Goal: Task Accomplishment & Management: Use online tool/utility

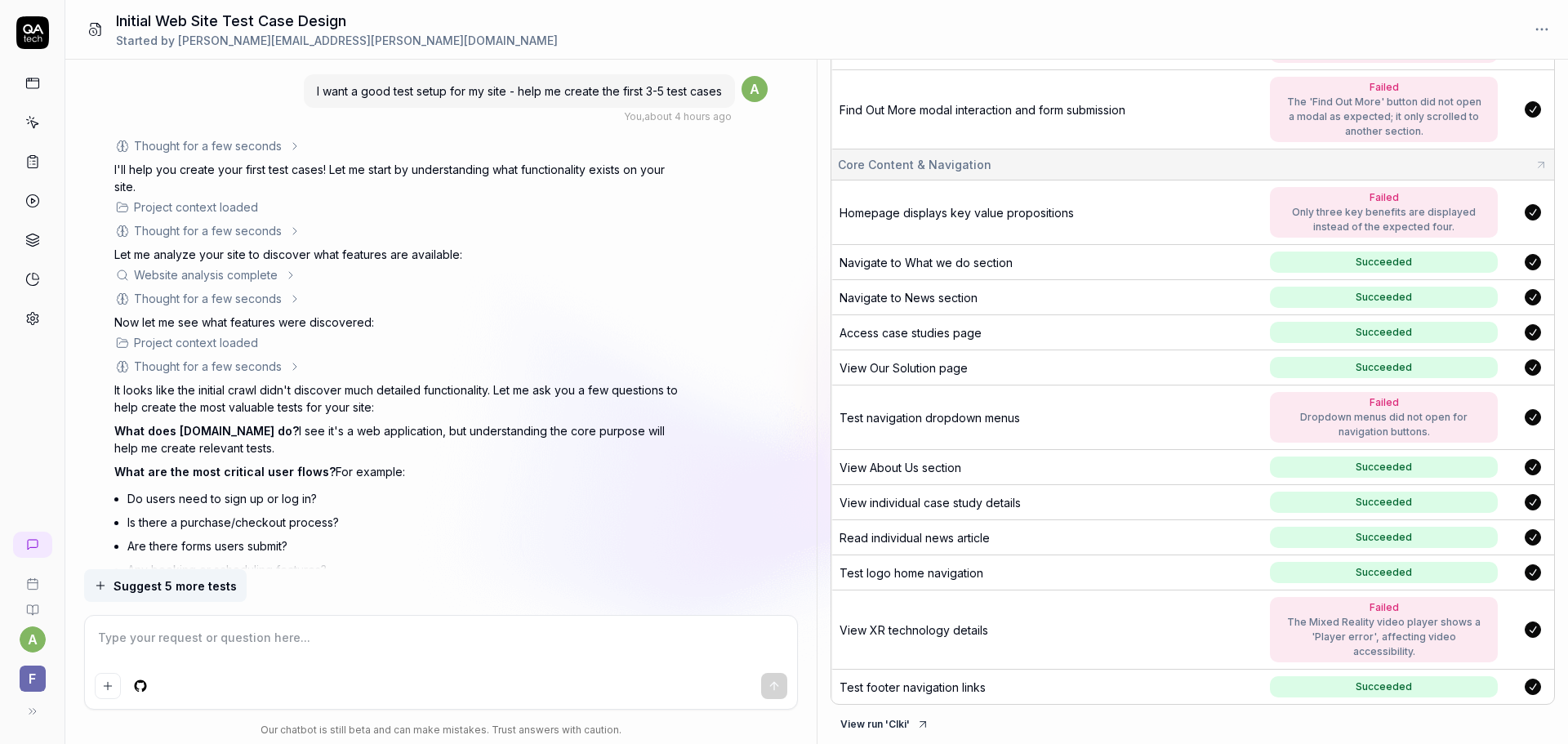
click at [33, 165] on icon at bounding box center [33, 161] width 14 height 14
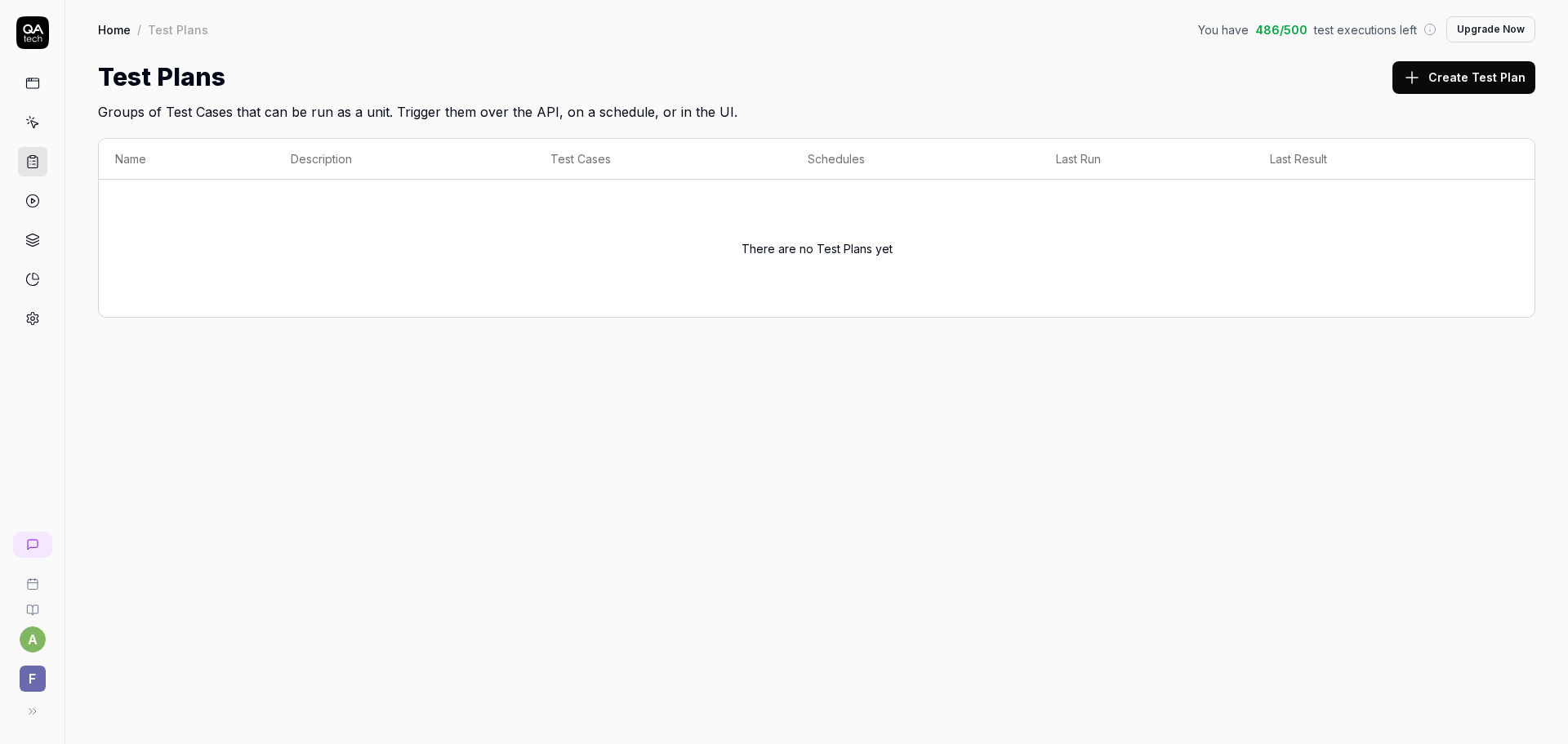
click at [33, 120] on icon at bounding box center [33, 122] width 14 height 14
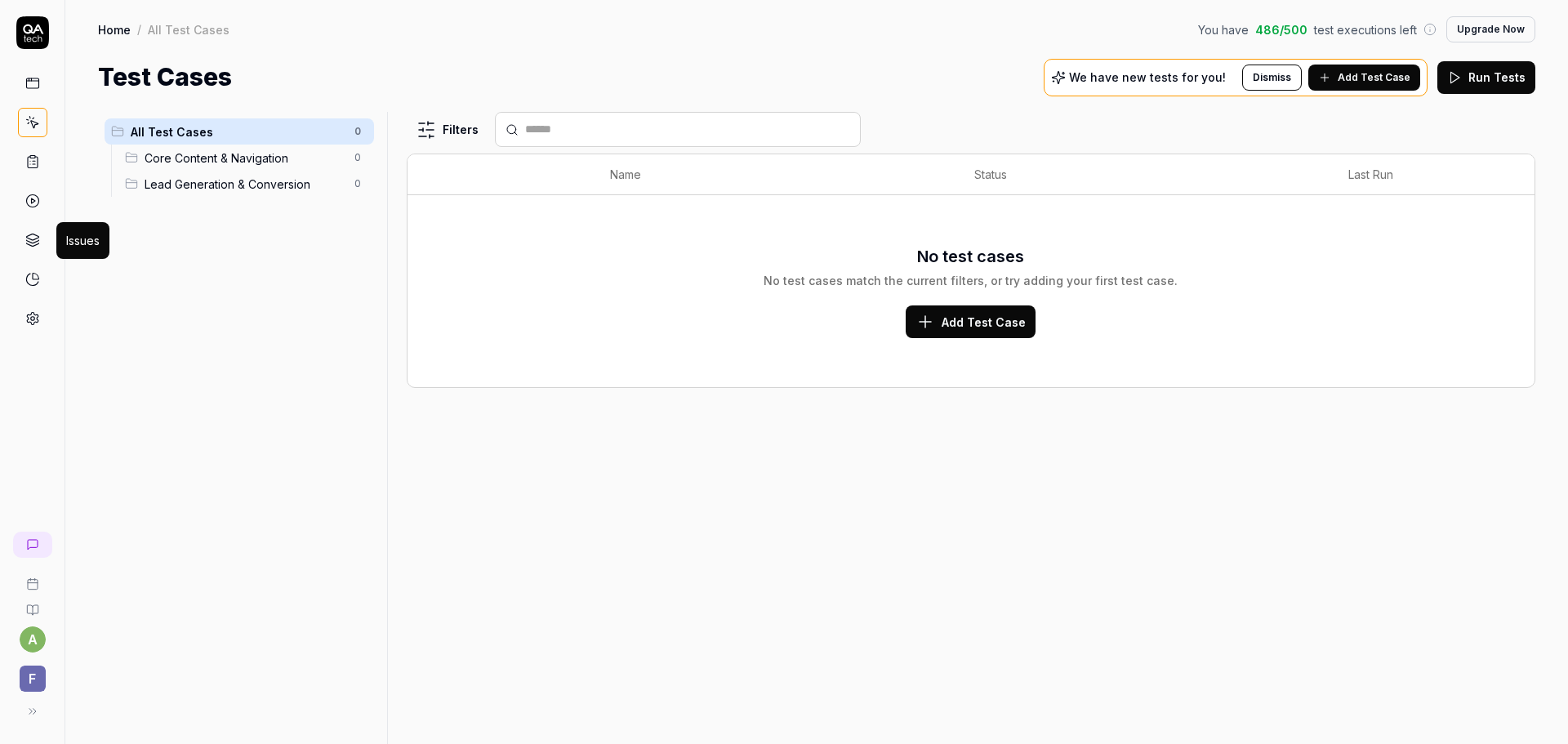
click at [32, 235] on icon at bounding box center [33, 237] width 13 height 6
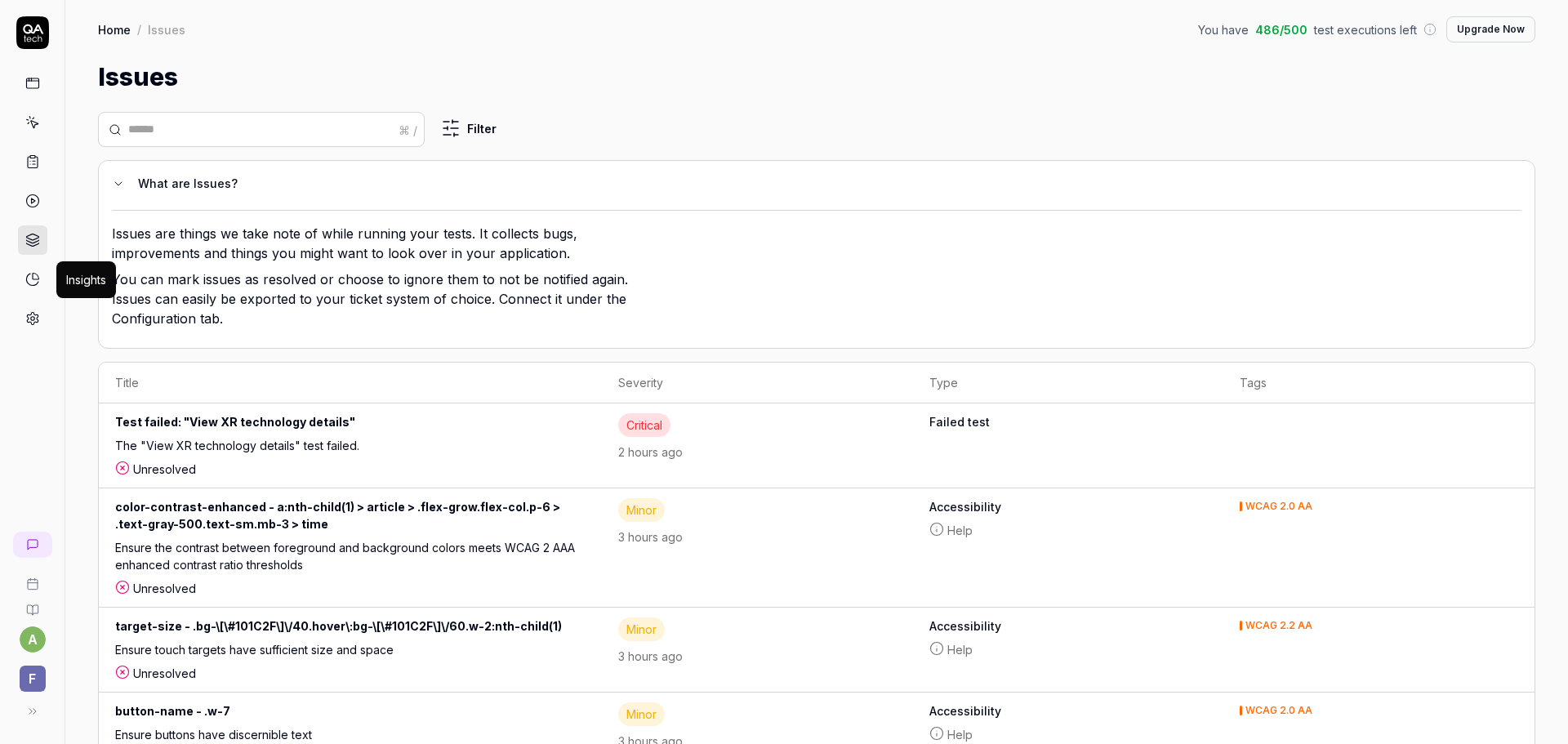
click at [33, 279] on icon at bounding box center [34, 276] width 5 height 5
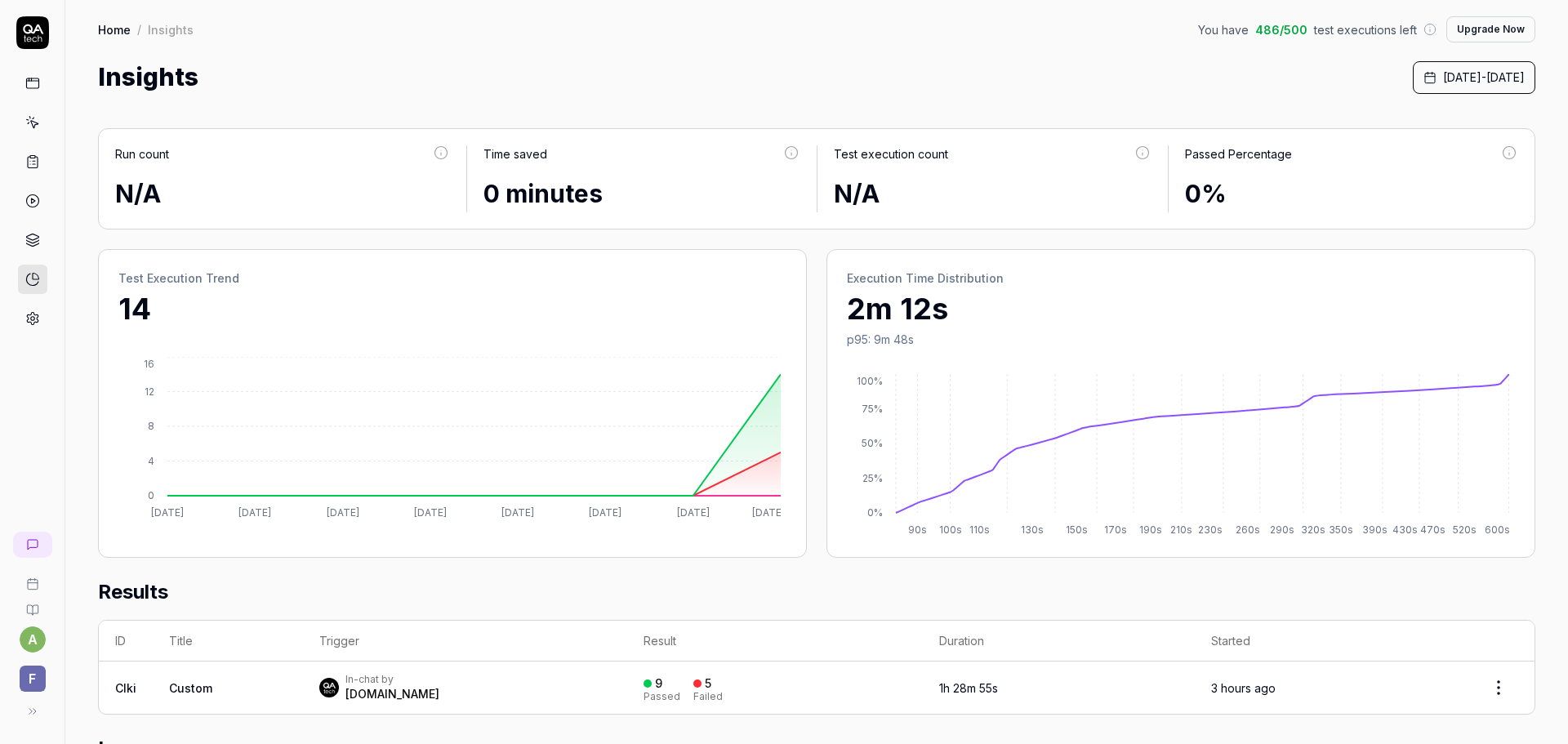
click at [30, 198] on icon at bounding box center [33, 201] width 14 height 14
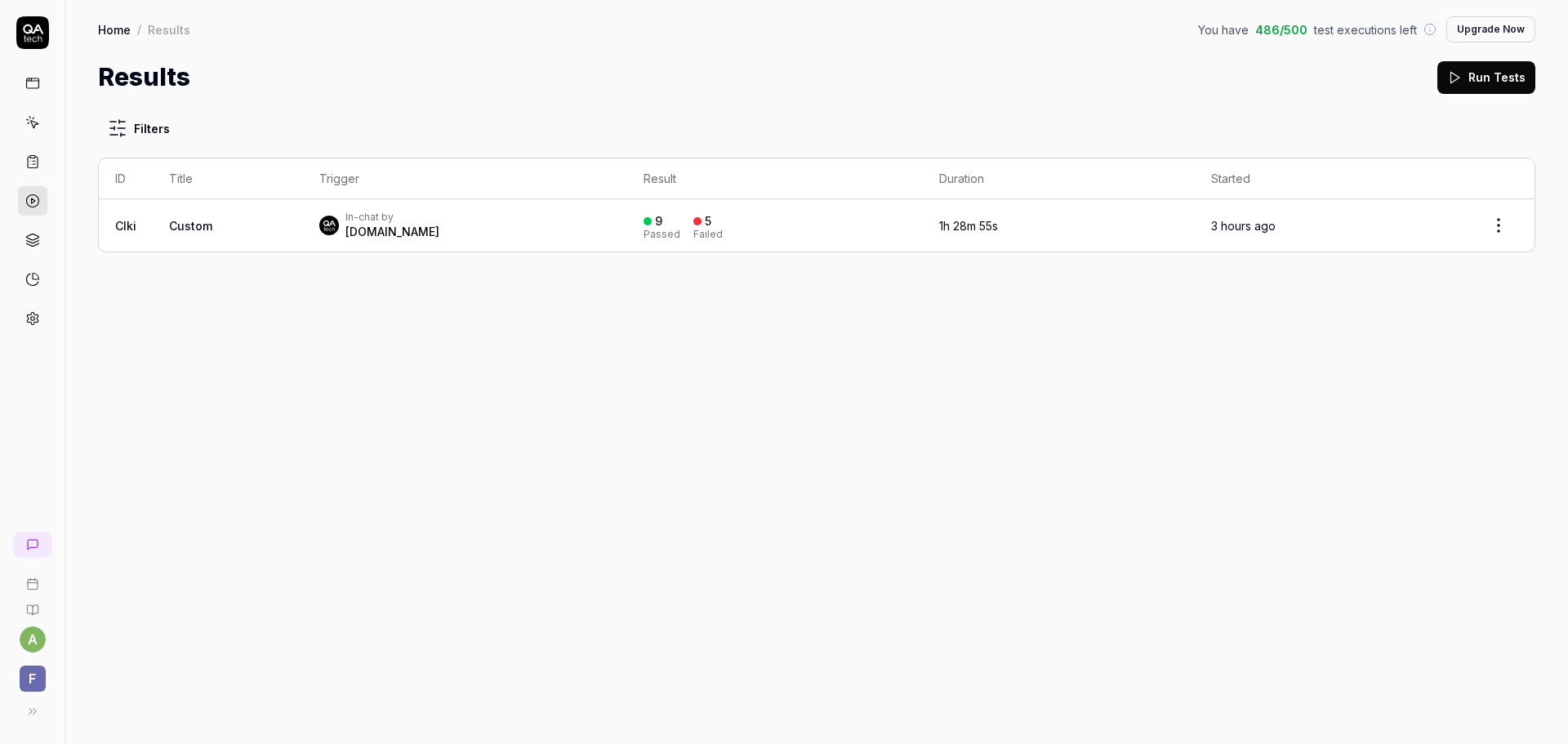
click at [34, 163] on icon at bounding box center [33, 161] width 14 height 14
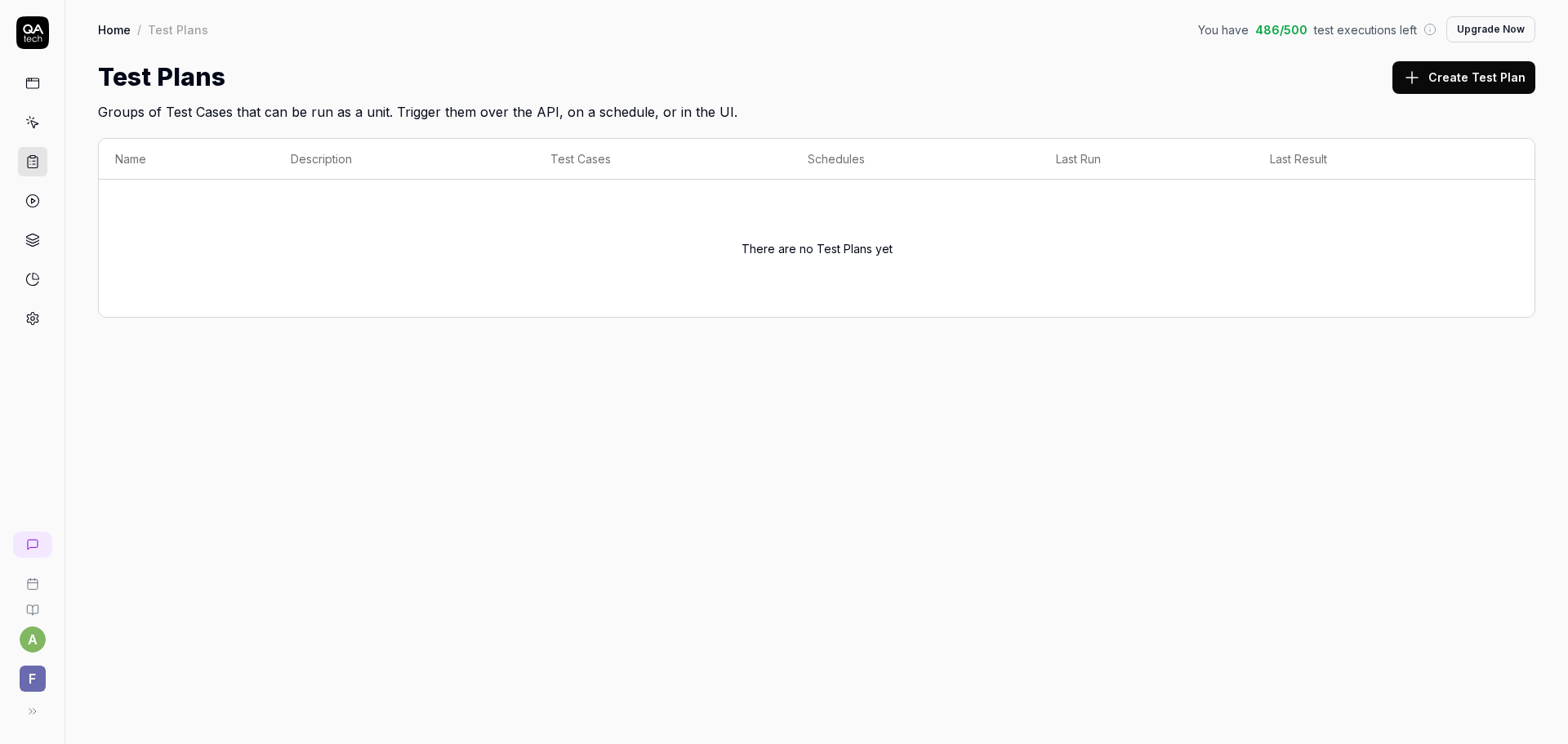
click at [34, 122] on icon at bounding box center [34, 124] width 7 height 7
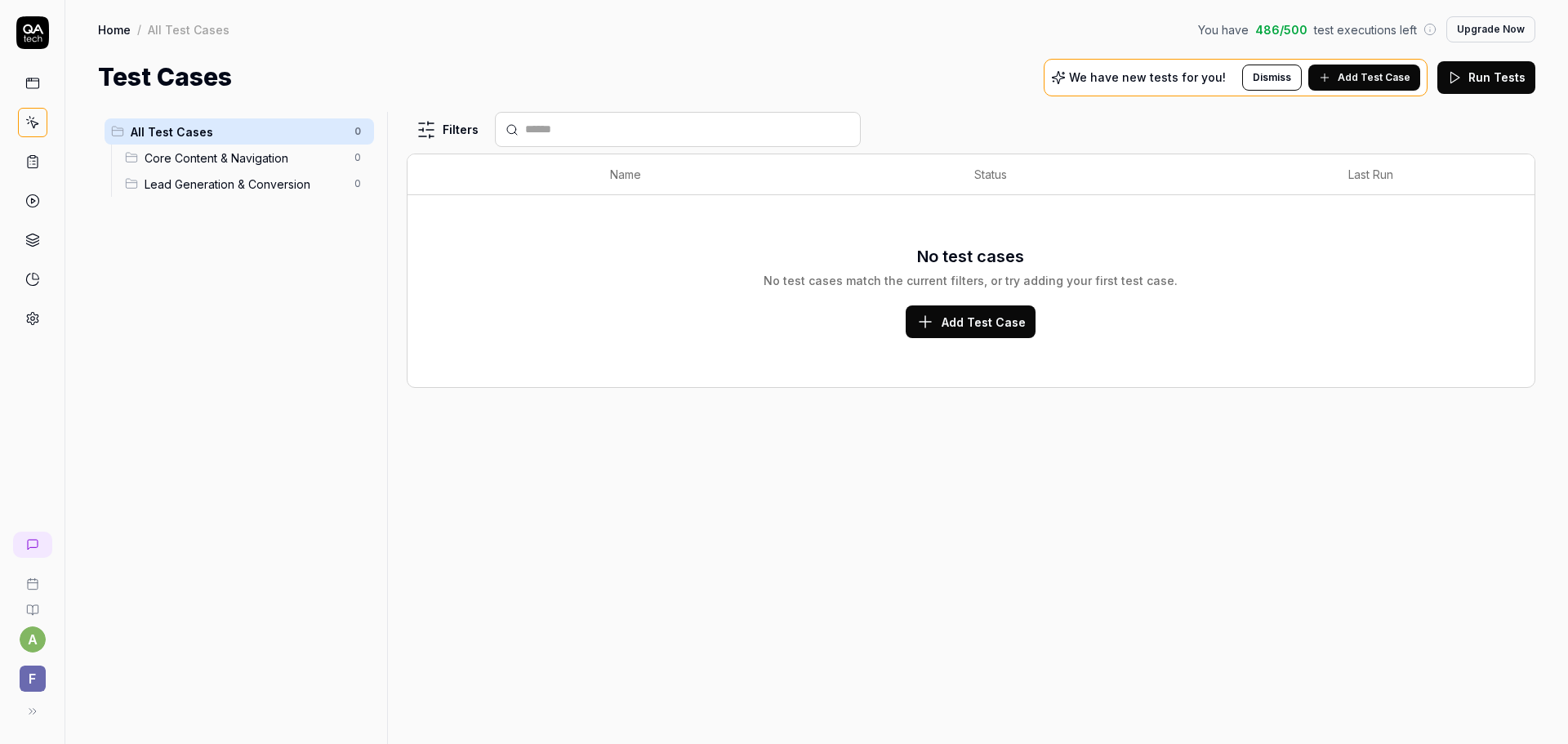
click at [30, 82] on icon at bounding box center [33, 83] width 14 height 14
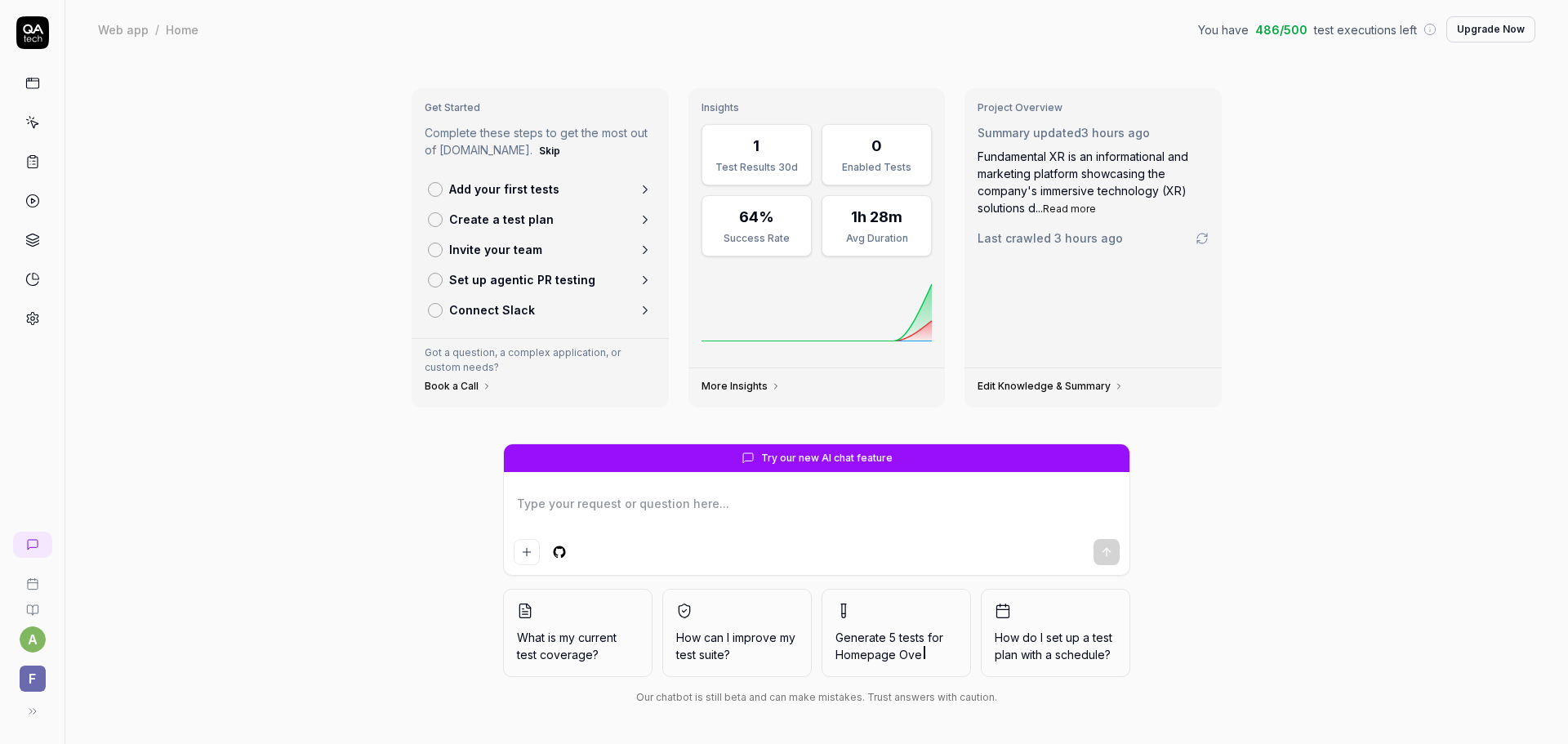
click at [19, 121] on link at bounding box center [33, 122] width 29 height 29
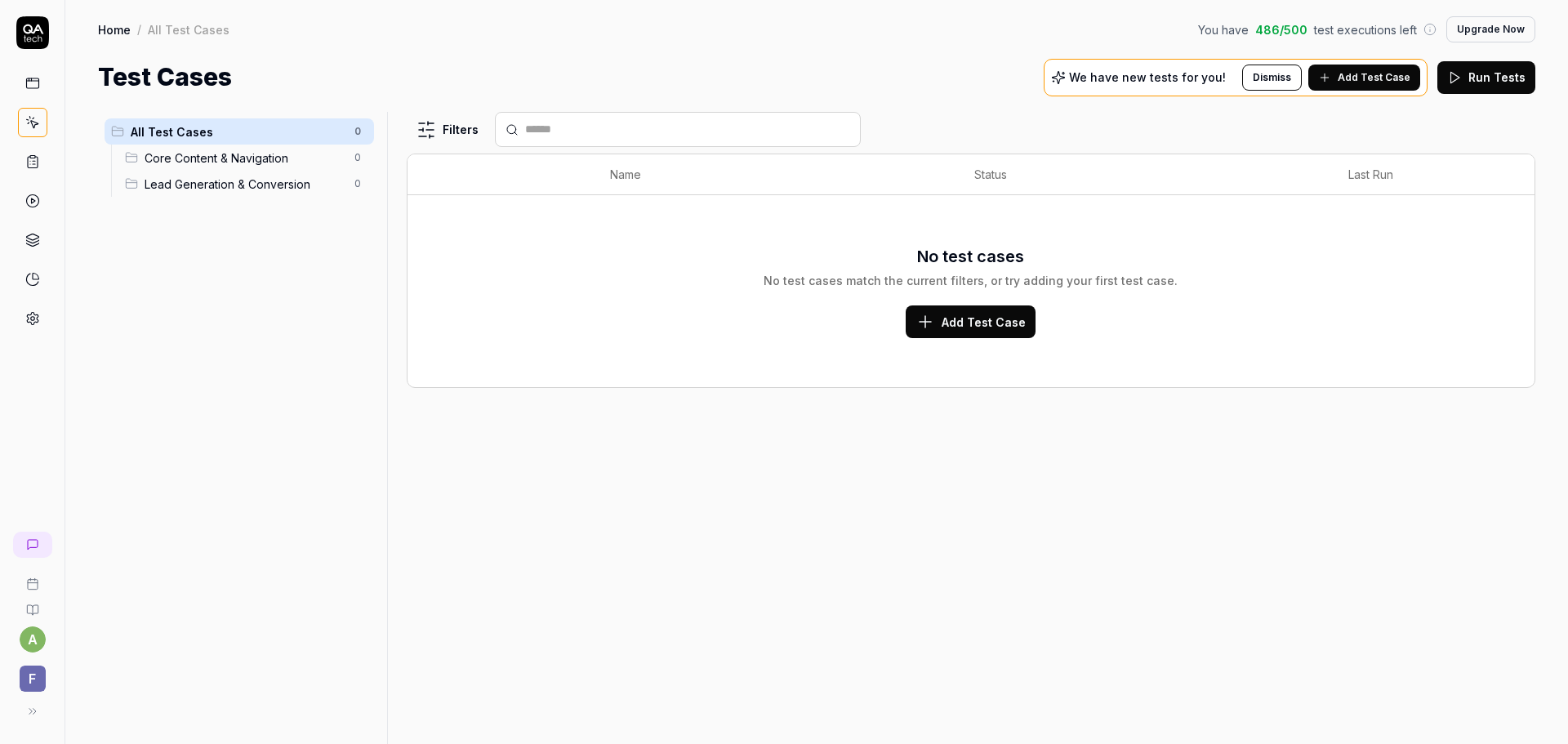
click at [284, 168] on div "Core Content & Navigation 0" at bounding box center [246, 158] width 255 height 26
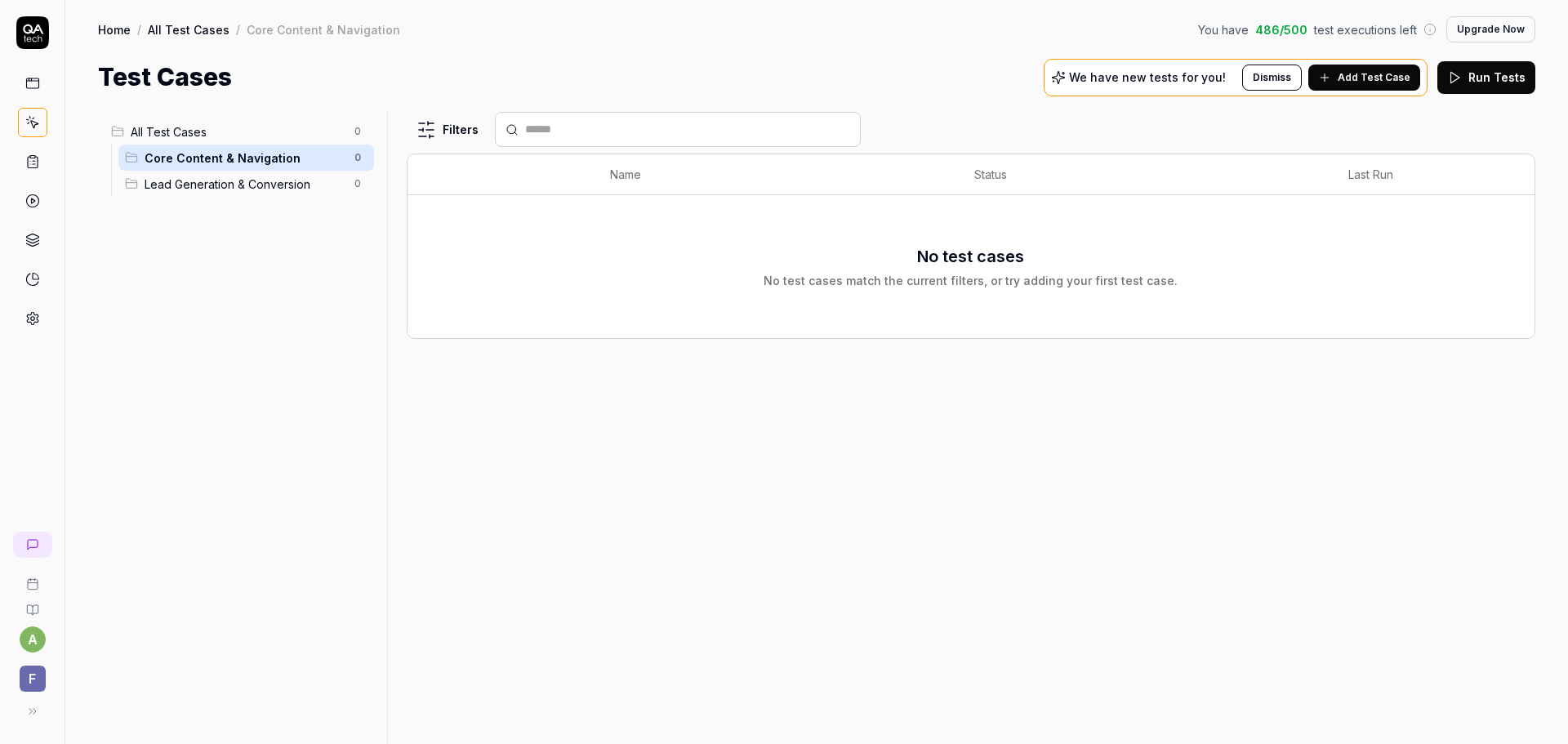
click at [280, 190] on span "Lead Generation & Conversion" at bounding box center [245, 184] width 200 height 17
click at [187, 134] on span "All Test Cases" at bounding box center [237, 131] width 214 height 17
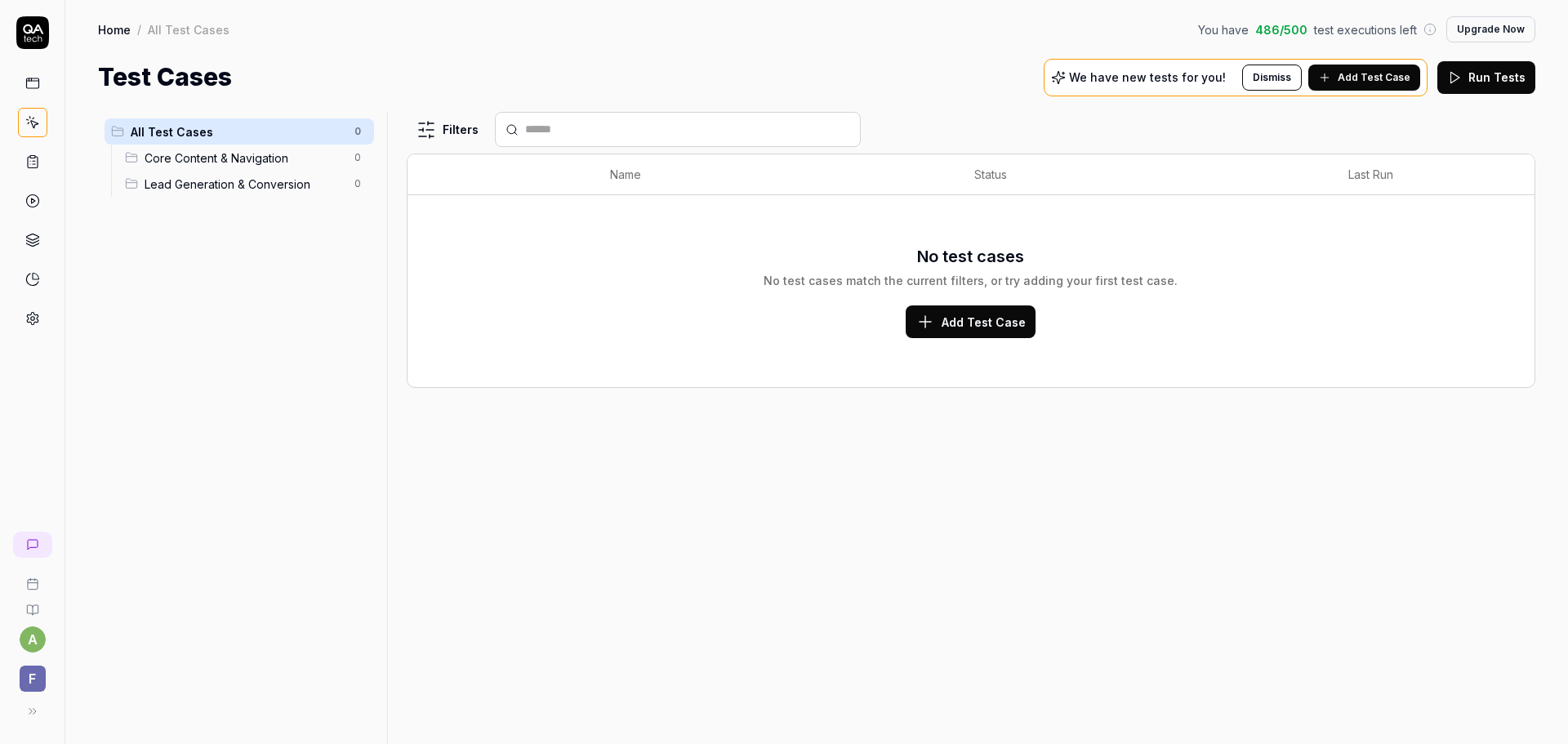
click at [1287, 79] on button "Dismiss" at bounding box center [1272, 77] width 60 height 26
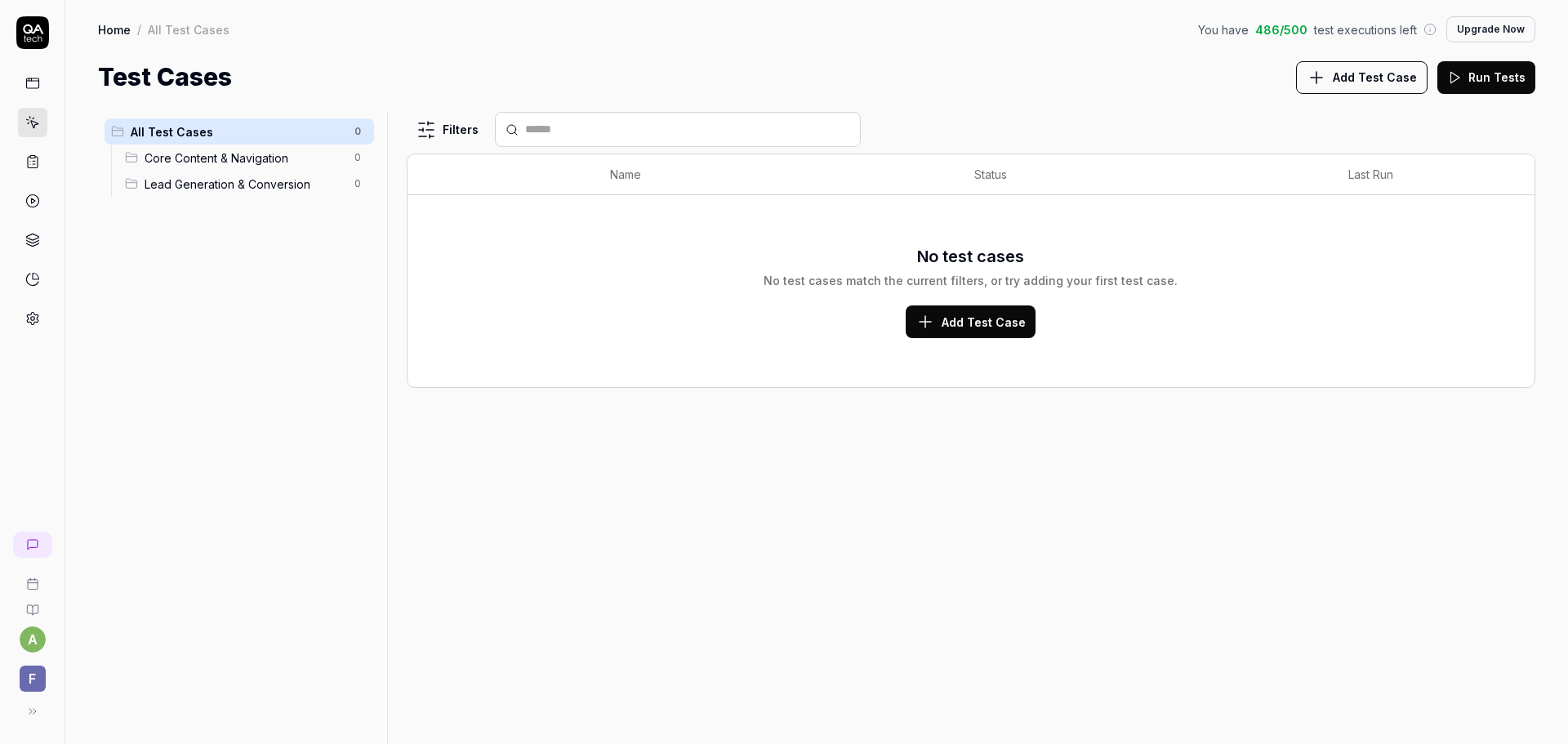
click at [24, 87] on link at bounding box center [33, 83] width 29 height 29
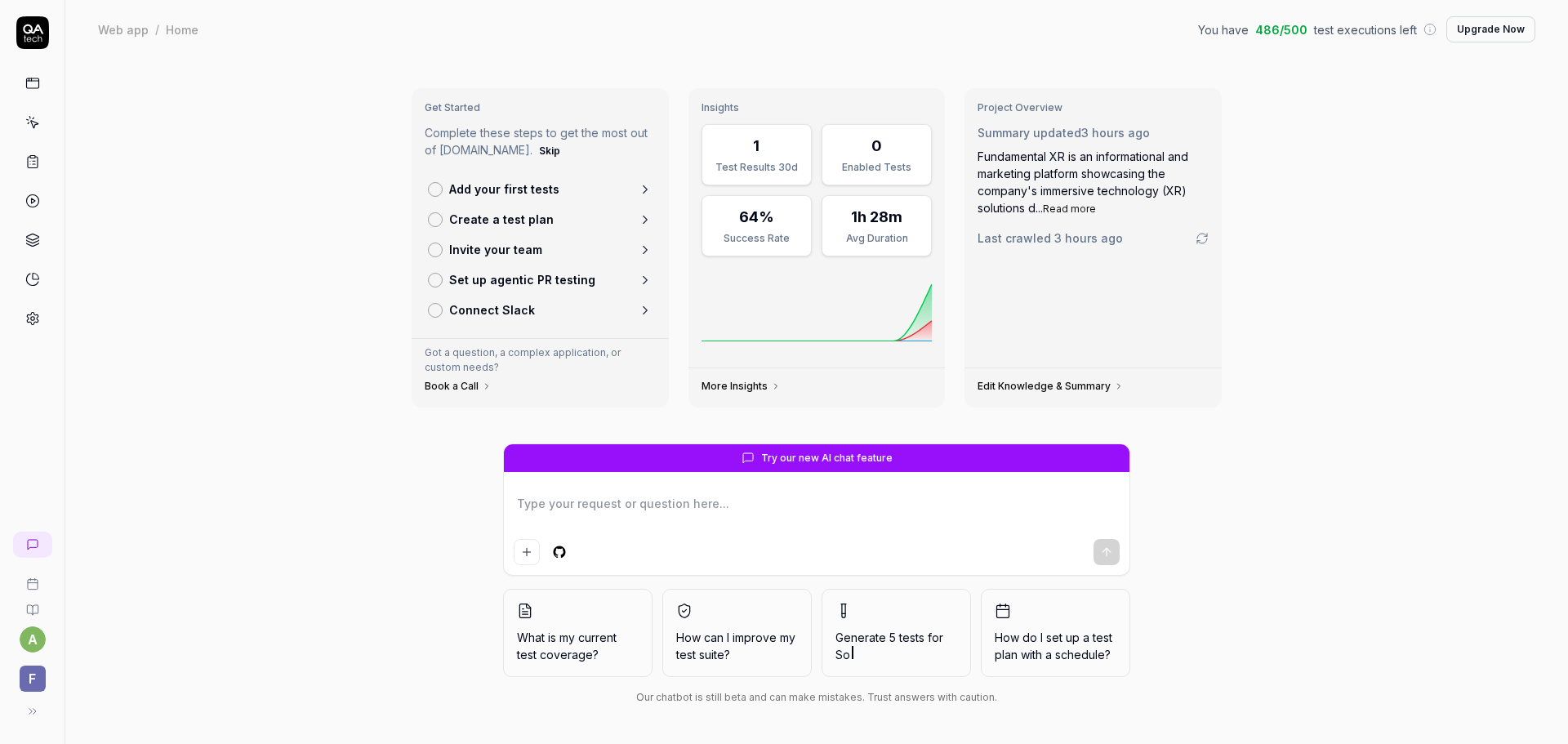
click at [34, 133] on link at bounding box center [33, 122] width 29 height 29
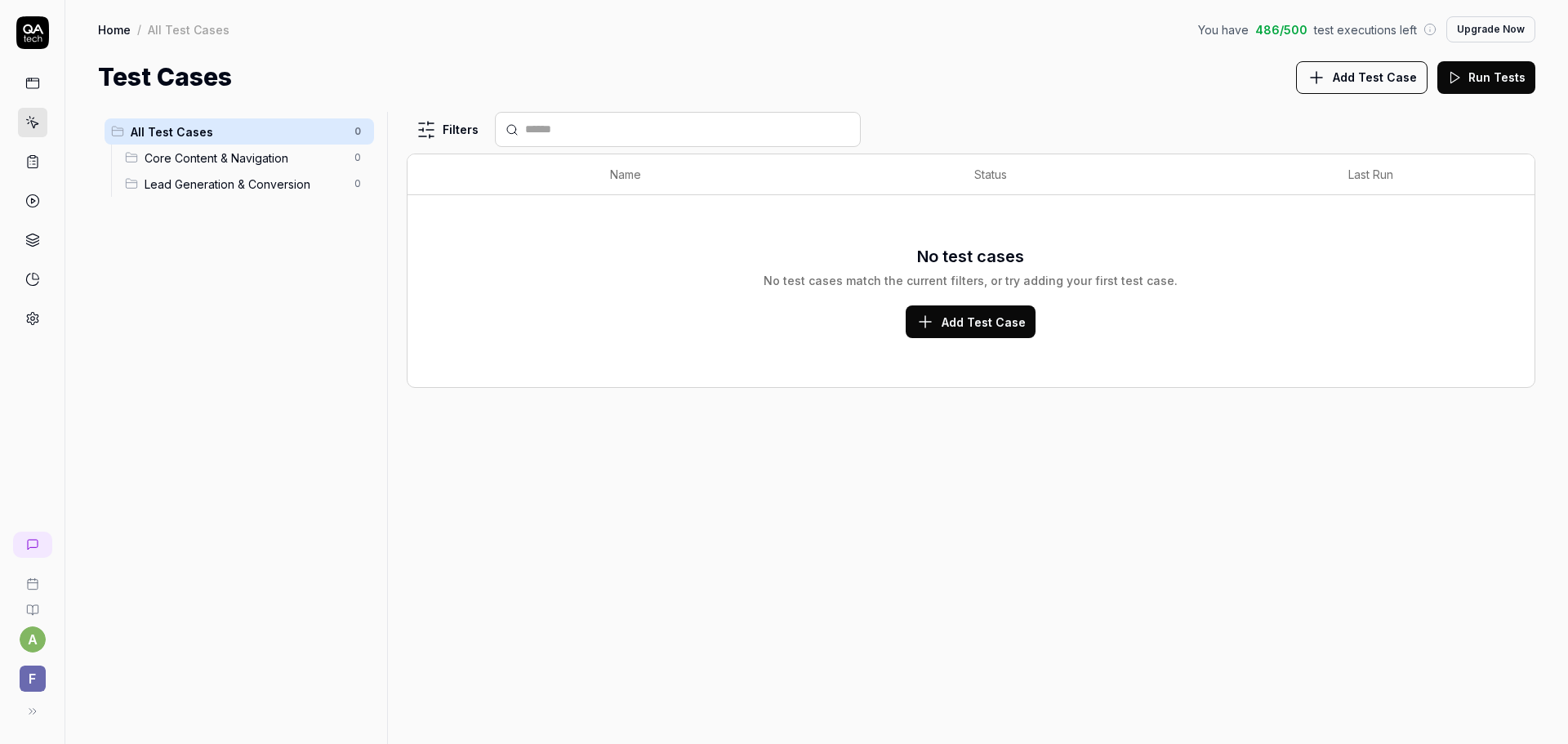
type textarea "*"
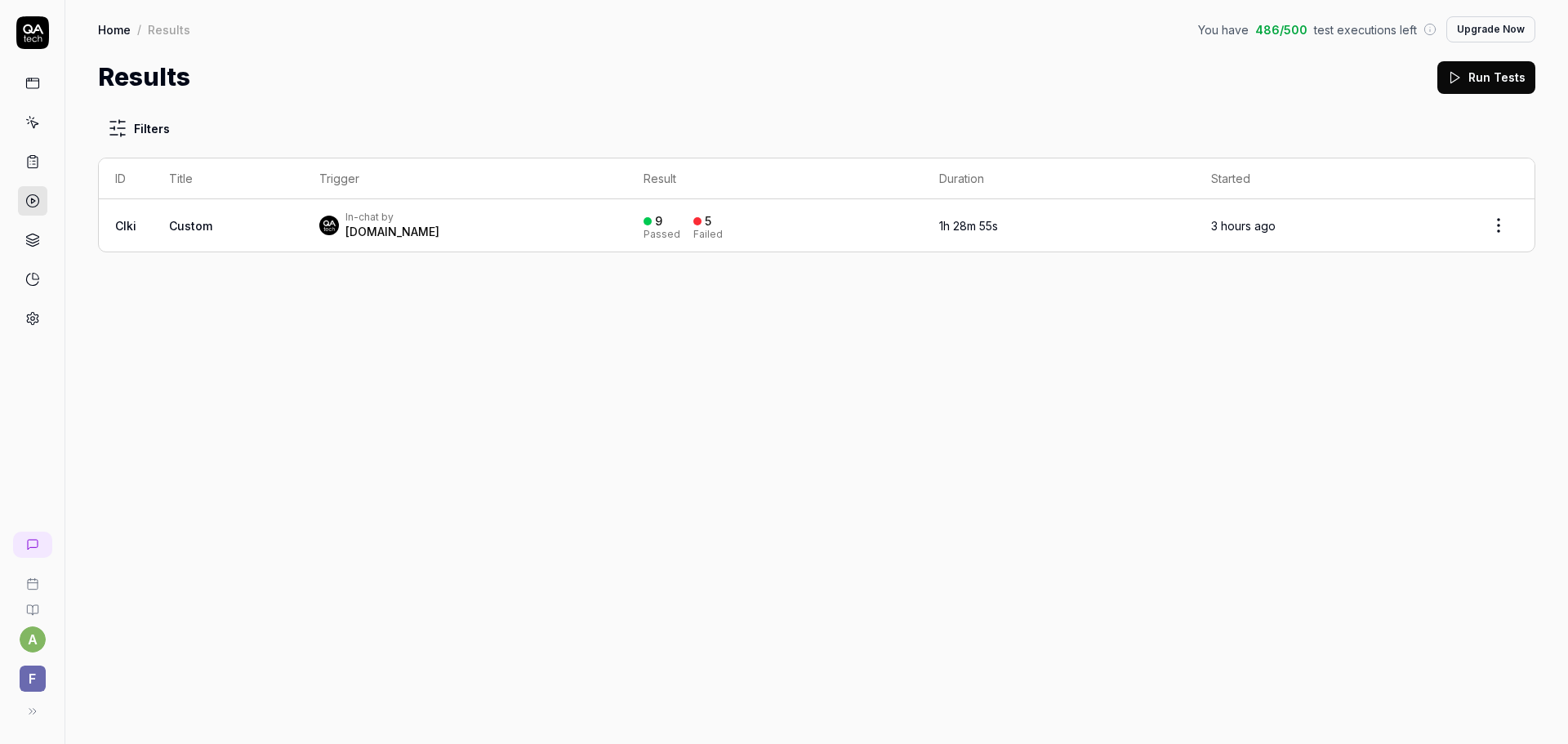
click at [372, 235] on div "[DOMAIN_NAME]" at bounding box center [392, 232] width 94 height 16
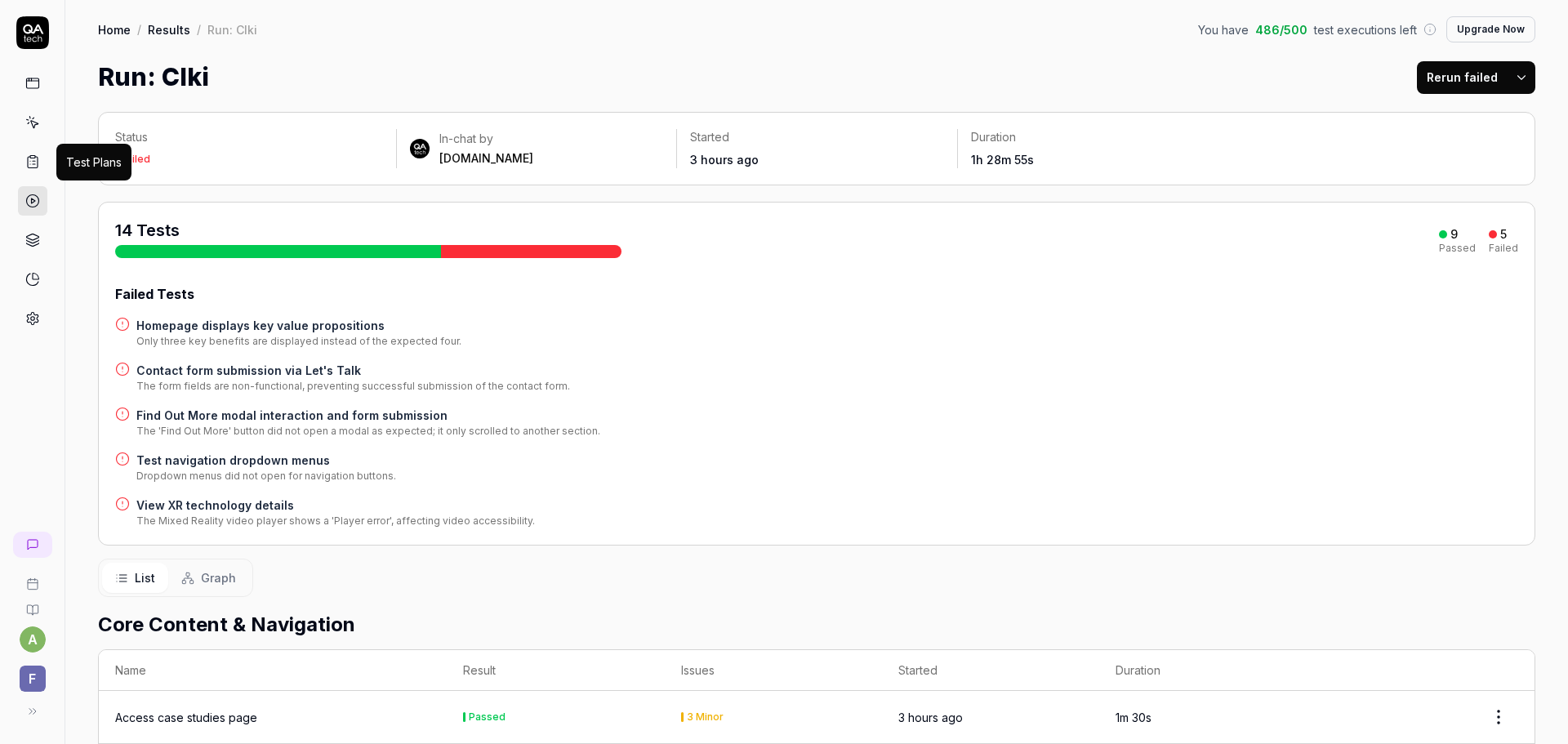
click at [36, 160] on icon at bounding box center [33, 161] width 14 height 14
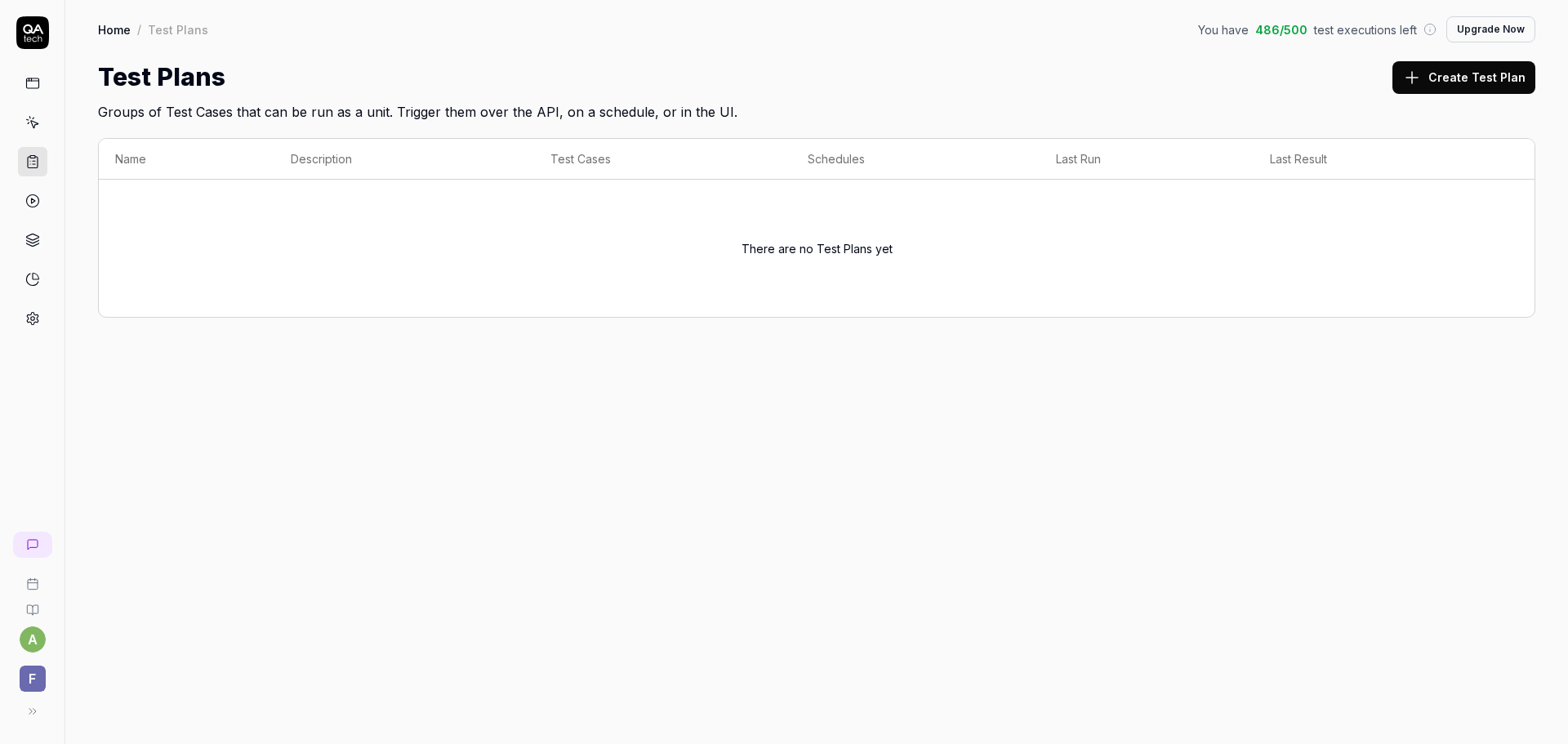
click at [1462, 82] on button "Create Test Plan" at bounding box center [1464, 78] width 143 height 33
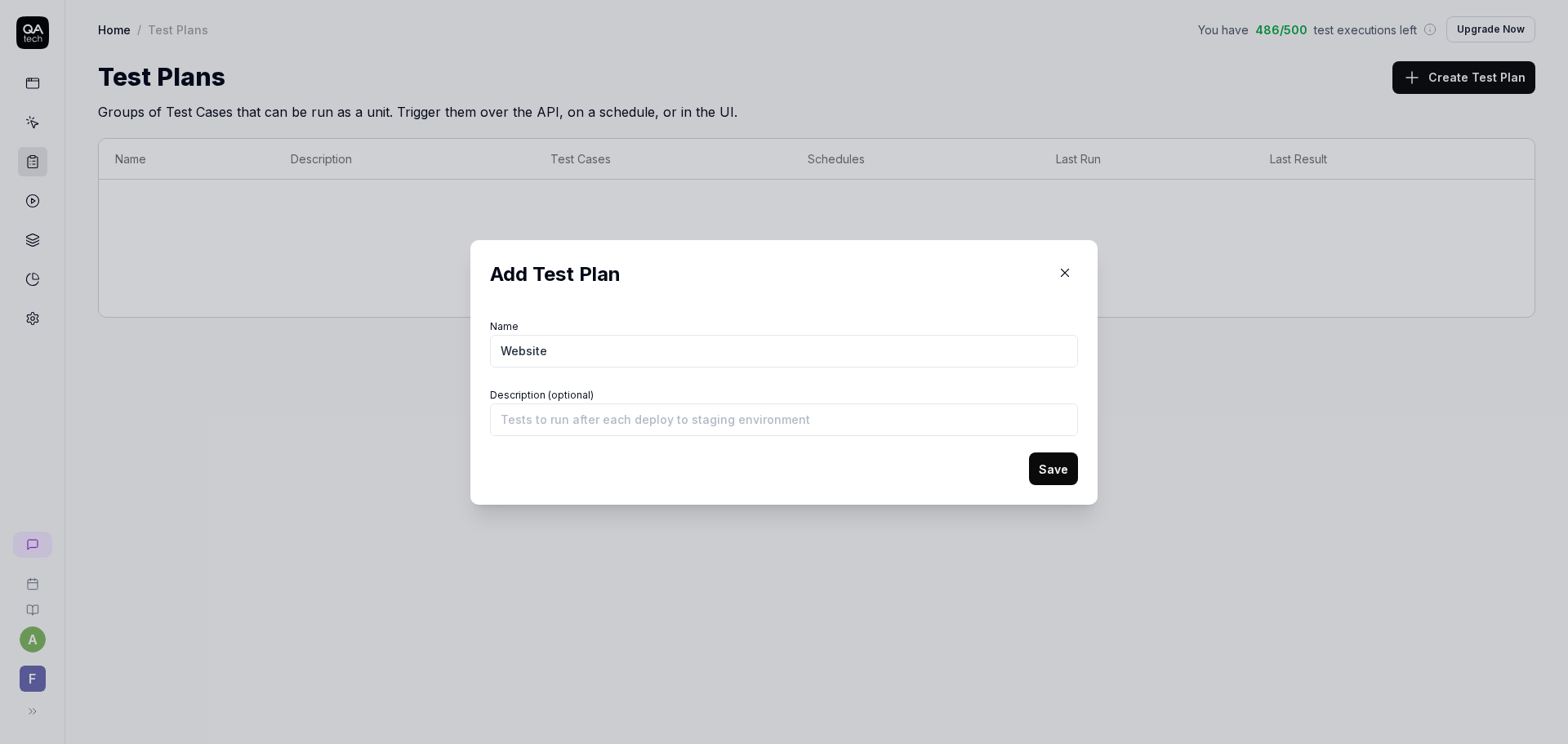
type input "Website"
click at [1029, 468] on button "Save" at bounding box center [1053, 469] width 49 height 33
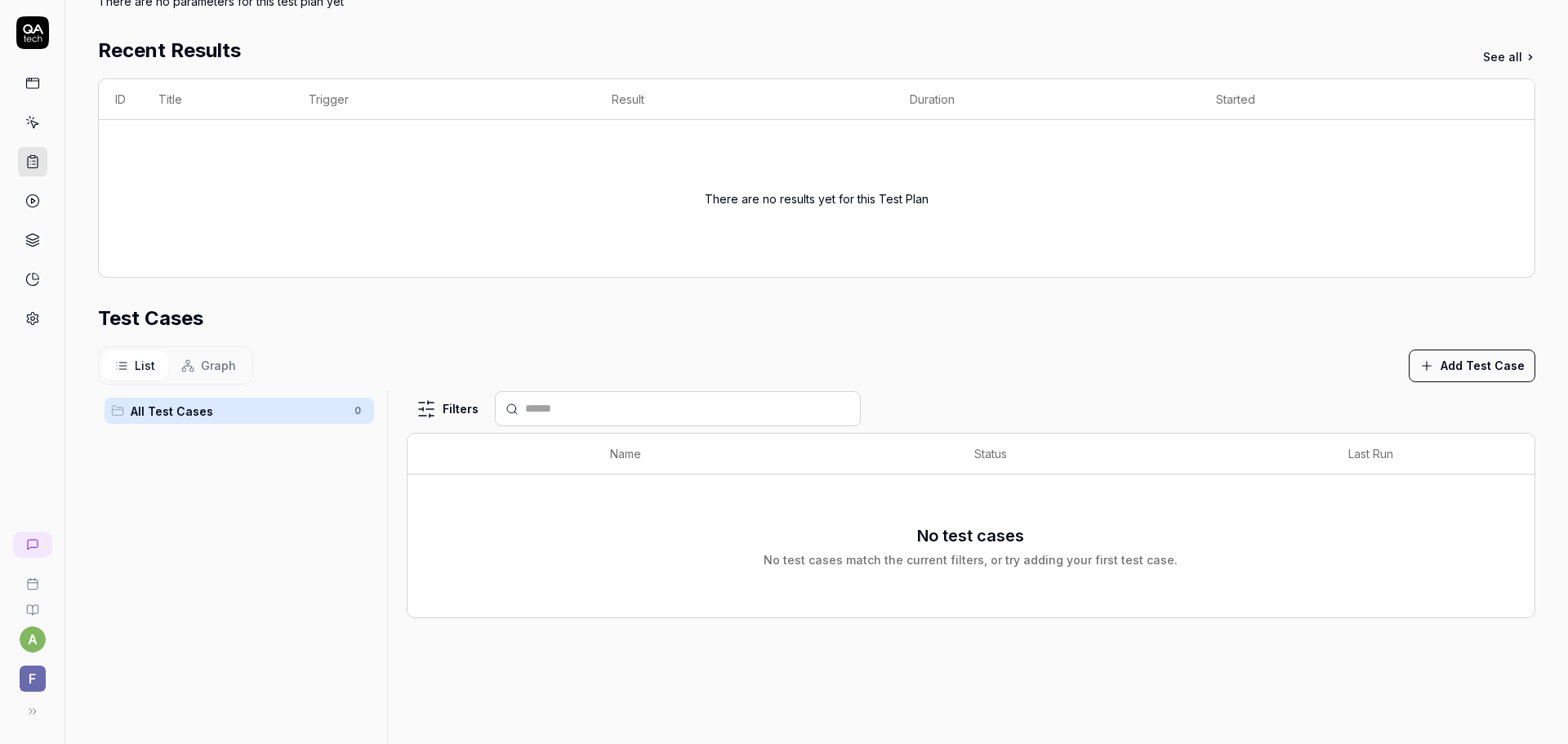
scroll to position [245, 0]
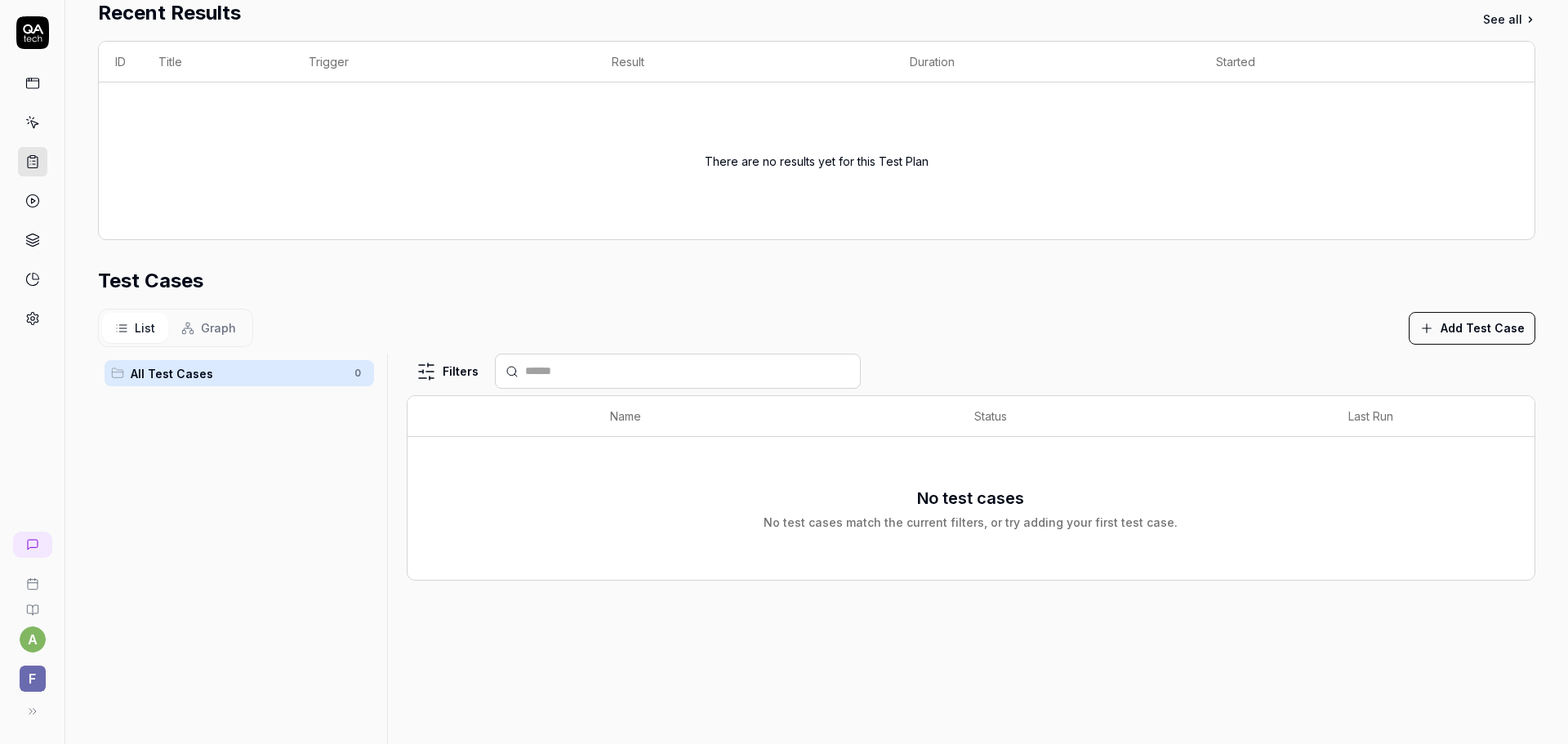
click at [223, 334] on span "Graph" at bounding box center [218, 327] width 35 height 17
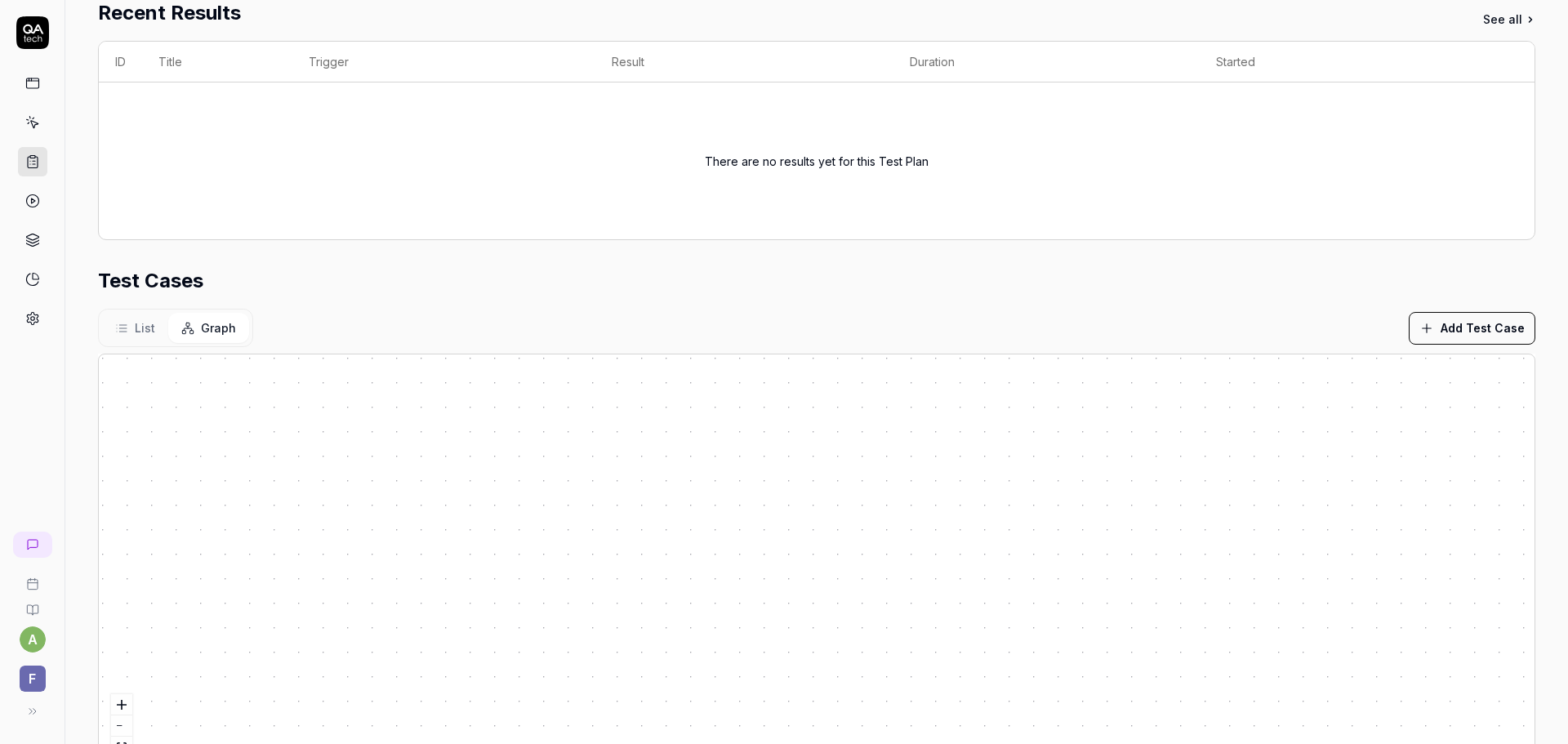
click at [147, 330] on span "List" at bounding box center [145, 327] width 21 height 17
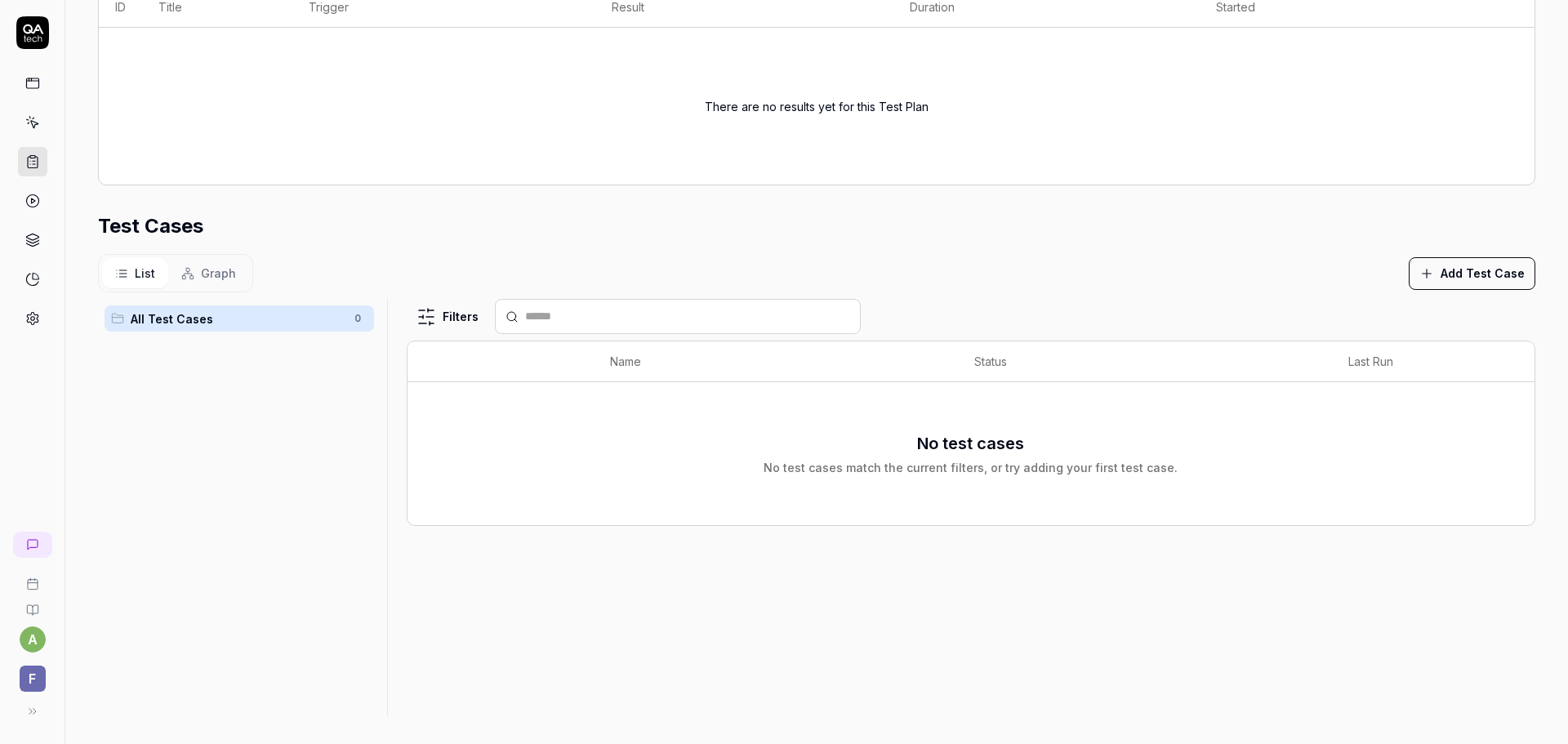
scroll to position [304, 0]
click at [1491, 271] on button "Add Test Case" at bounding box center [1472, 269] width 127 height 33
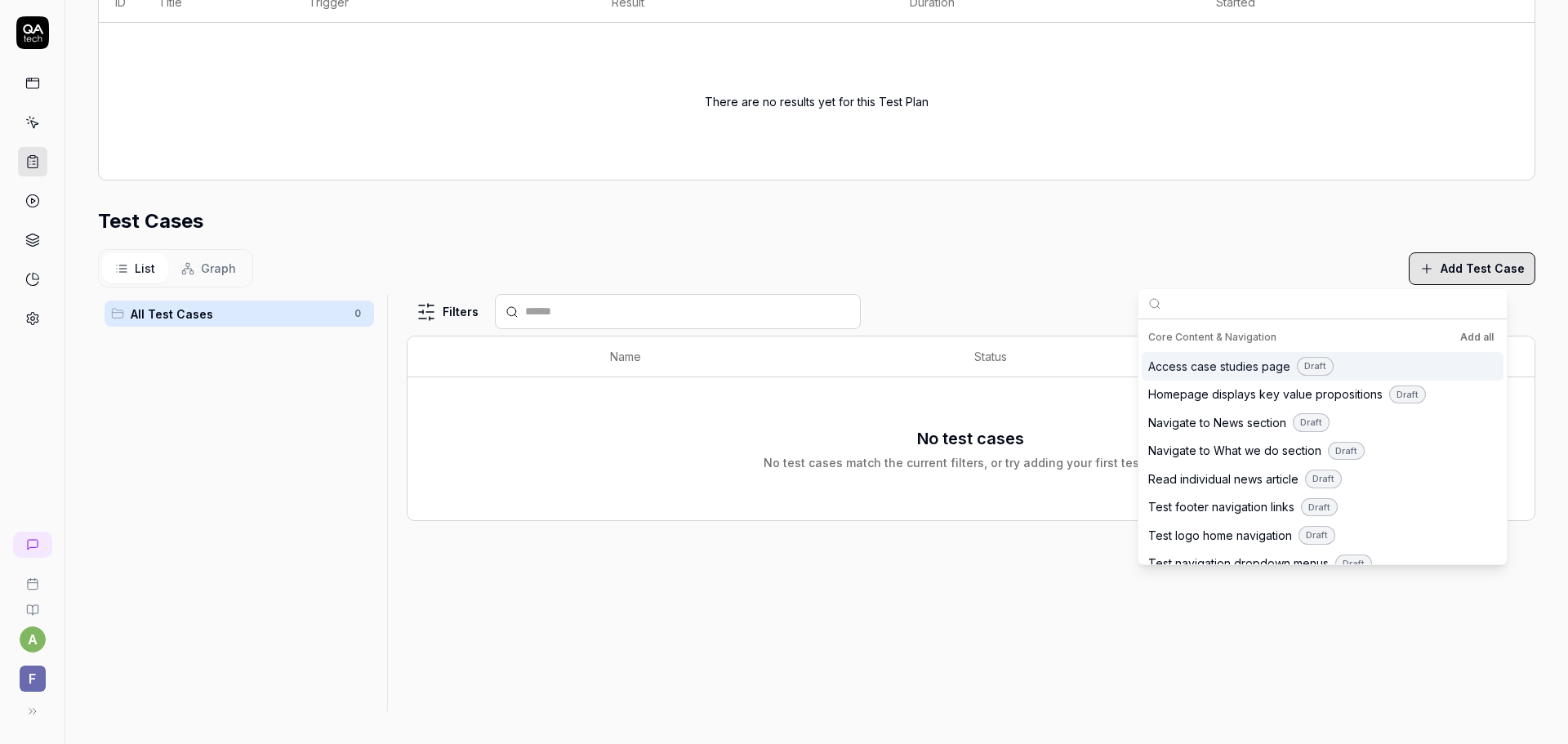
click at [1482, 337] on button "Add all" at bounding box center [1477, 337] width 40 height 20
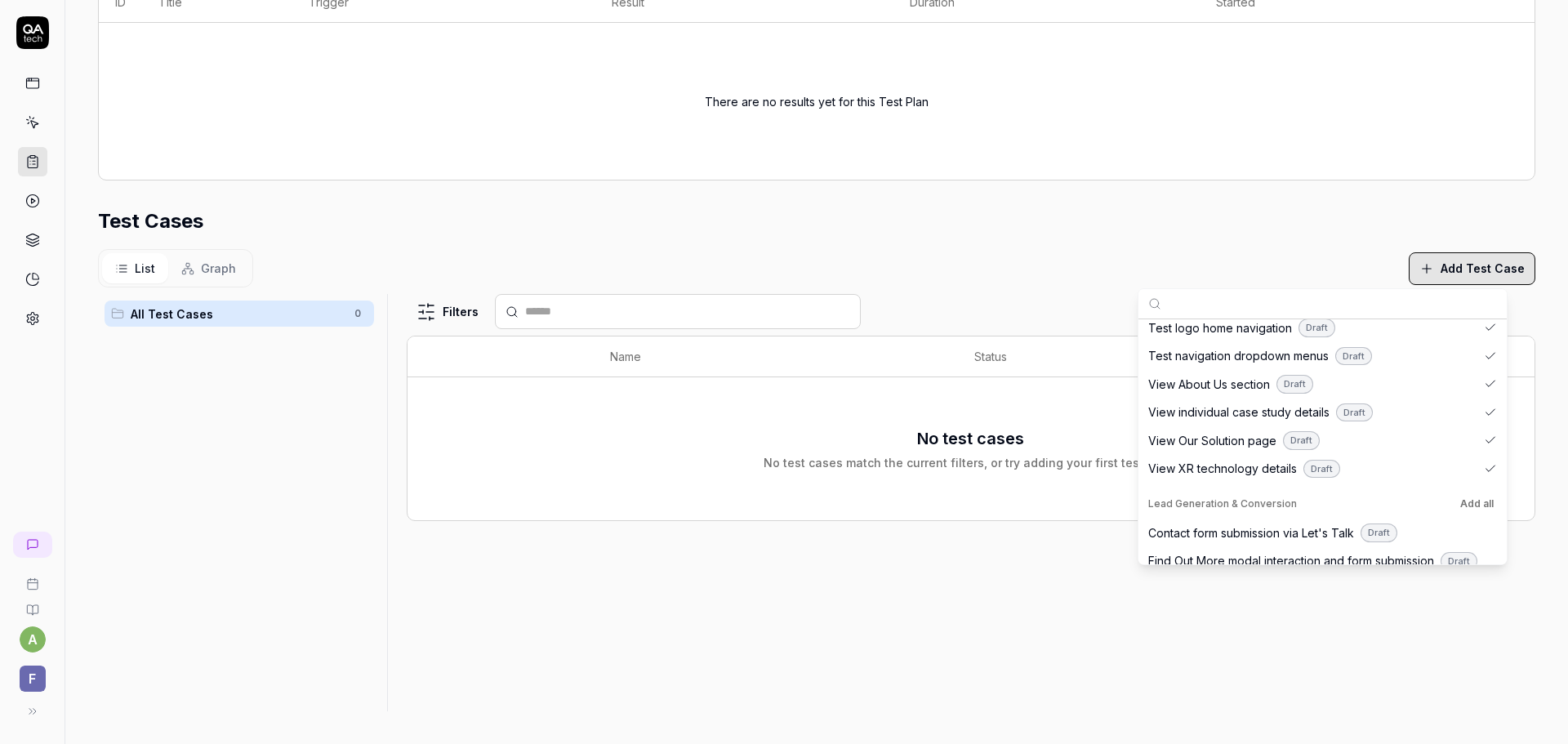
scroll to position [221, 0]
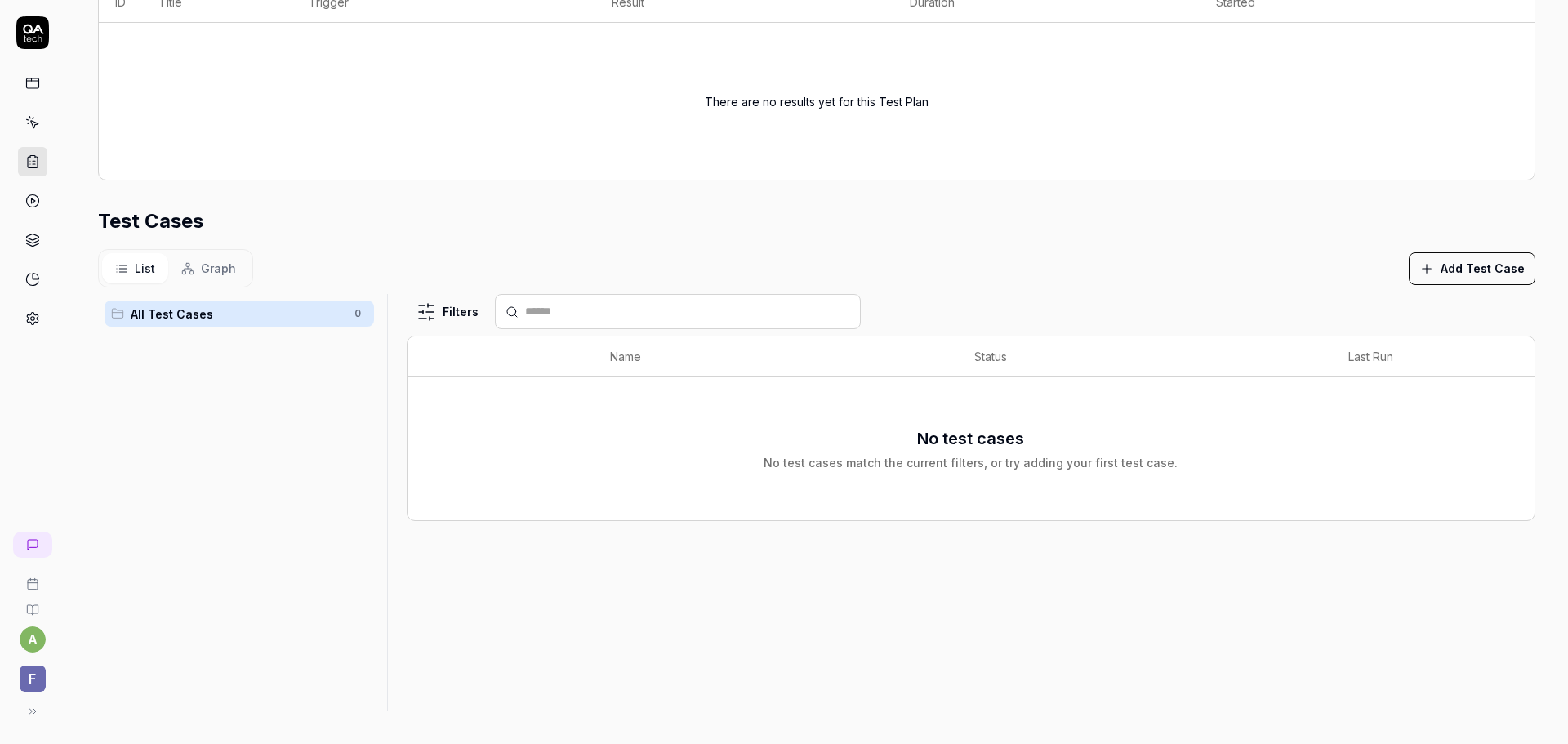
click at [774, 580] on div "Filters Name Status Last Run No test cases No test cases match the current filt…" at bounding box center [971, 503] width 1129 height 418
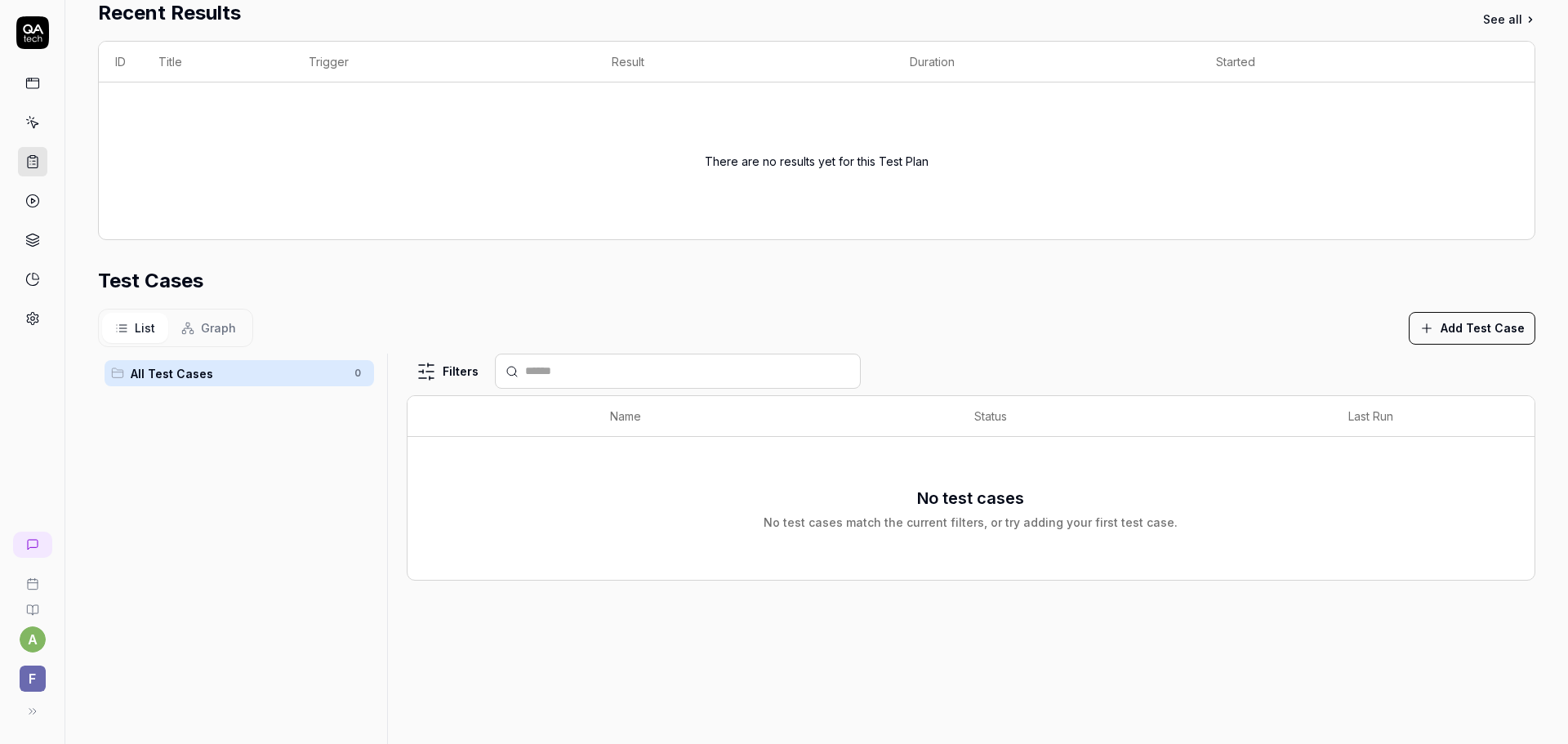
scroll to position [0, 0]
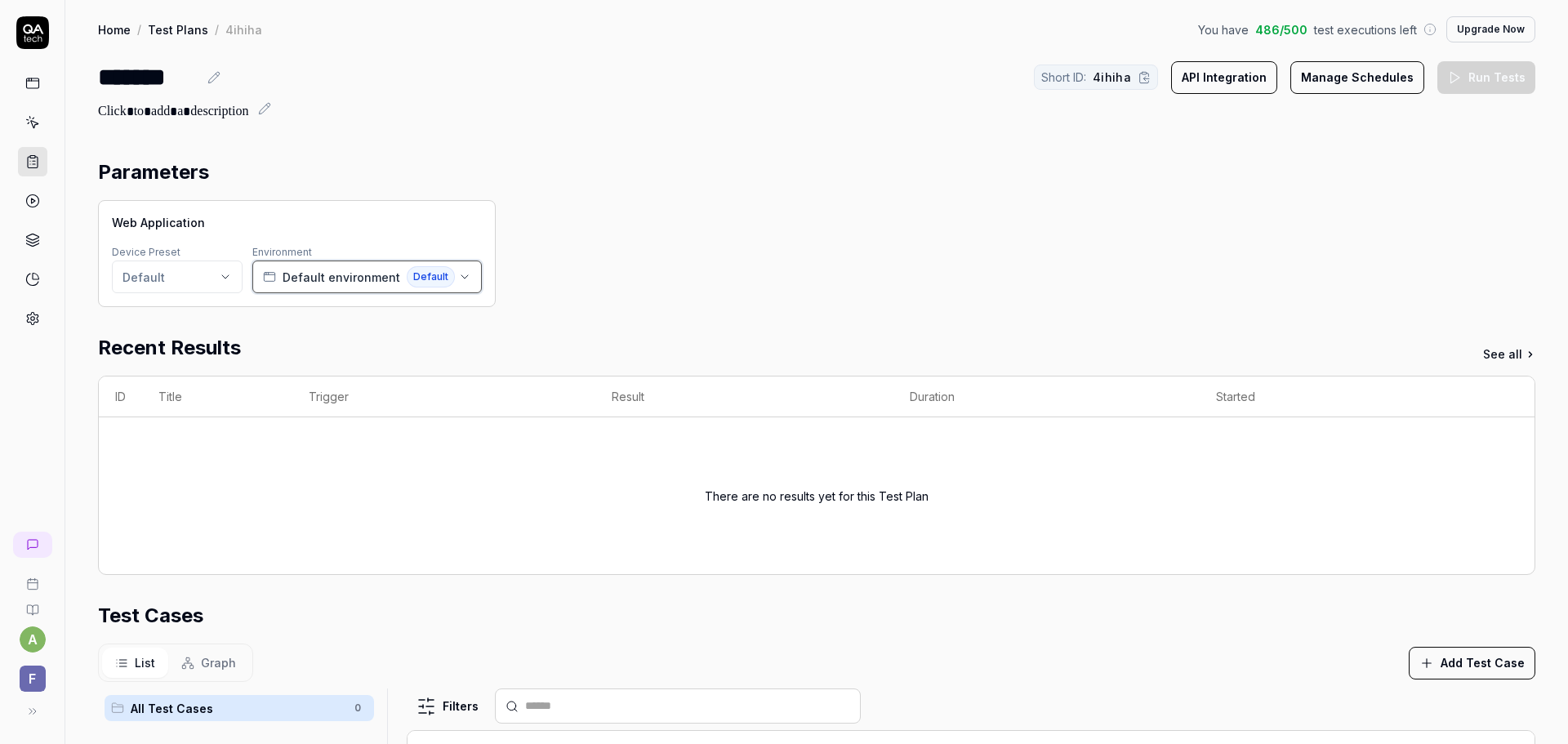
click at [339, 277] on span "Default environment" at bounding box center [341, 277] width 118 height 17
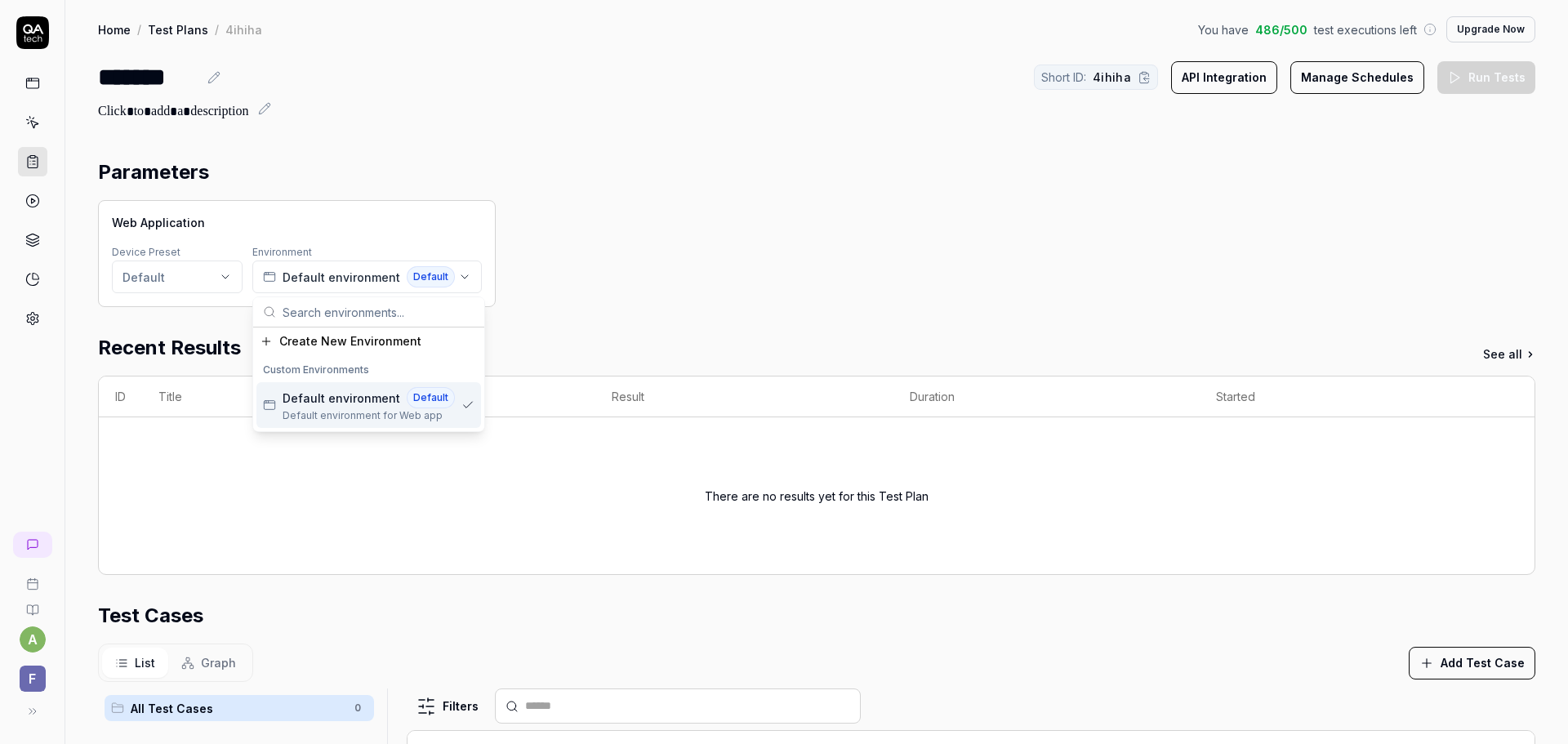
click at [357, 405] on span "Default environment" at bounding box center [341, 398] width 118 height 17
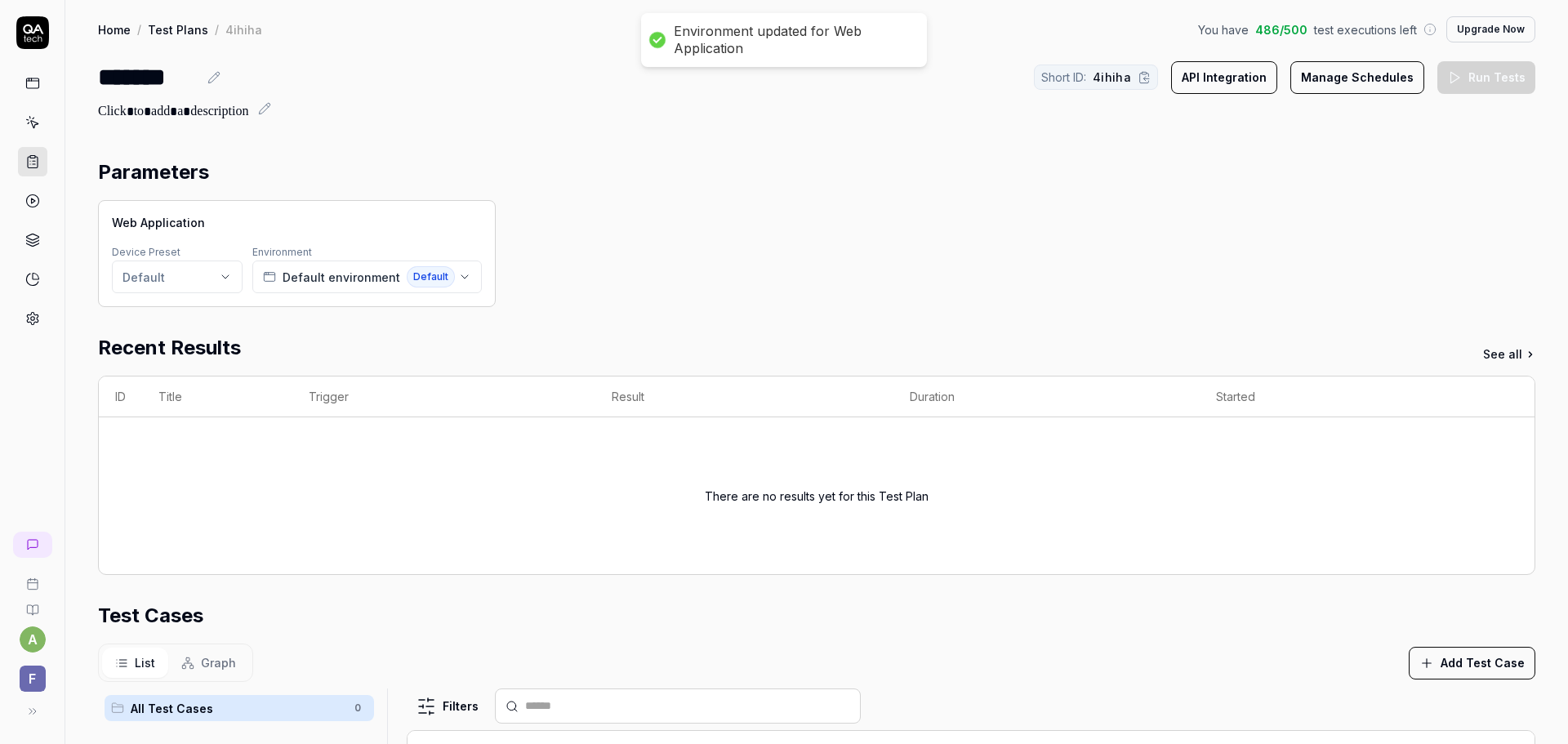
click at [626, 295] on div "Web Application Device Preset Default Environment Default environment Default" at bounding box center [816, 254] width 1438 height 107
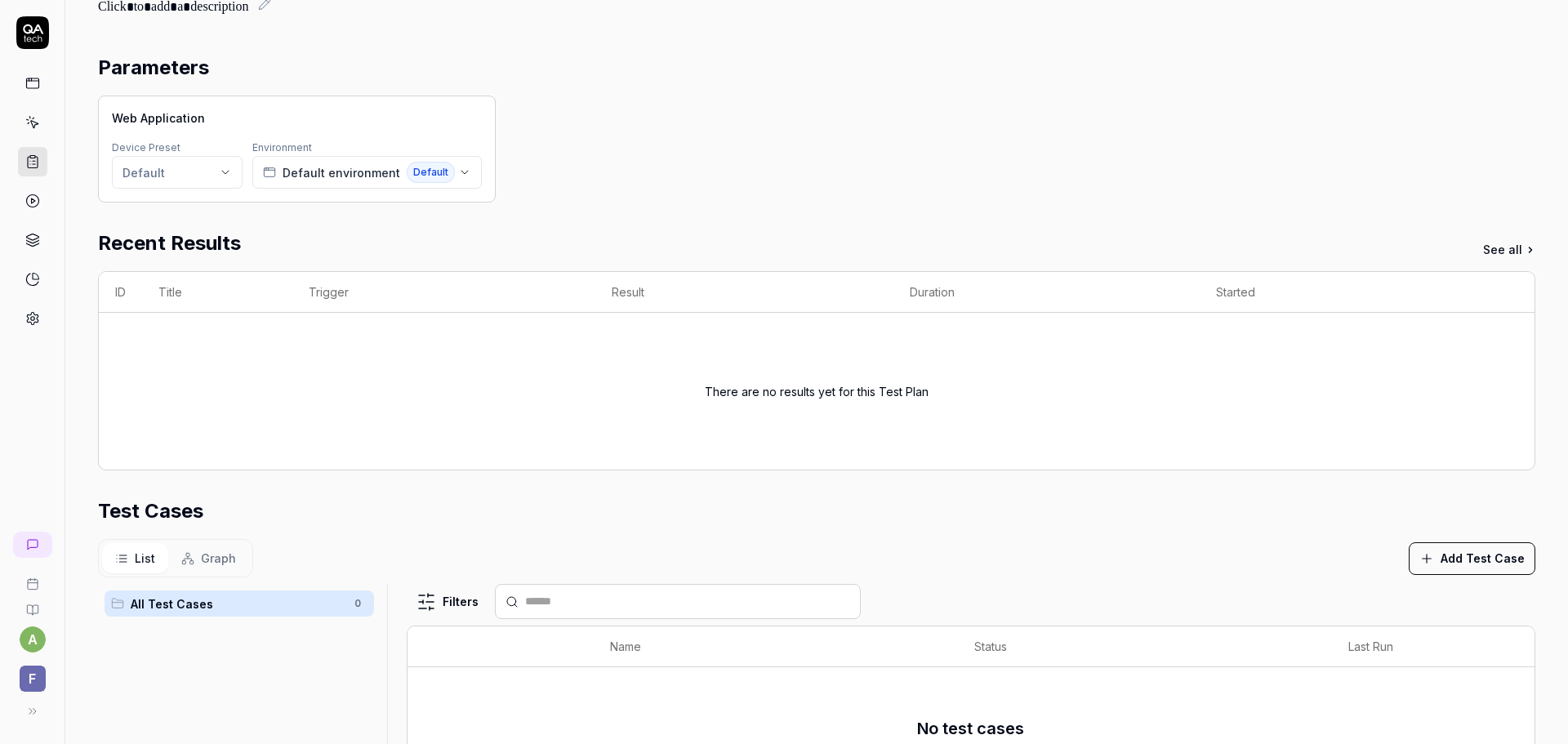
scroll to position [394, 0]
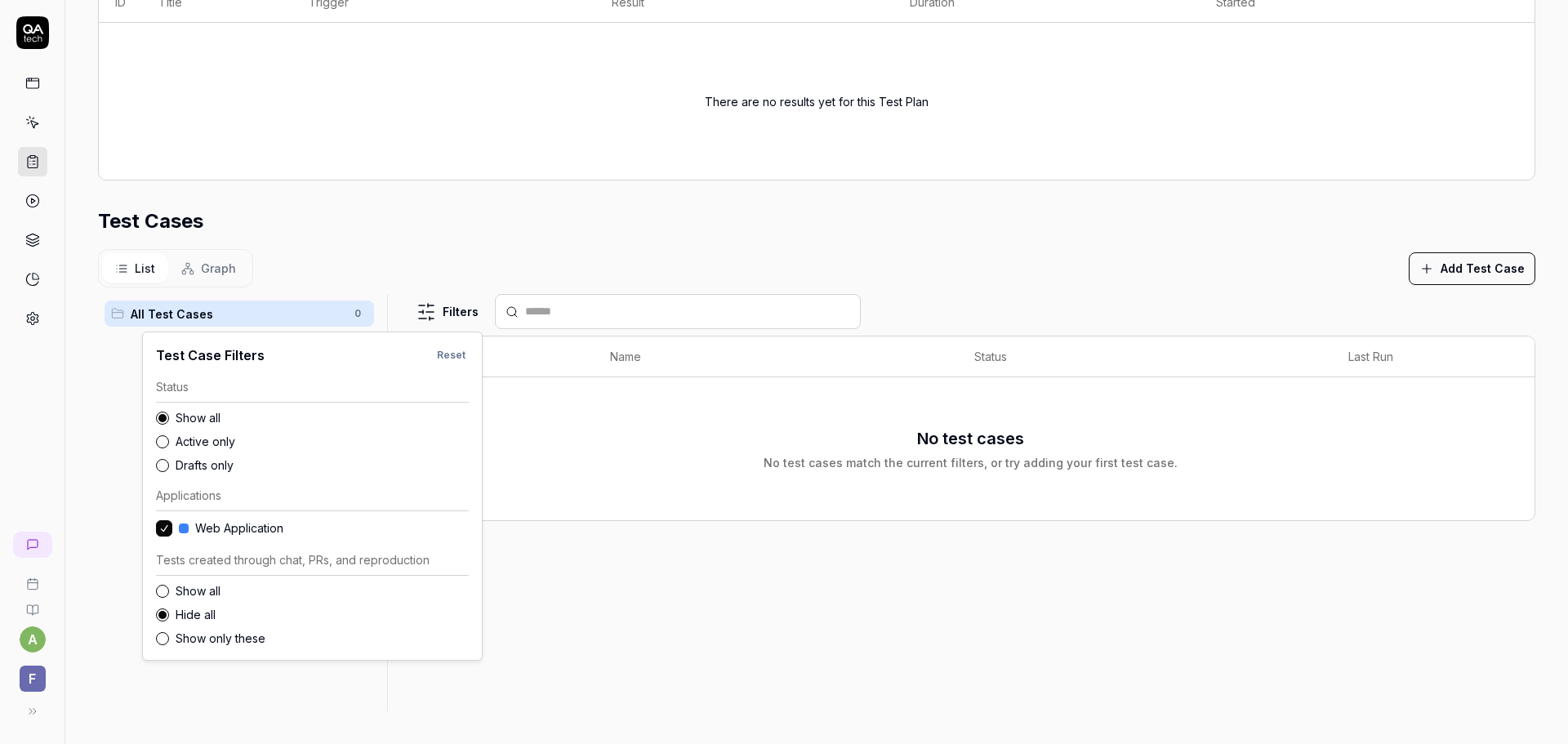
click at [439, 317] on html "a F Home / Test Plans / 4ihiha You have 486 / 500 test executions left Upgrade …" at bounding box center [784, 372] width 1568 height 744
click at [210, 600] on label "Show all" at bounding box center [322, 591] width 293 height 17
click at [169, 598] on button "Show all" at bounding box center [162, 591] width 13 height 13
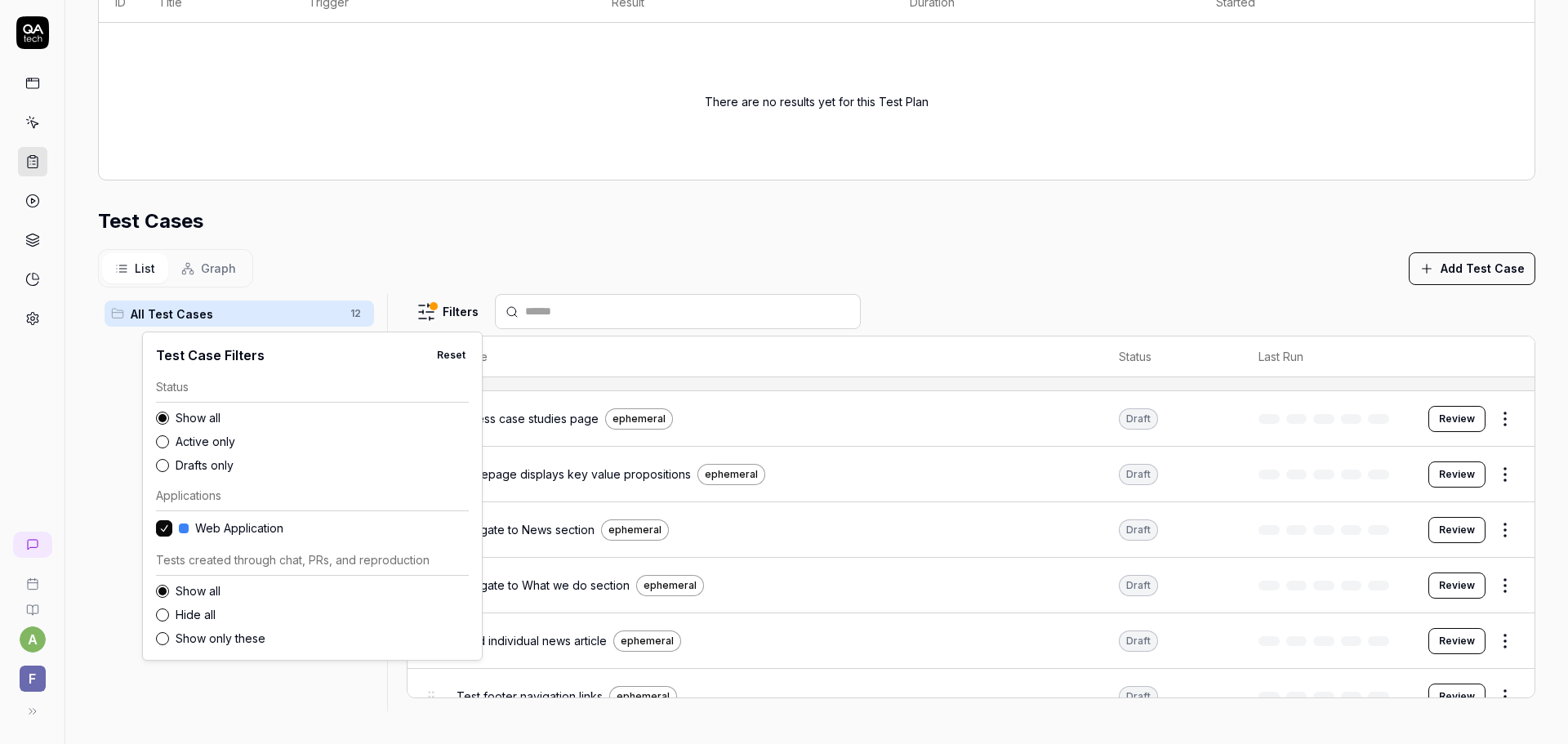
click at [674, 246] on html "a F Home / Test Plans / 4ihiha You have 486 / 500 test executions left Upgrade …" at bounding box center [784, 372] width 1568 height 744
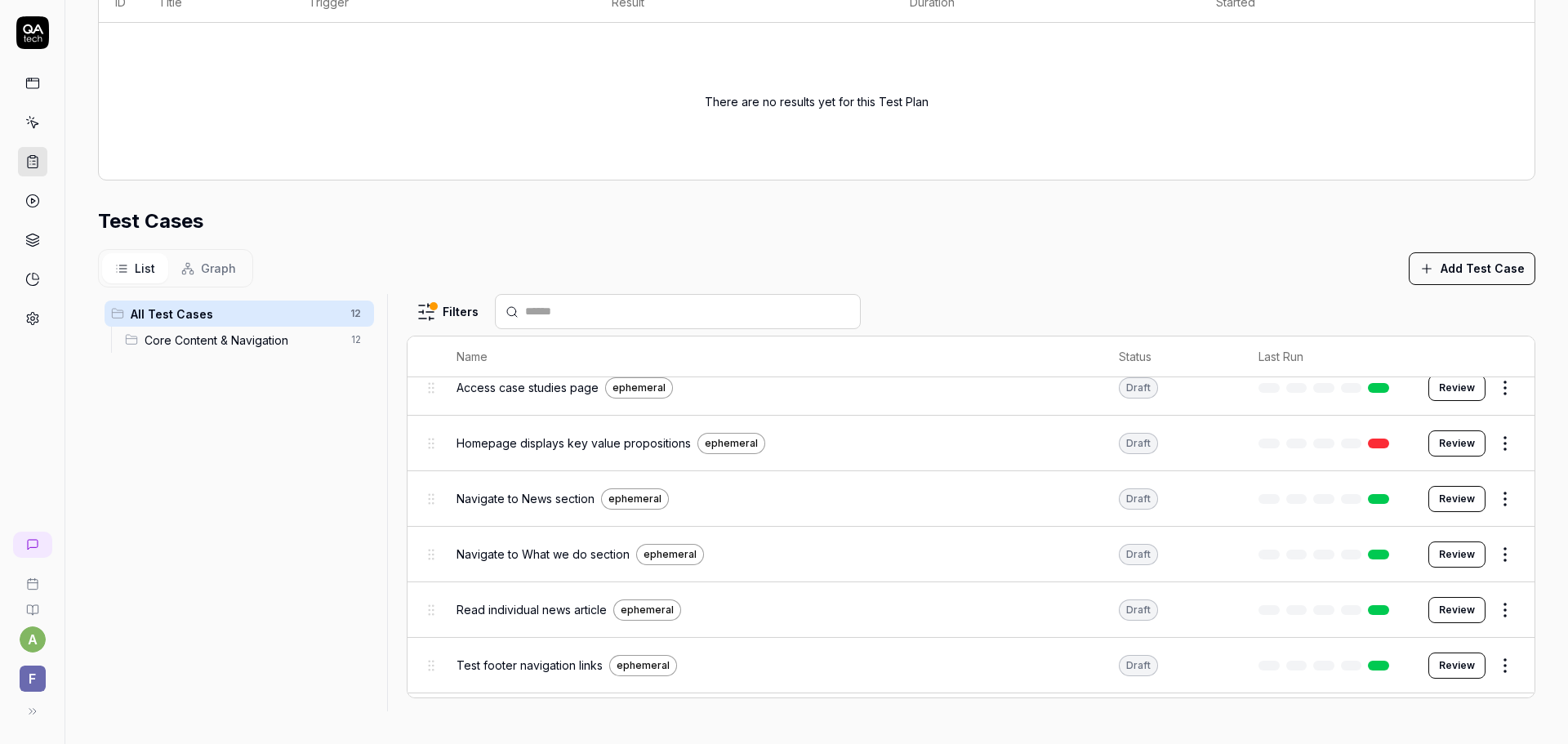
scroll to position [0, 0]
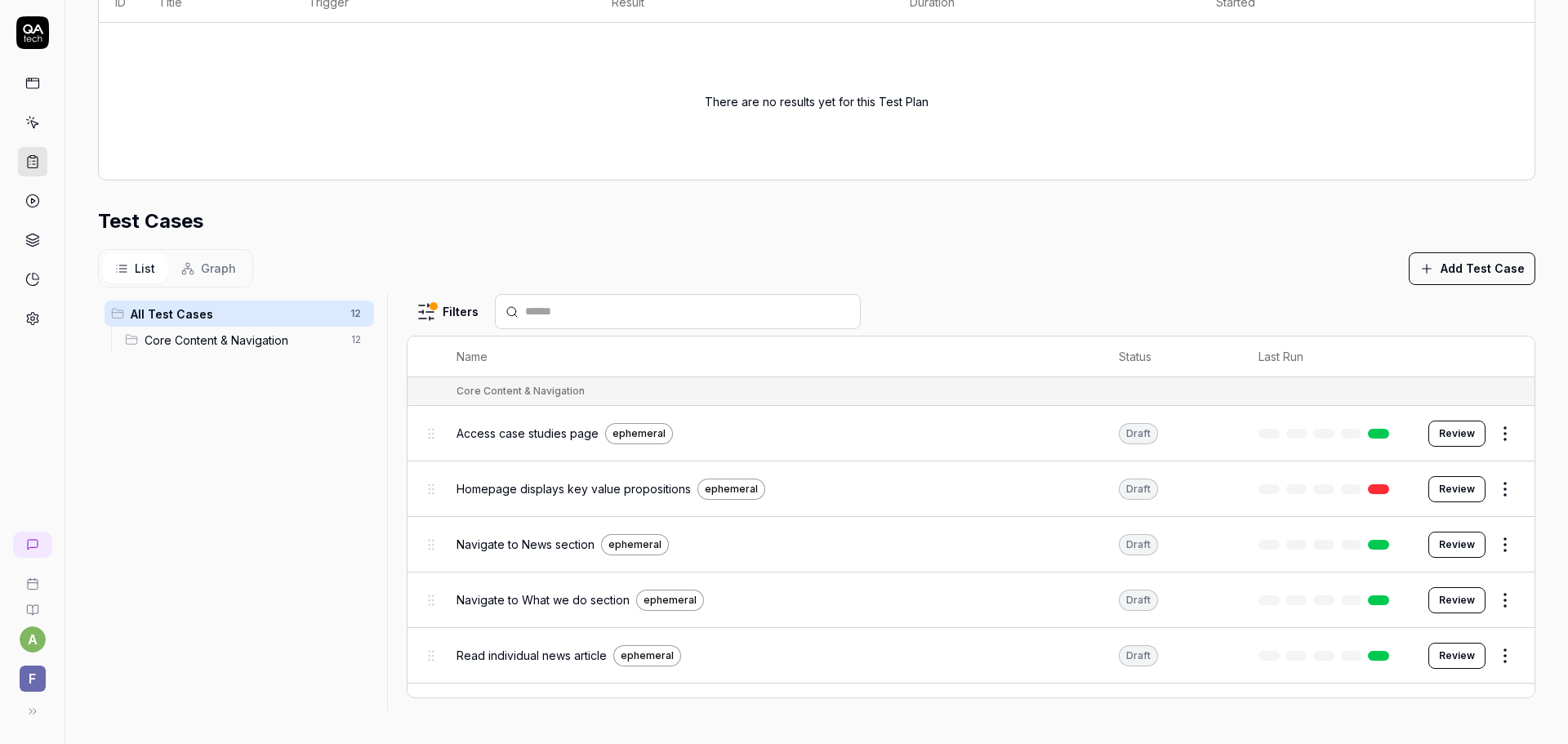
click at [300, 353] on ul "All Test Cases 12 Core Content & Navigation 12" at bounding box center [239, 327] width 283 height 65
click at [298, 342] on span "Core Content & Navigation" at bounding box center [243, 340] width 197 height 17
click at [303, 323] on div "All Test Cases 12" at bounding box center [238, 314] width 269 height 26
click at [1437, 440] on button "Review" at bounding box center [1457, 433] width 57 height 26
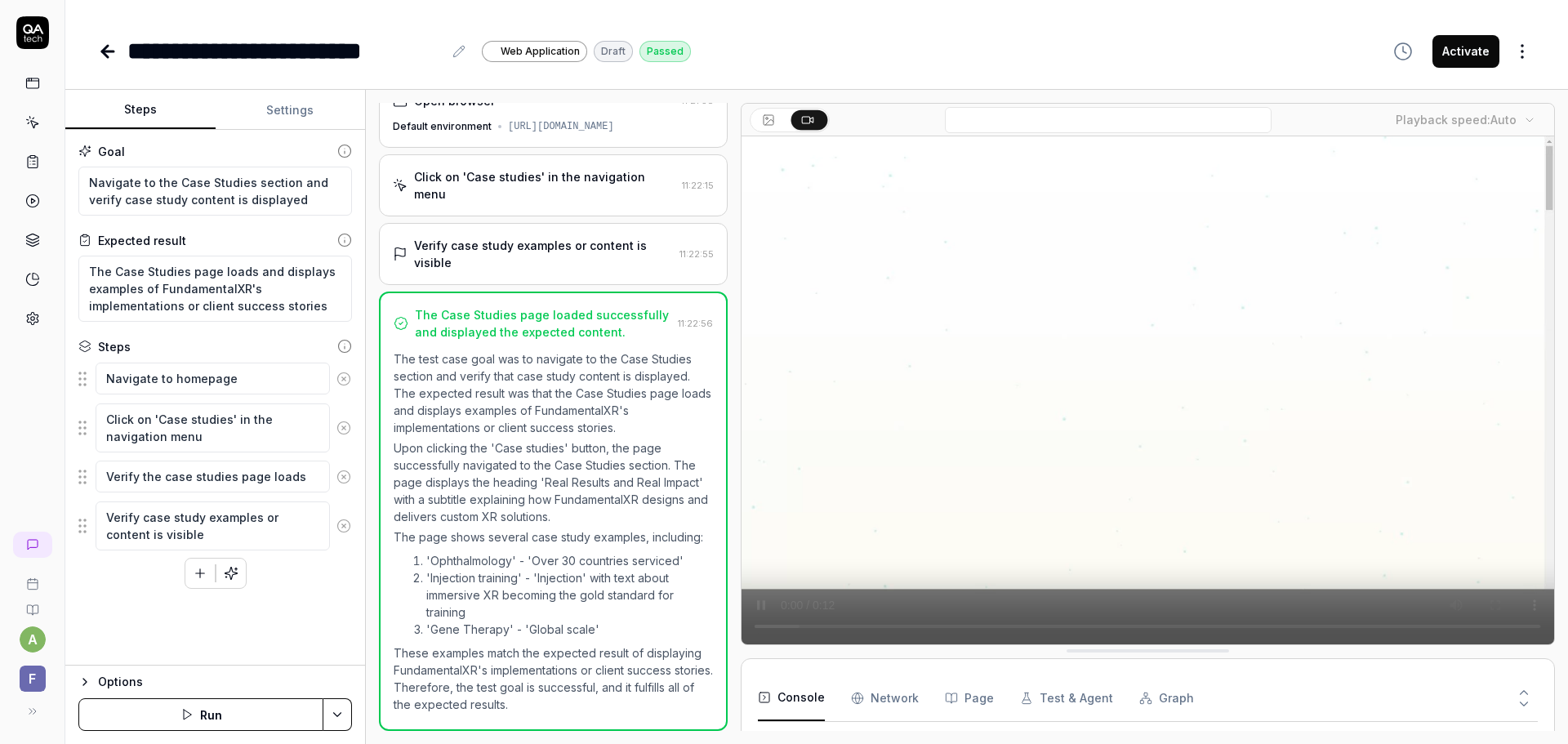
scroll to position [42, 0]
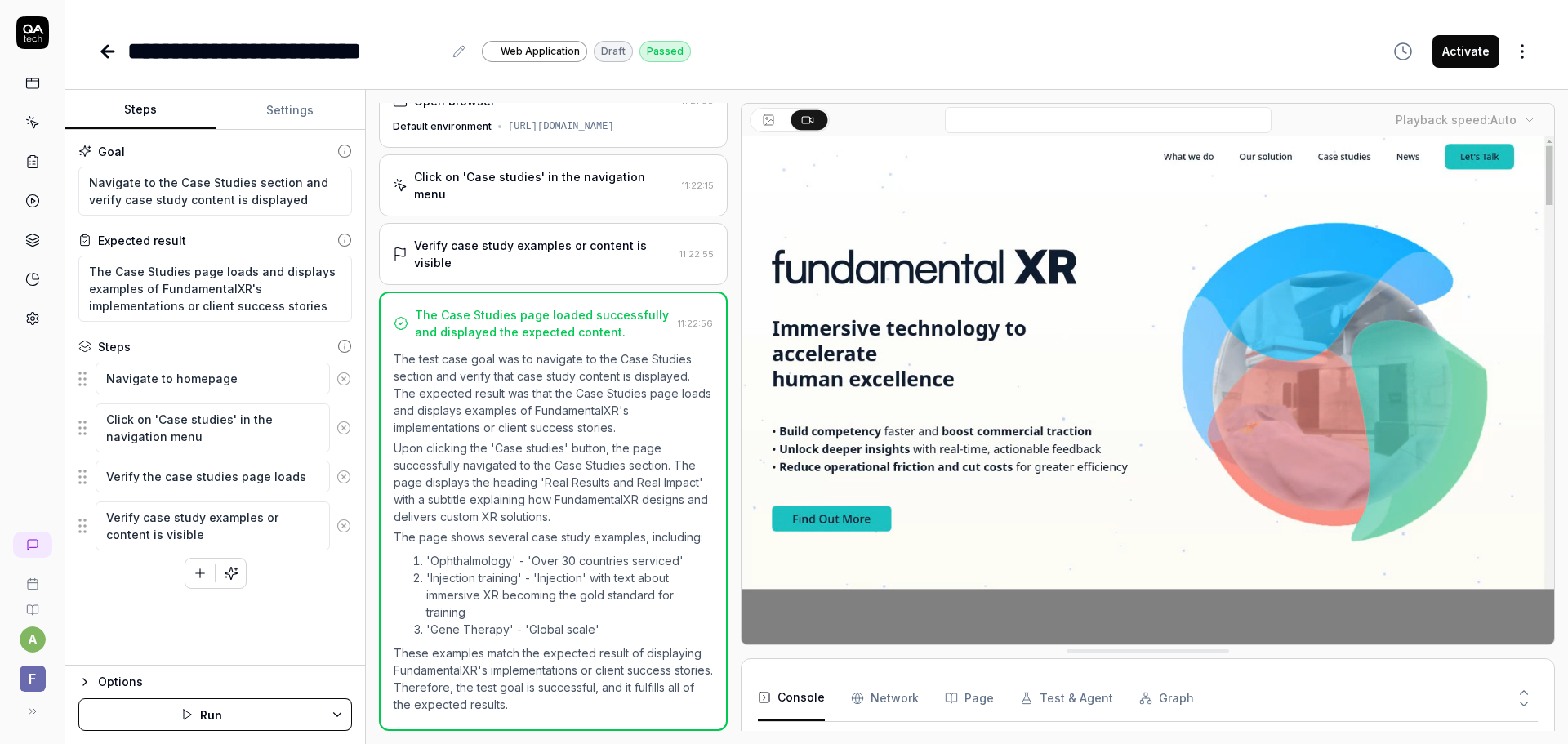
scroll to position [3330, 0]
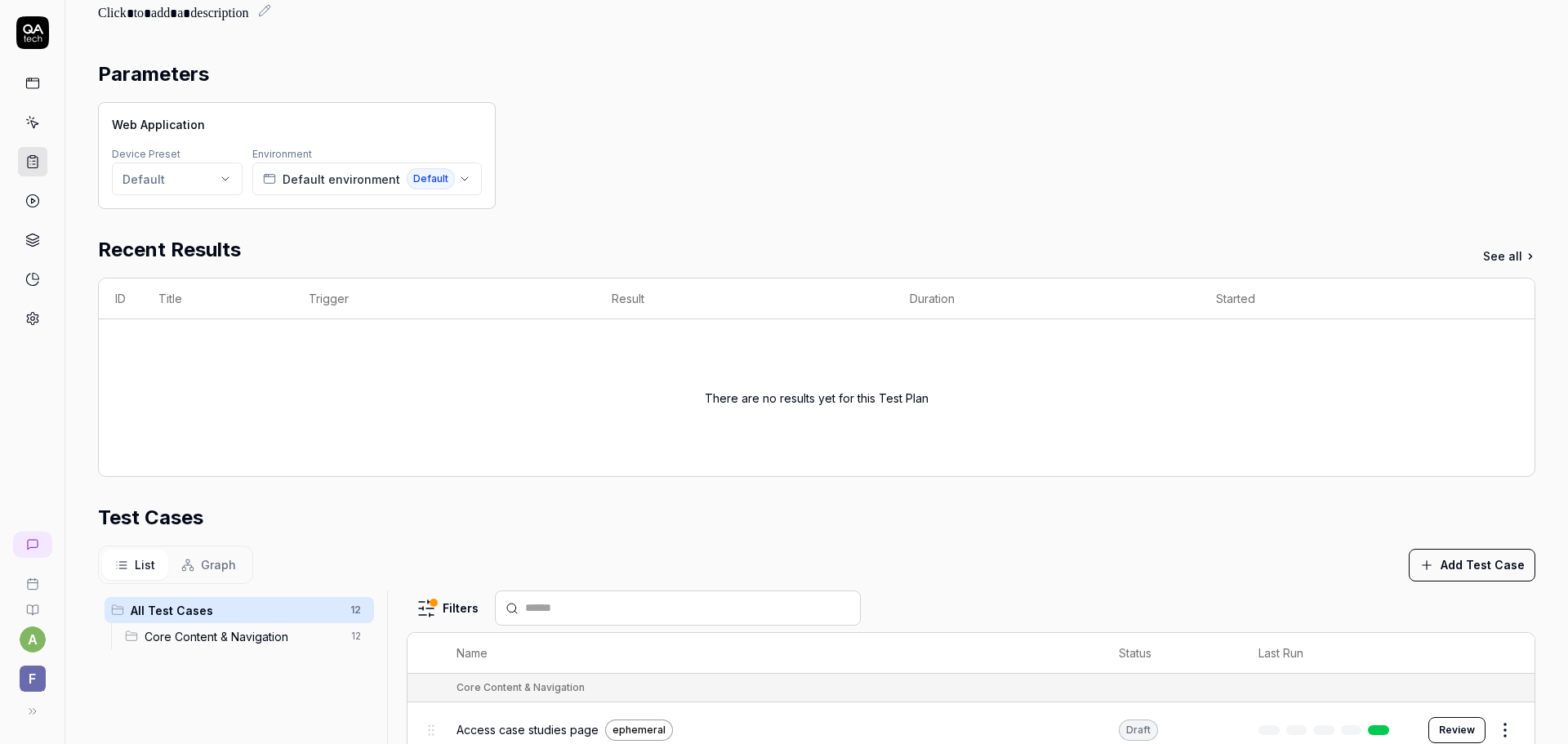
scroll to position [394, 0]
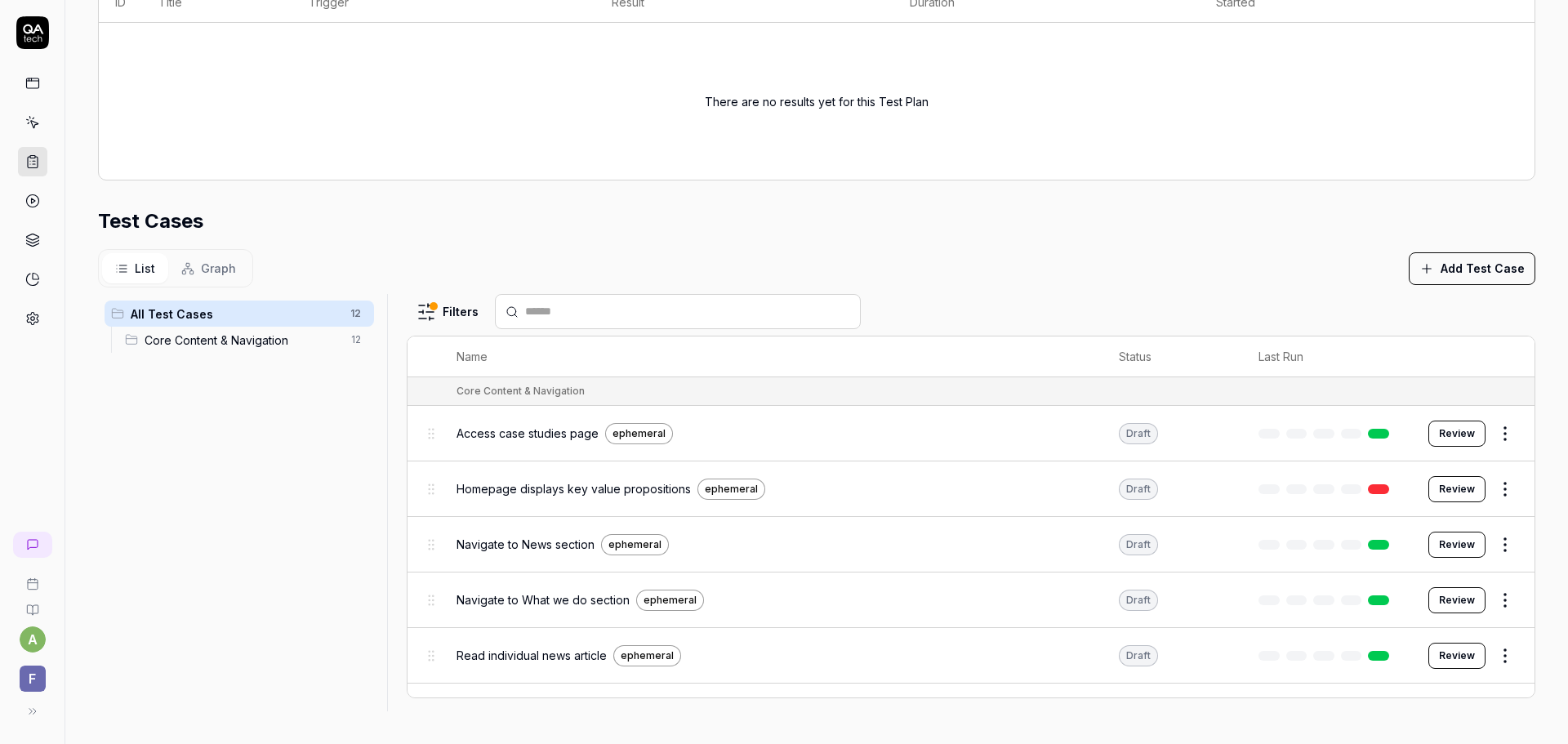
click at [1432, 443] on button "Review" at bounding box center [1457, 433] width 57 height 26
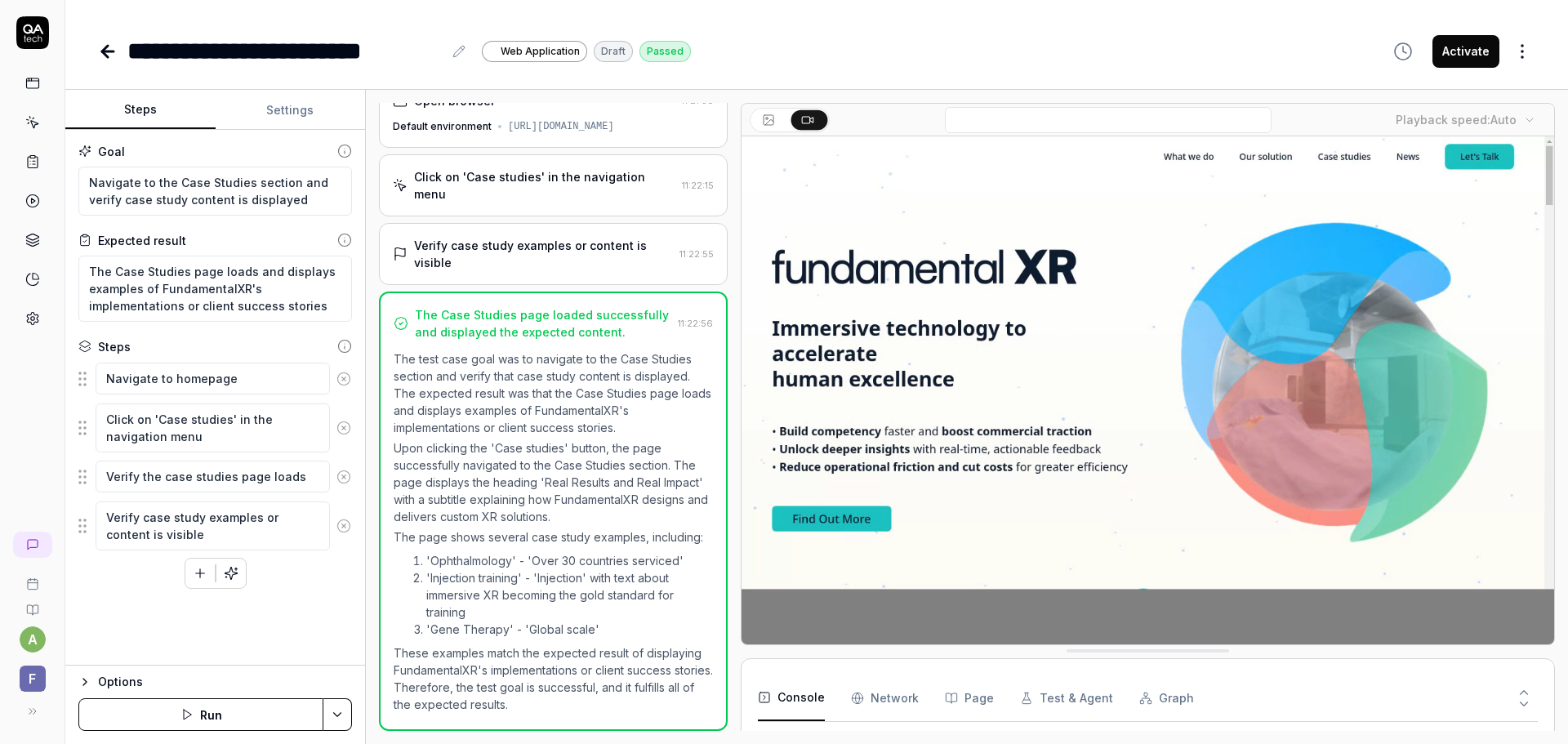
scroll to position [42, 0]
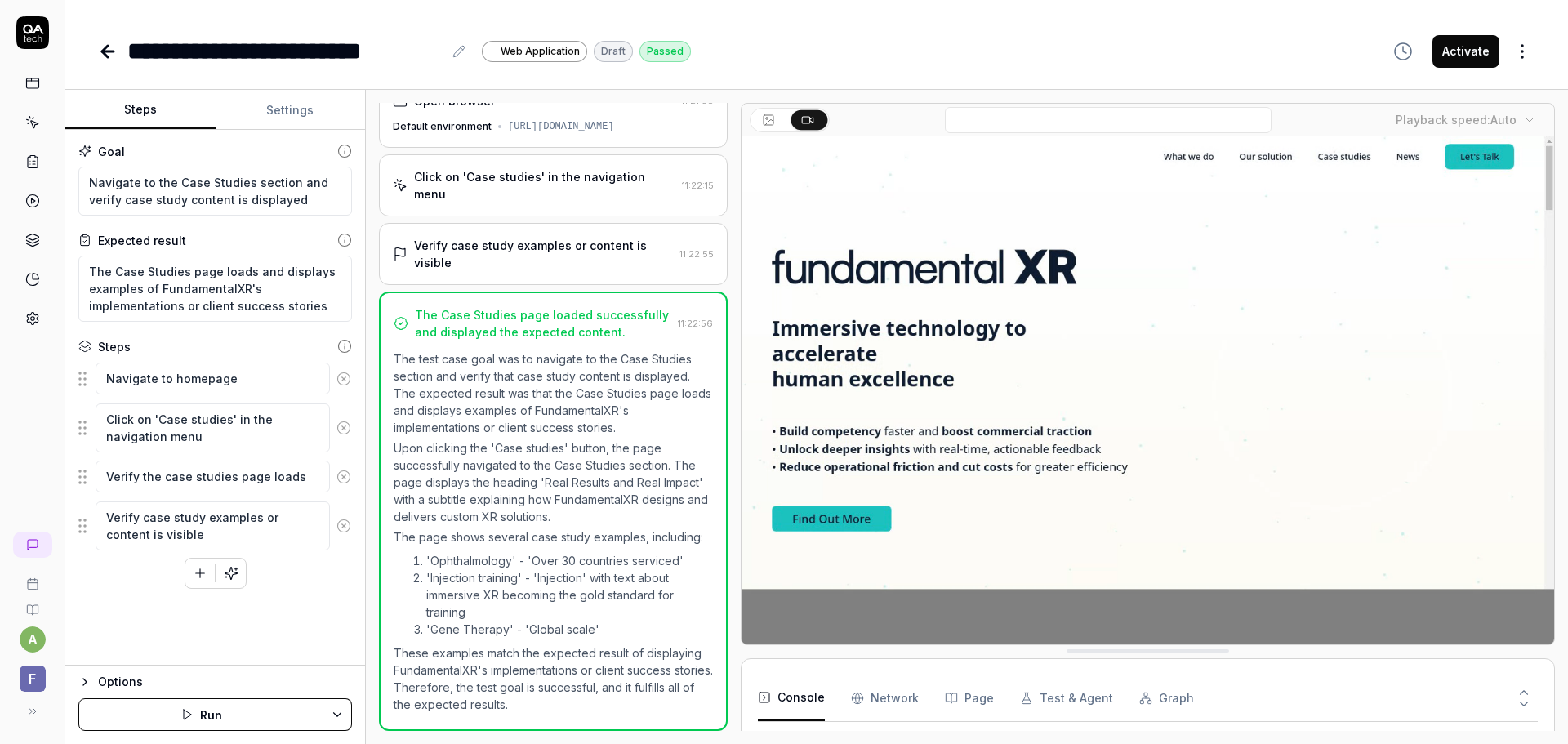
type textarea "*"
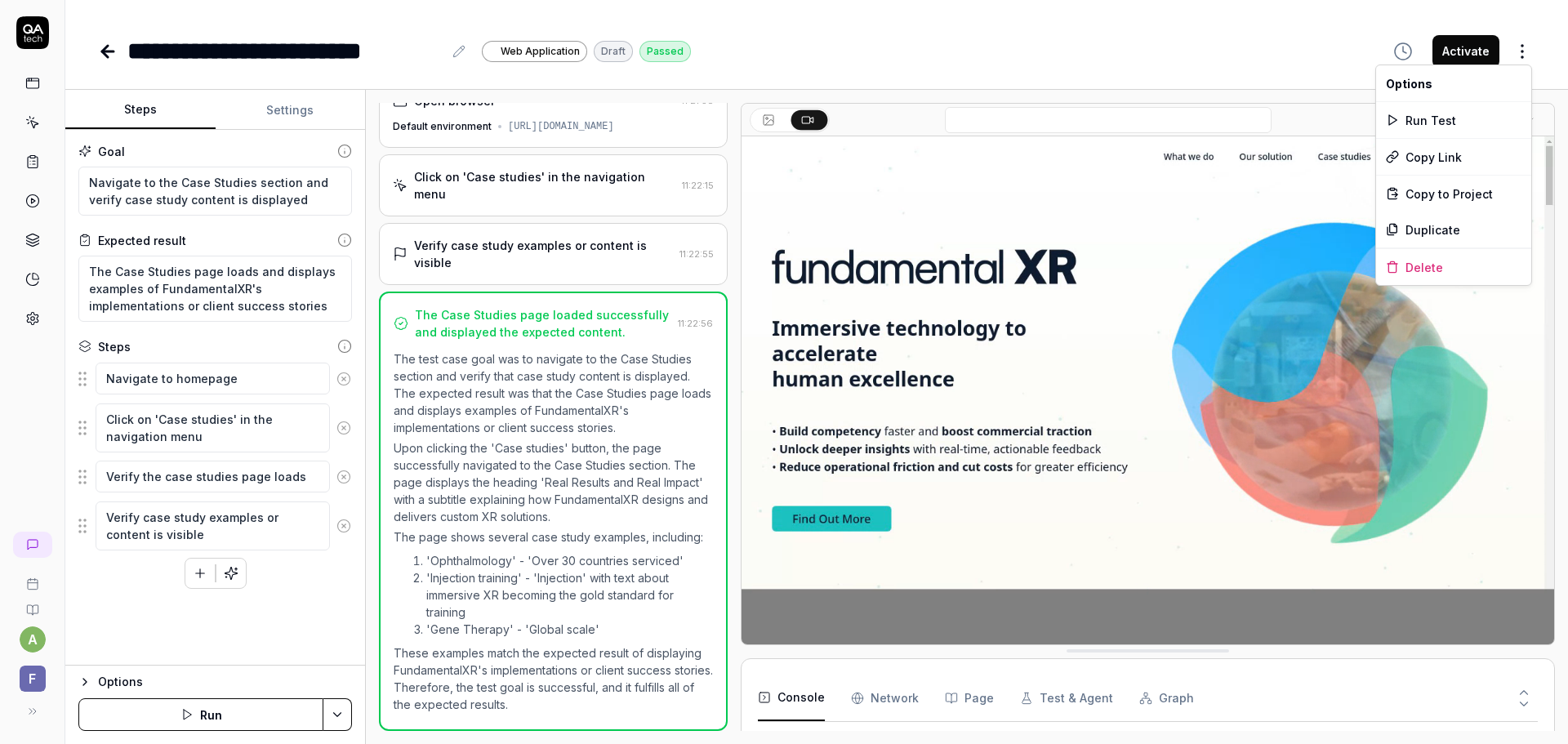
click at [1523, 54] on html "**********" at bounding box center [784, 372] width 1568 height 744
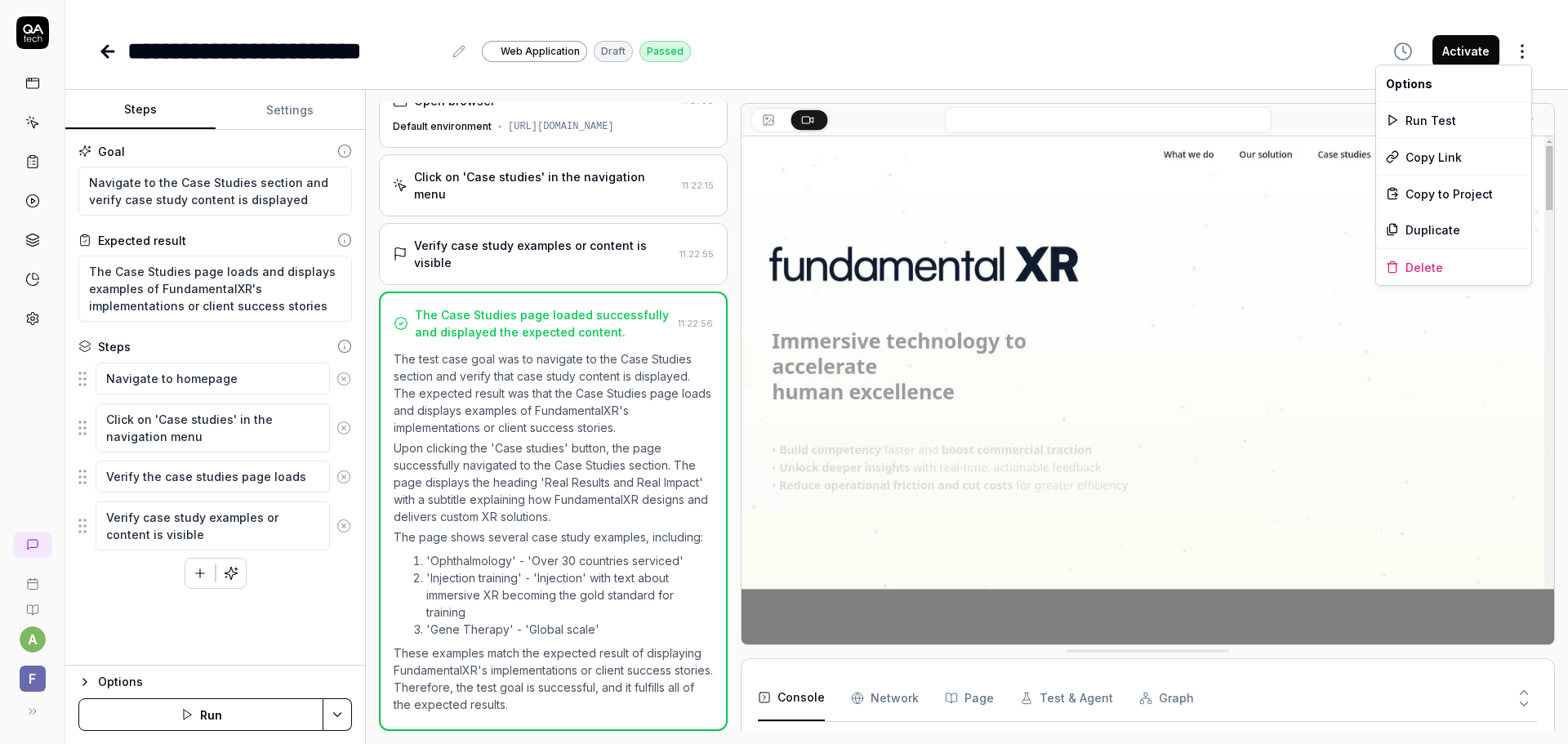
click at [101, 58] on html "**********" at bounding box center [784, 372] width 1568 height 744
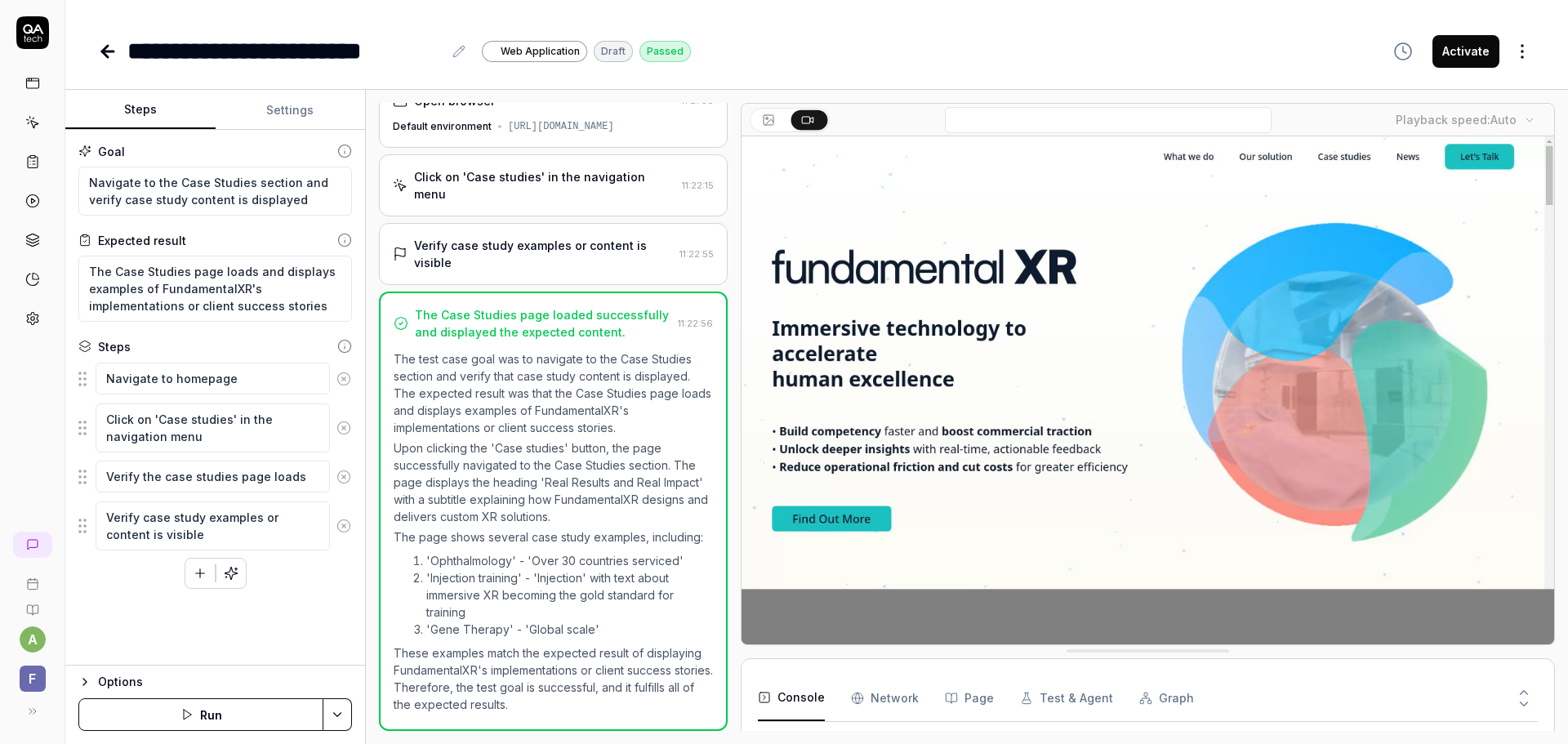
click at [107, 53] on icon at bounding box center [108, 52] width 20 height 20
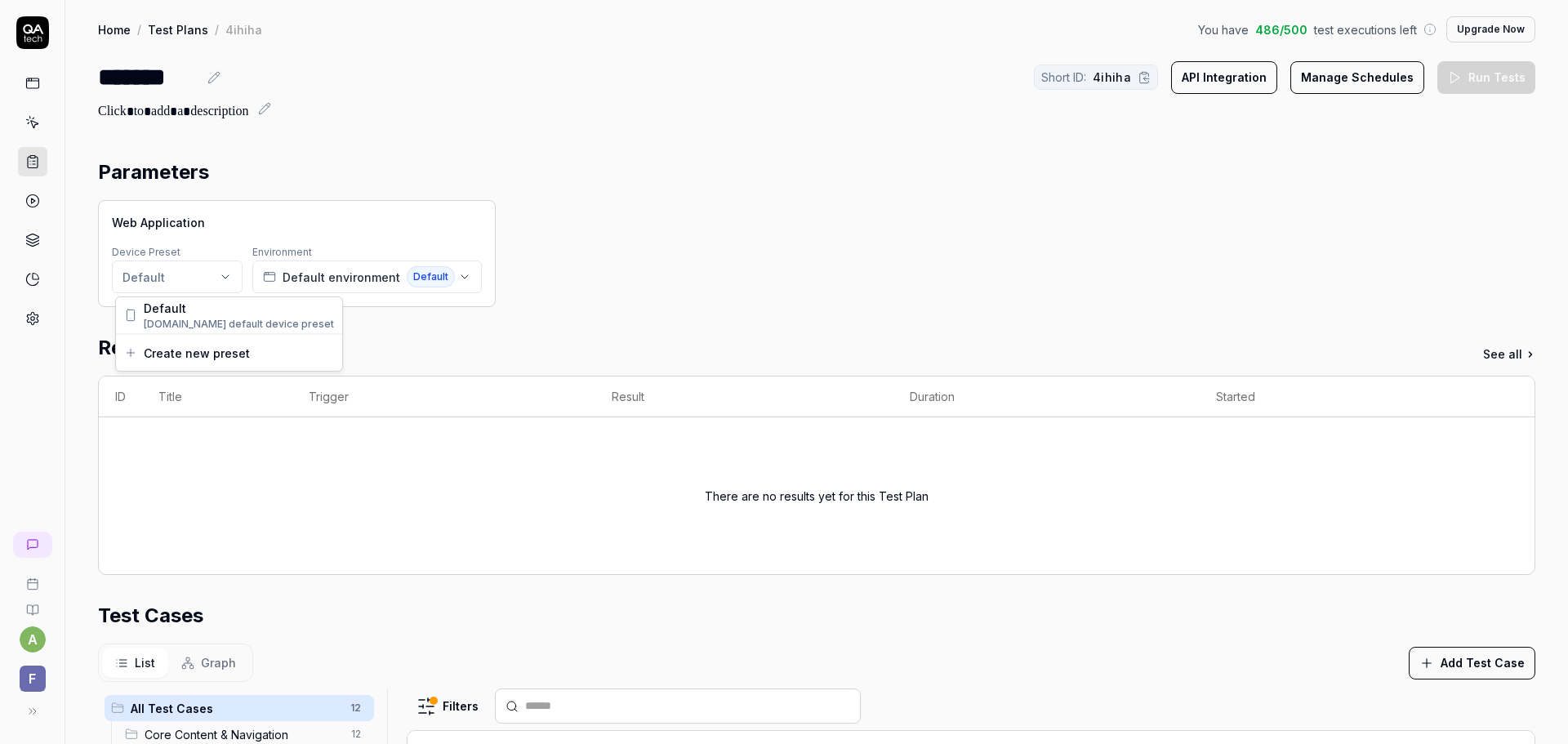
click at [196, 277] on html "a F Home / Test Plans / 4ihiha You have 486 / 500 test executions left Upgrade …" at bounding box center [784, 372] width 1568 height 744
click at [207, 322] on span "[DOMAIN_NAME] default device preset" at bounding box center [239, 324] width 190 height 14
click at [361, 277] on span "Default environment" at bounding box center [341, 277] width 118 height 17
click at [580, 298] on div "Web Application Device Preset Default Environment Default environment Default" at bounding box center [816, 254] width 1438 height 107
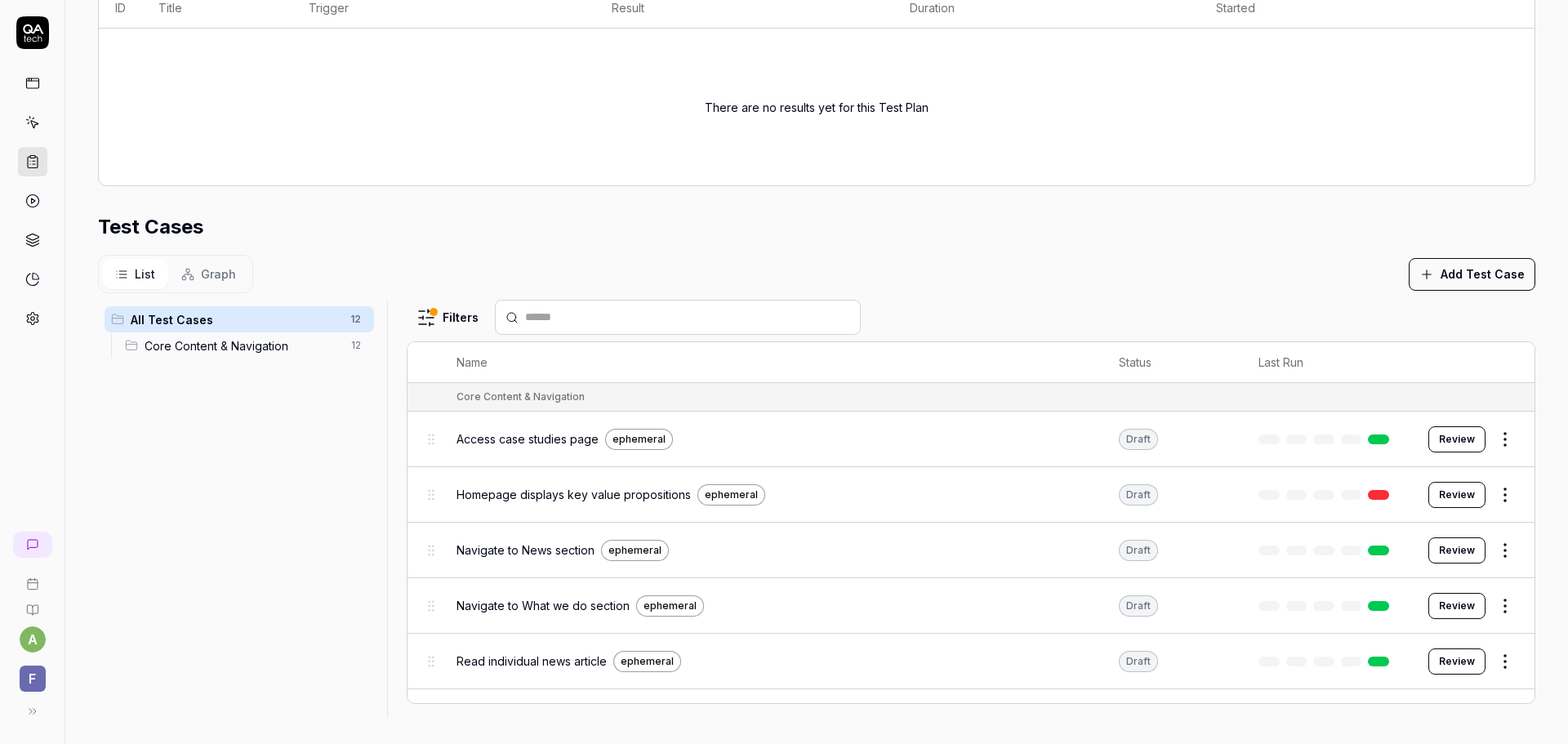
scroll to position [394, 0]
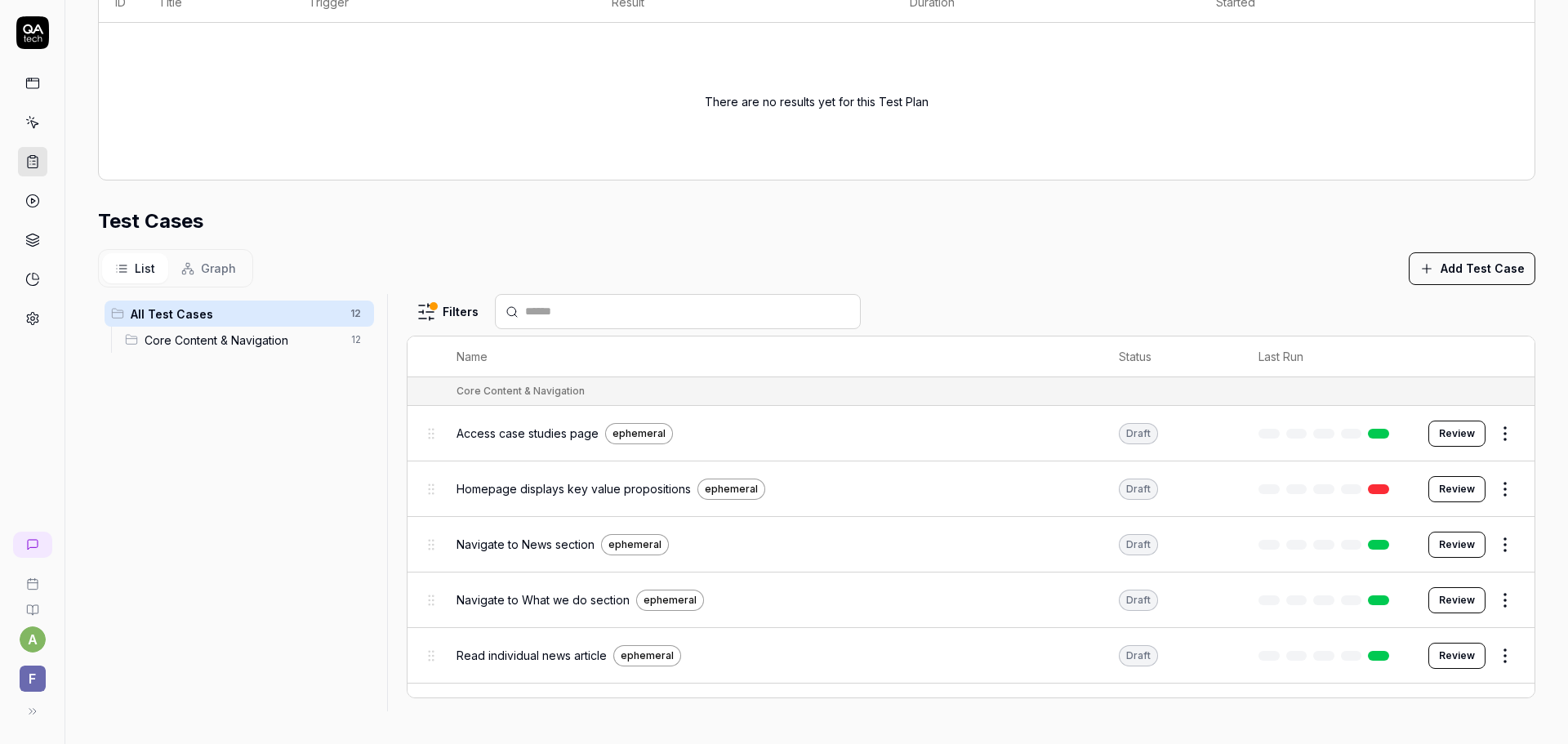
click at [451, 318] on html "a F Home / Test Plans / 4ihiha You have 486 / 500 test executions left Upgrade …" at bounding box center [784, 372] width 1568 height 744
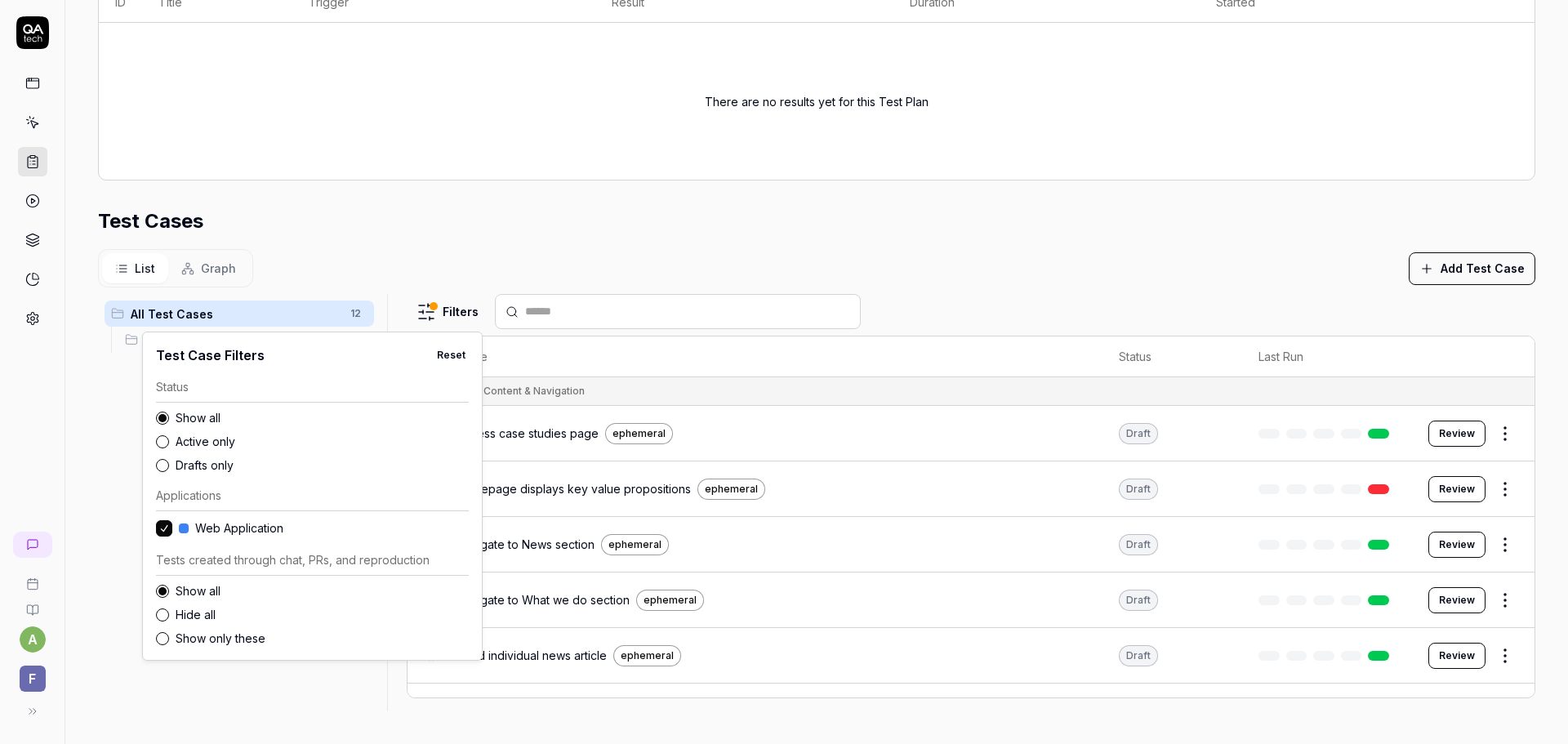
click at [927, 264] on html "a F Home / Test Plans / 4ihiha You have 486 / 500 test executions left Upgrade …" at bounding box center [784, 372] width 1568 height 744
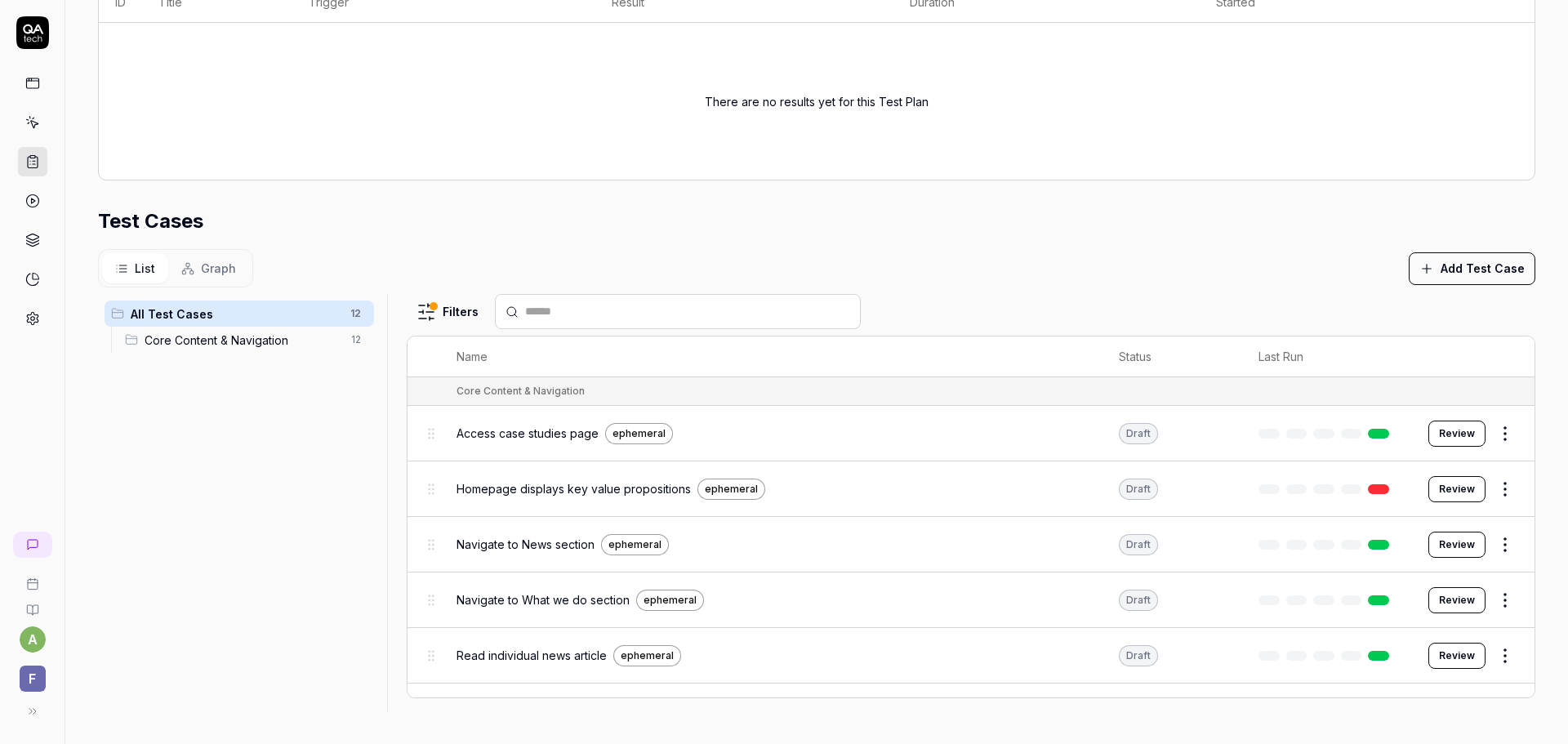
click at [1119, 434] on div "Draft" at bounding box center [1138, 433] width 39 height 21
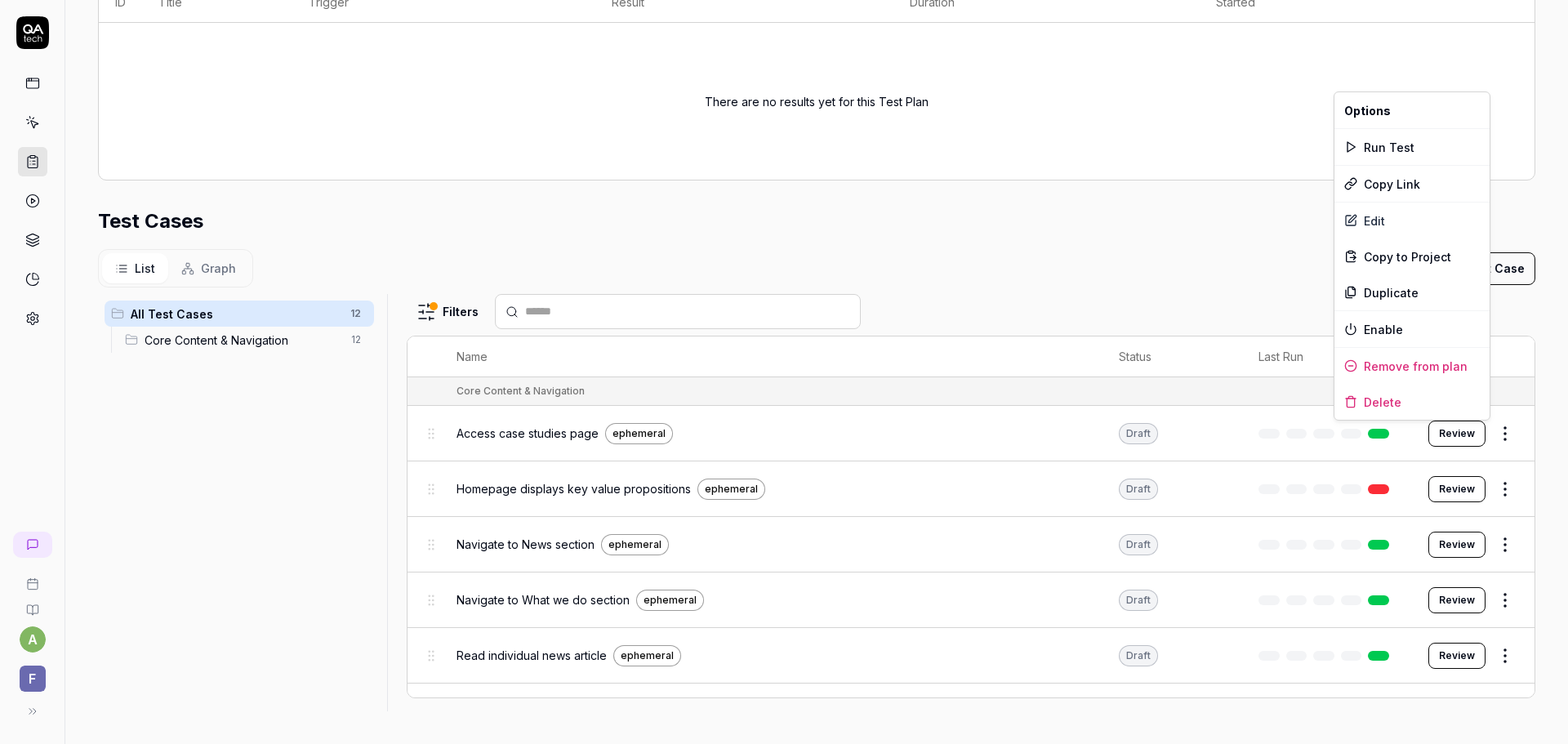
click at [1487, 440] on html "a F Home / Test Plans / 4ihiha You have 486 / 500 test executions left Upgrade …" at bounding box center [784, 372] width 1568 height 744
click at [1404, 330] on div "Enable" at bounding box center [1411, 329] width 155 height 36
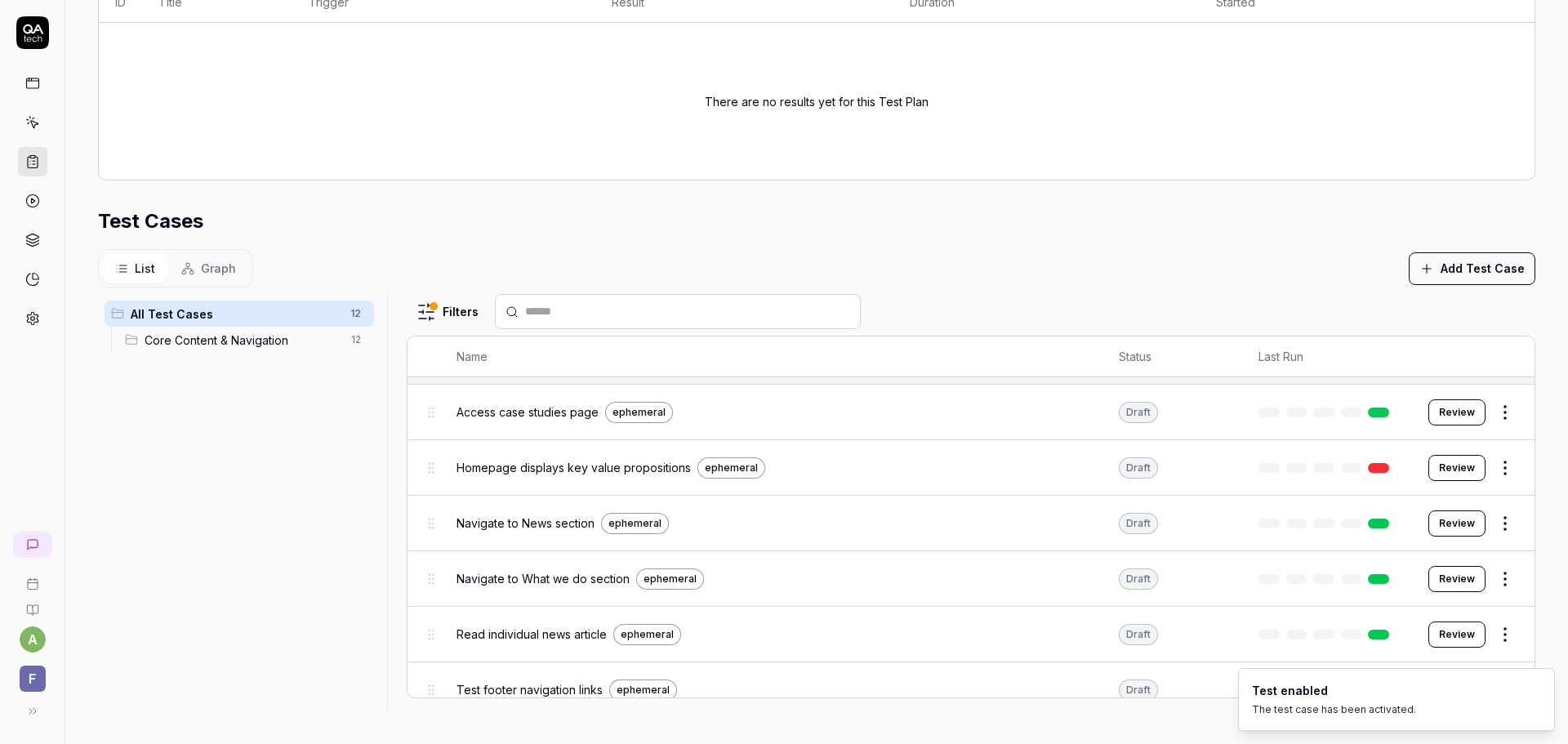
scroll to position [0, 0]
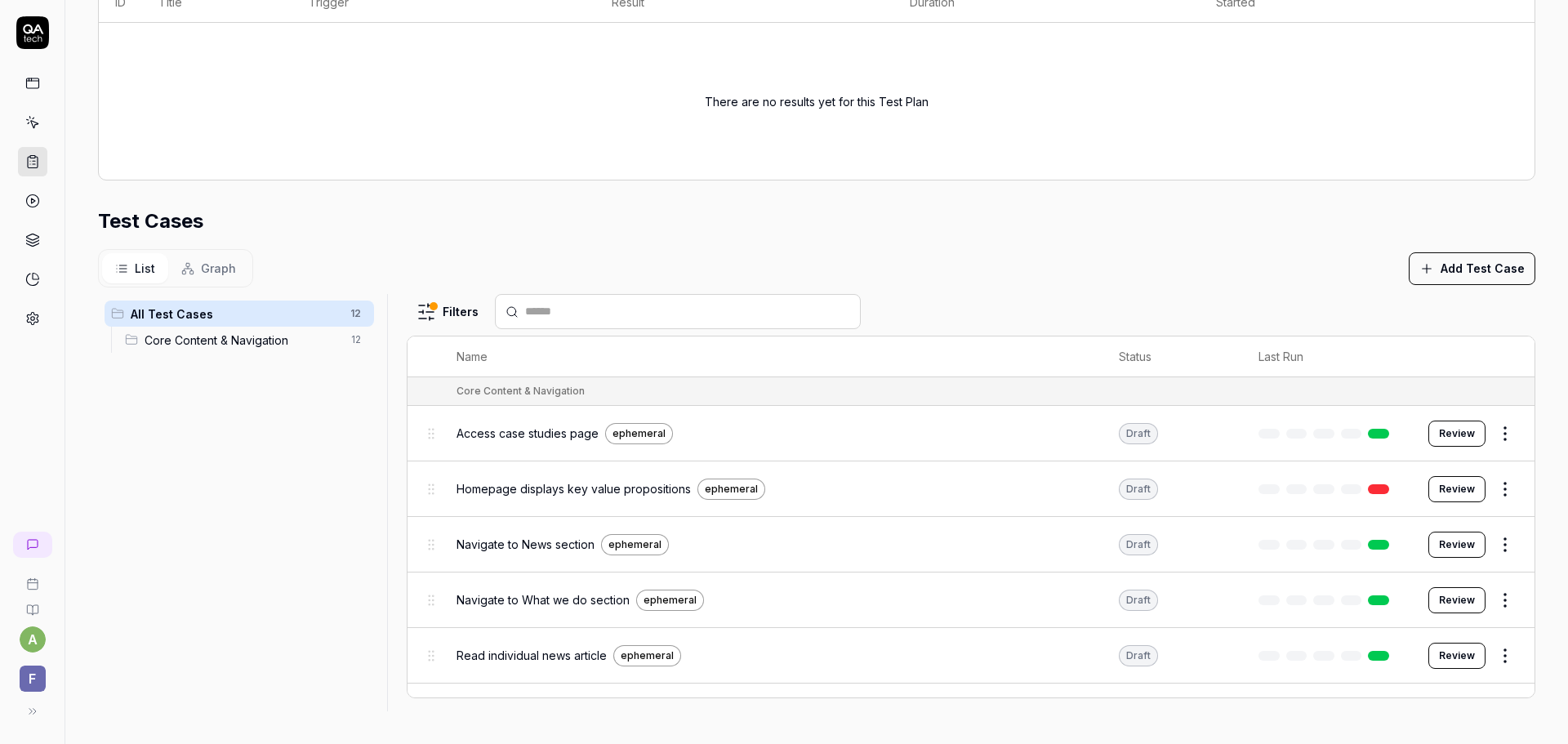
click at [1485, 493] on html "a F Home / Test Plans / 4ihiha You have 486 / 500 test executions left Upgrade …" at bounding box center [784, 372] width 1568 height 744
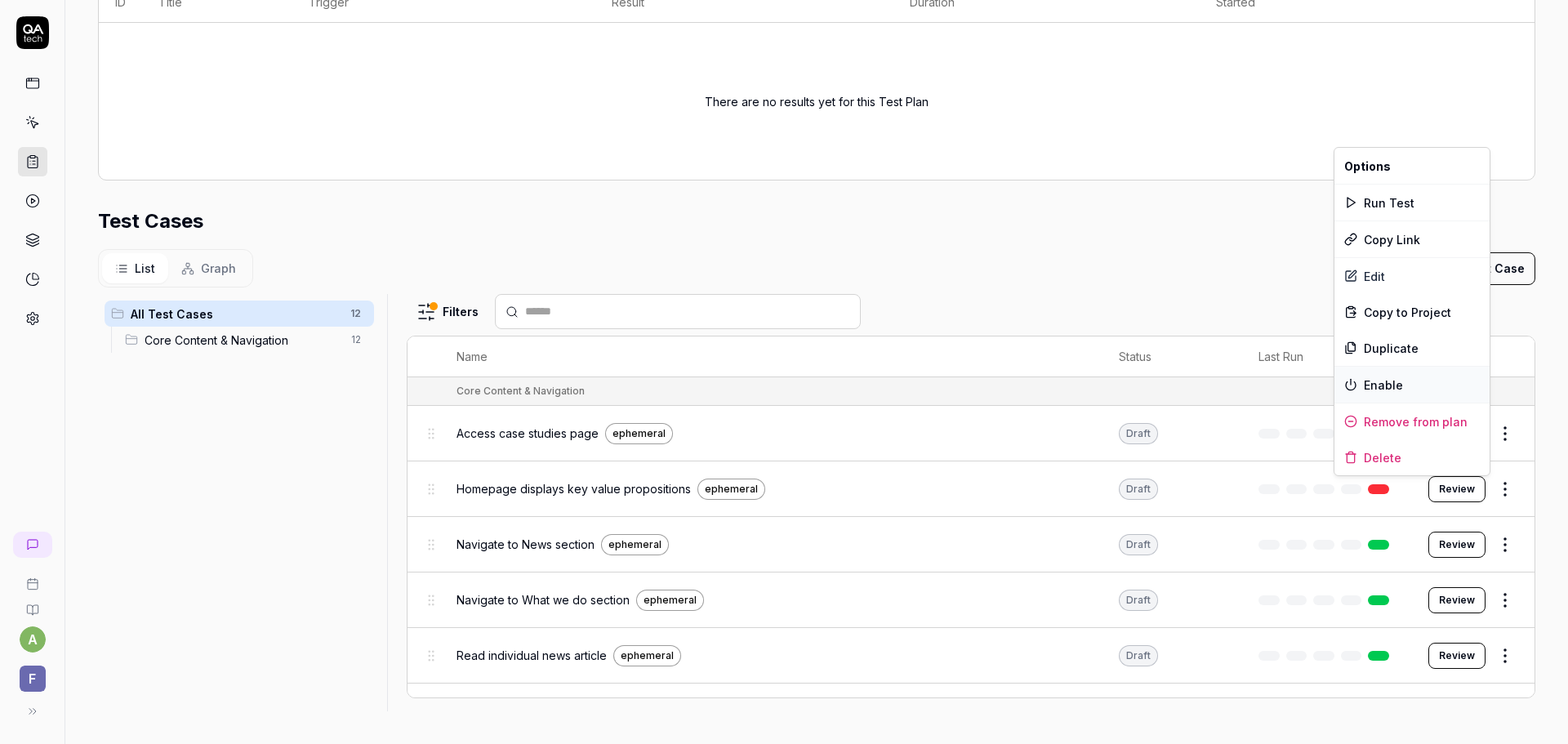
click at [1405, 385] on div "Enable" at bounding box center [1411, 385] width 155 height 36
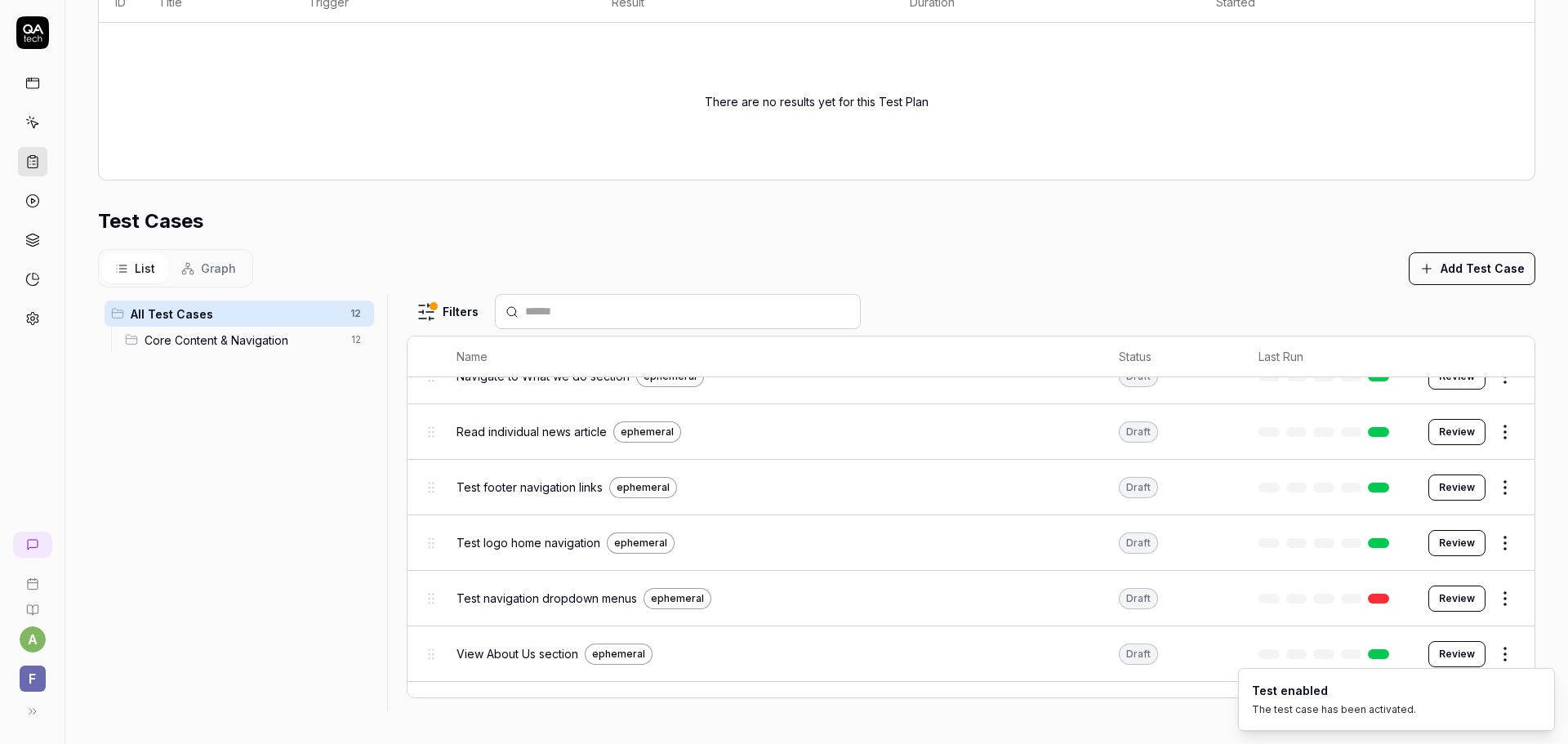
scroll to position [245, 0]
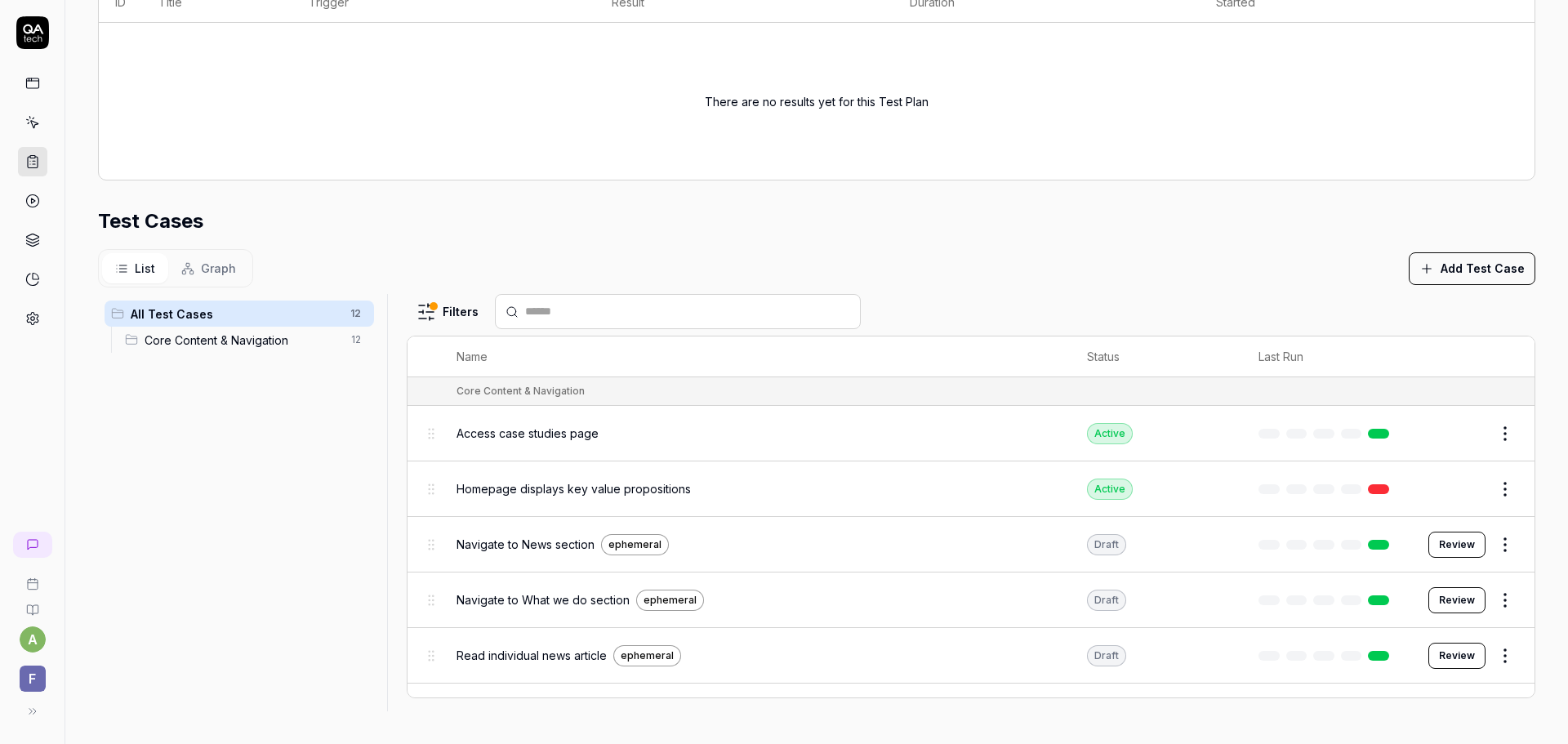
click at [1477, 552] on html "a F Home / Test Plans / 4ihiha You have 486 / 500 test executions left Upgrade …" at bounding box center [784, 372] width 1568 height 744
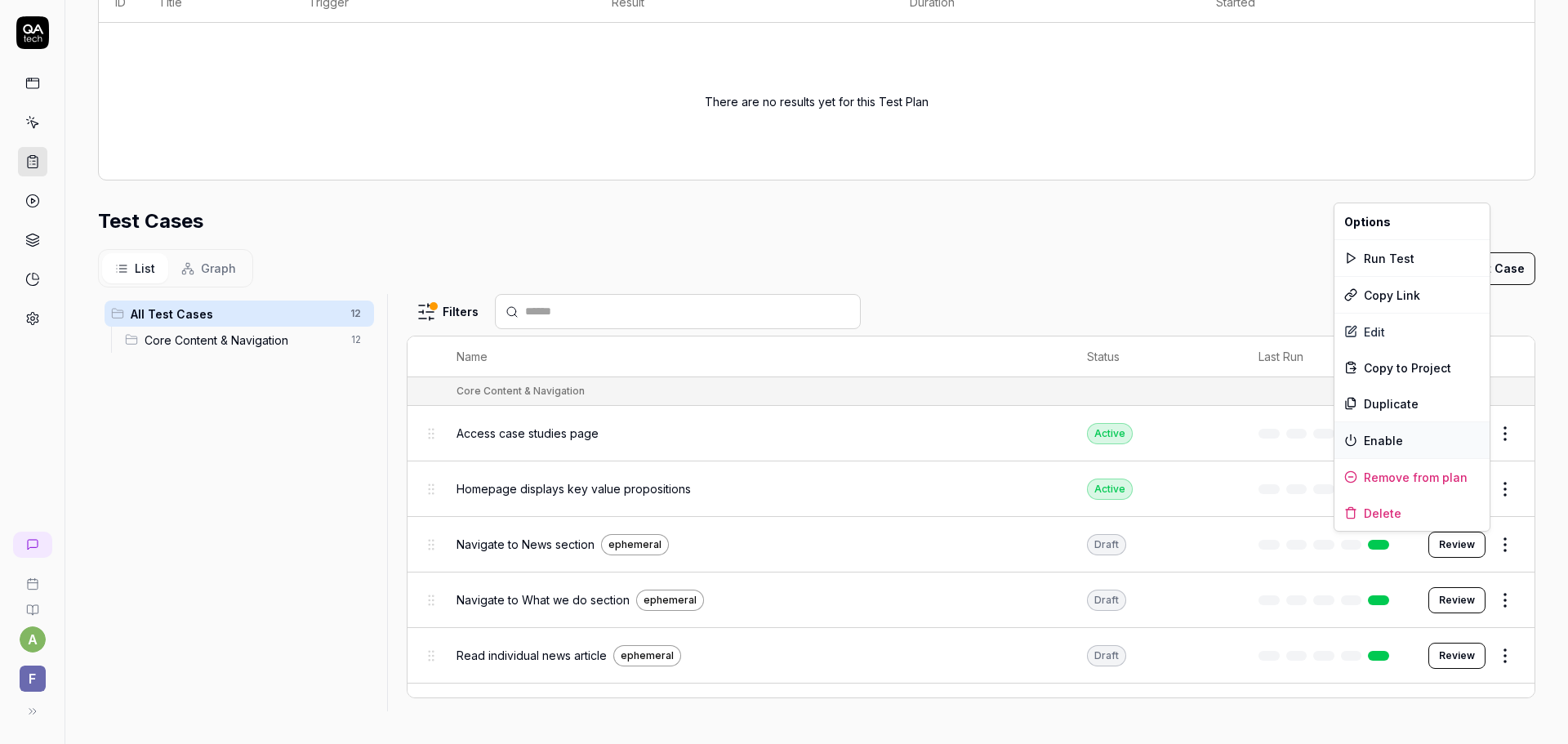
click at [1438, 443] on div "Enable" at bounding box center [1411, 440] width 155 height 36
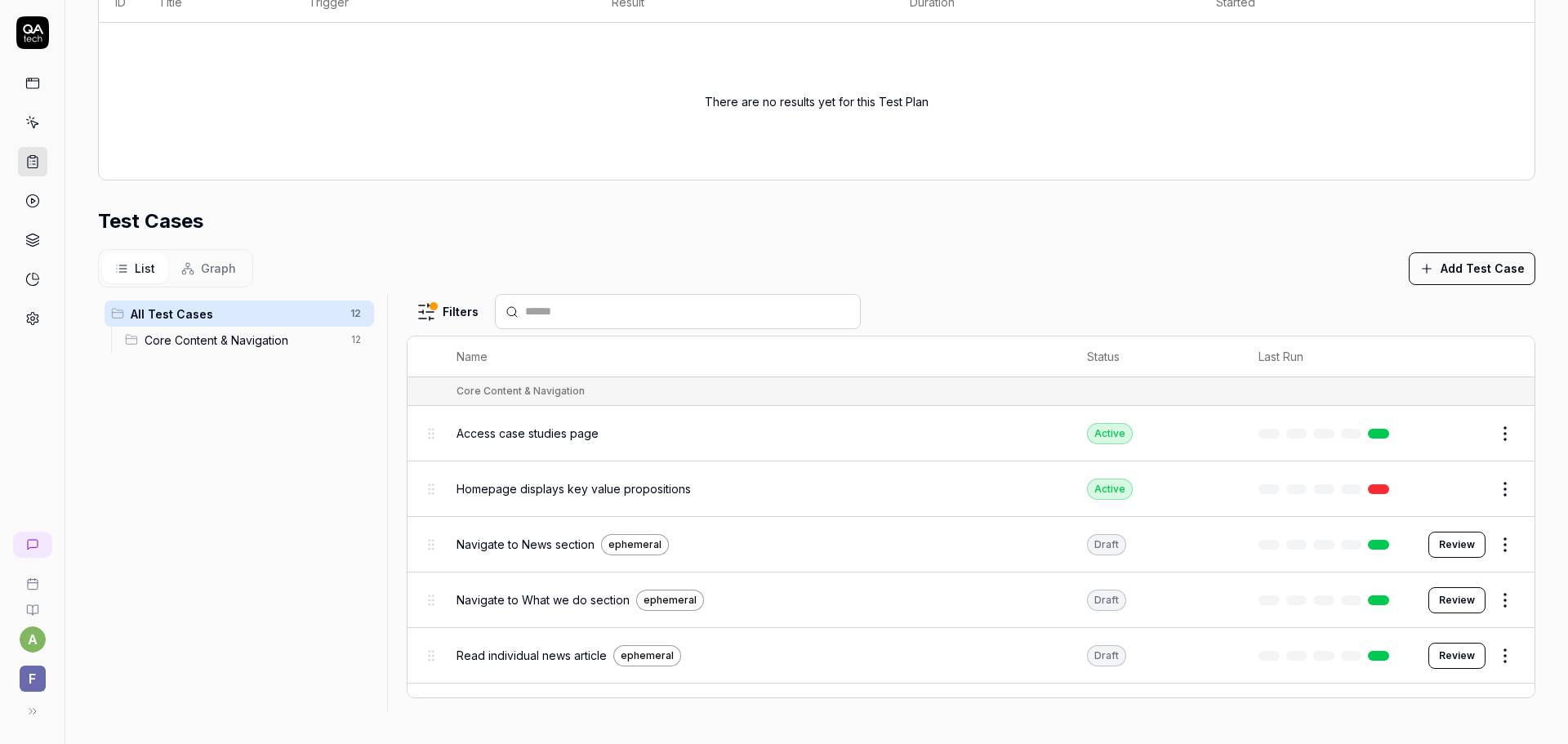
click at [1480, 604] on html "a F Home / Test Plans / 4ihiha You have 486 / 500 test executions left Upgrade …" at bounding box center [784, 372] width 1568 height 744
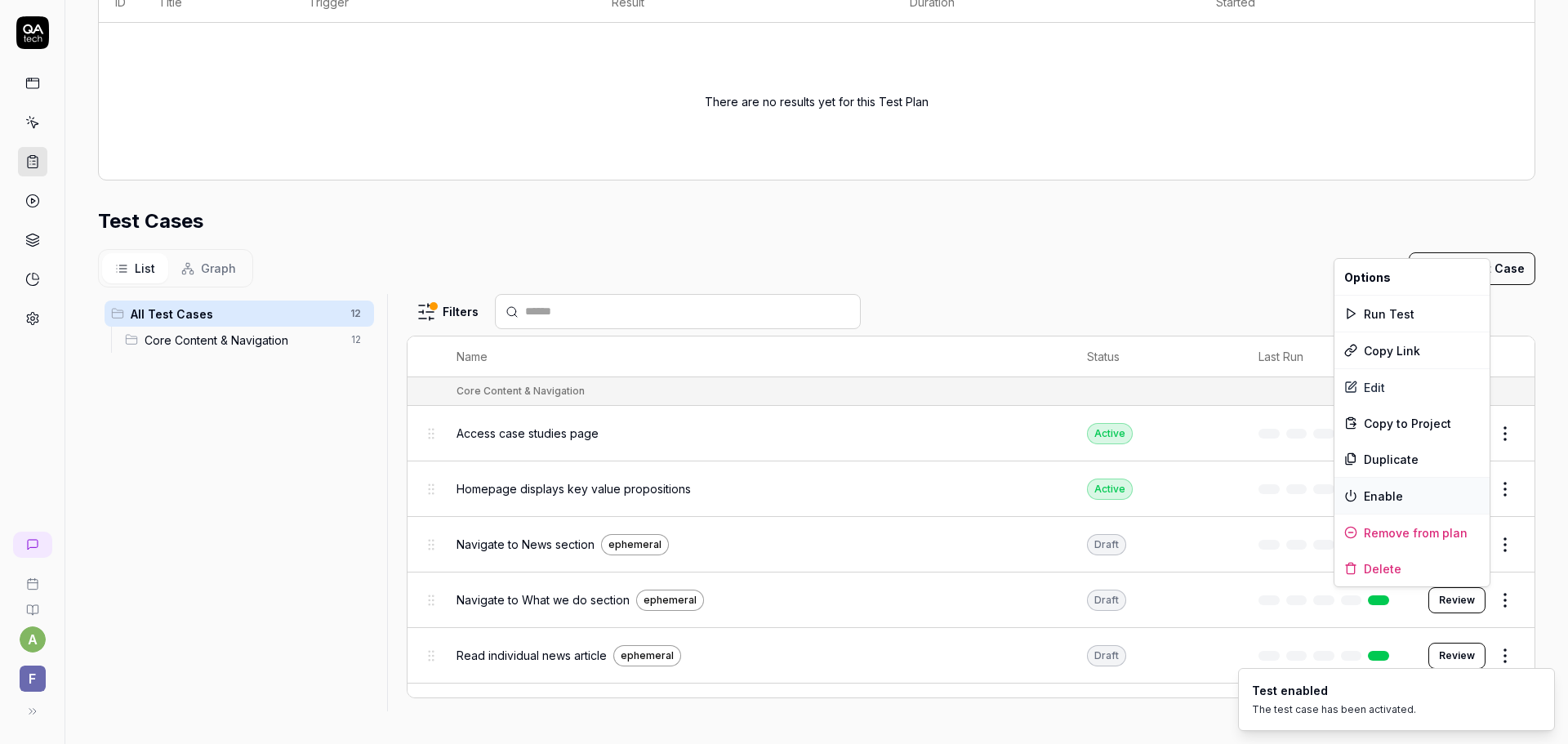
click at [1438, 491] on div "Enable" at bounding box center [1411, 496] width 155 height 36
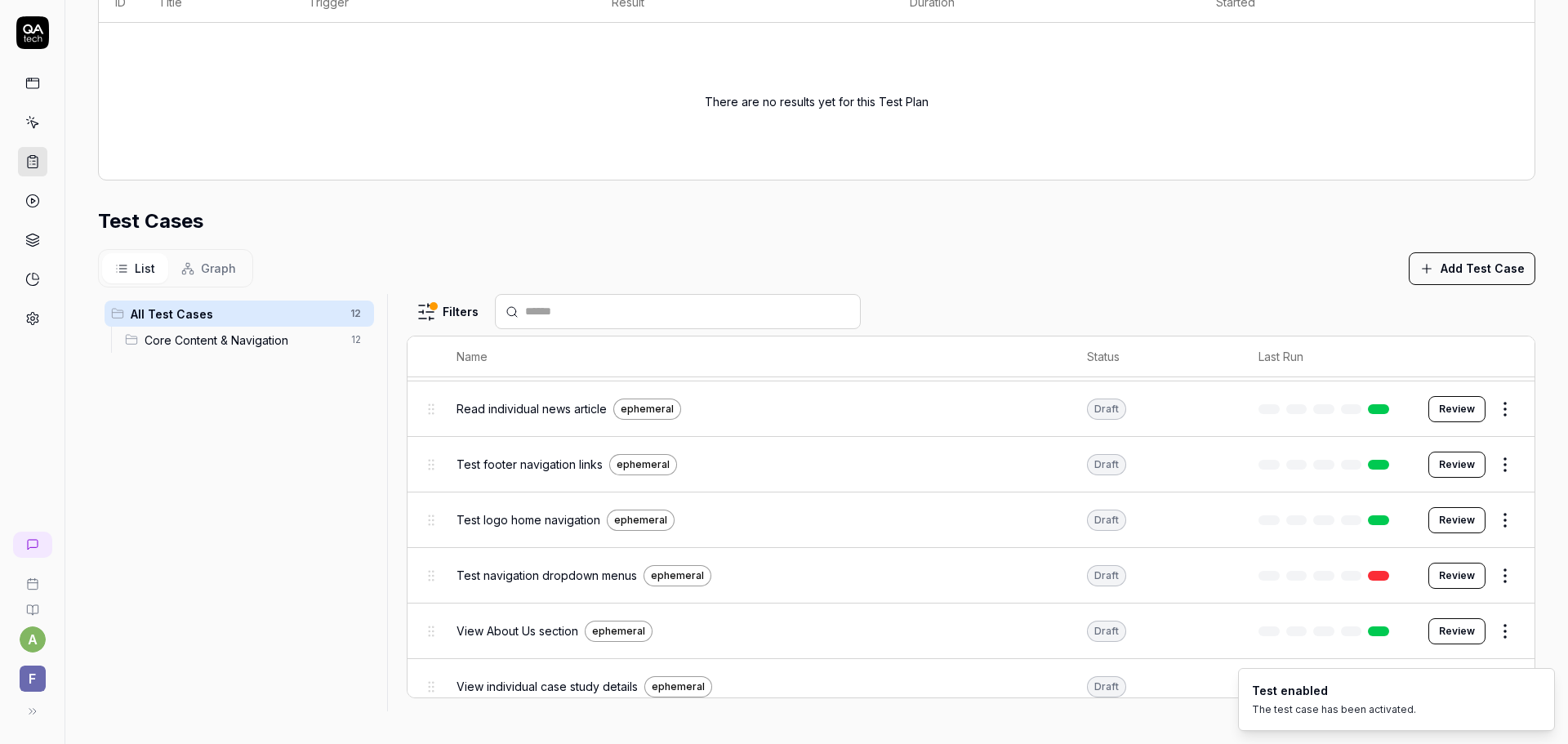
scroll to position [327, 0]
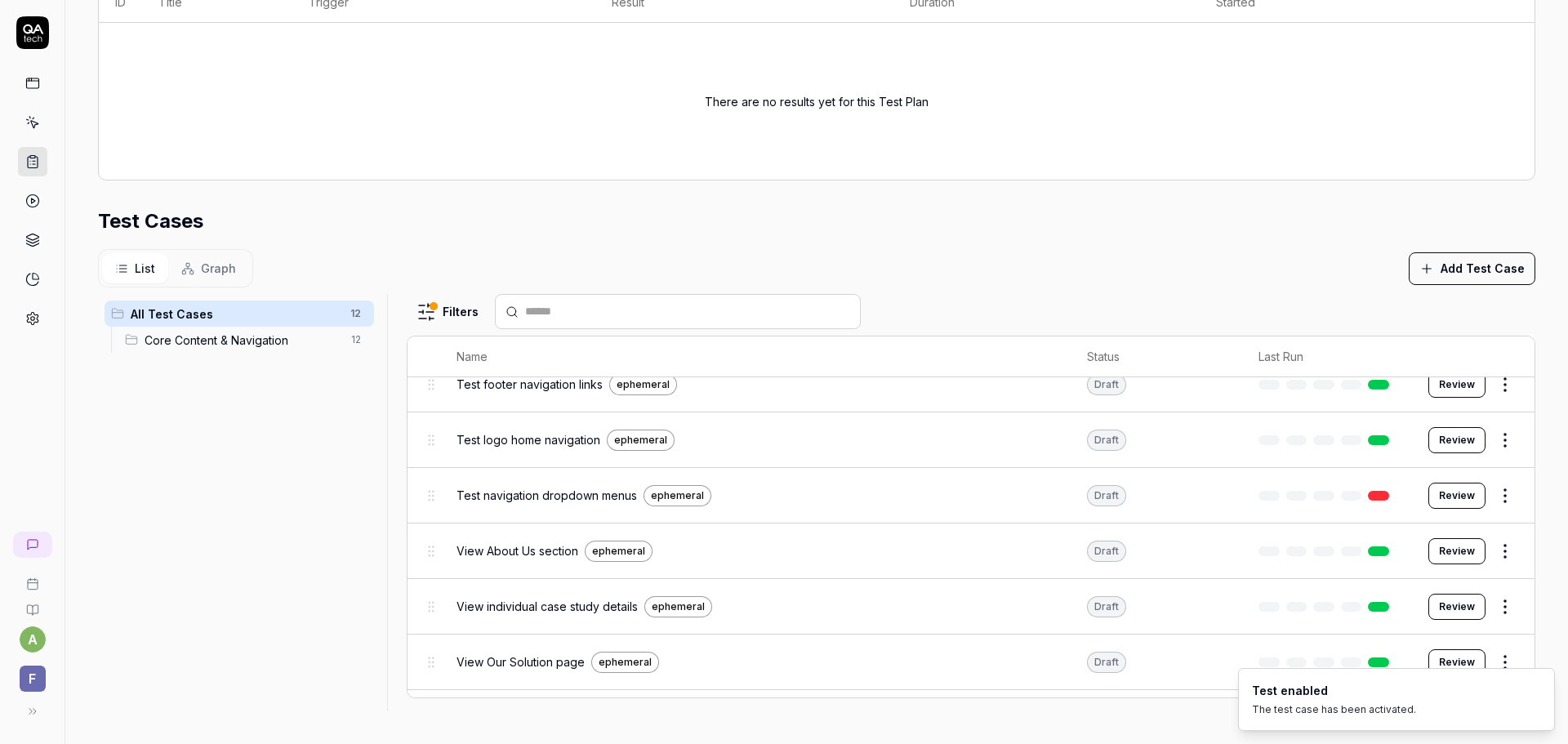
click at [1482, 493] on html "a F Home / Test Plans / 4ihiha You have 486 / 500 test executions left Upgrade …" at bounding box center [784, 372] width 1568 height 744
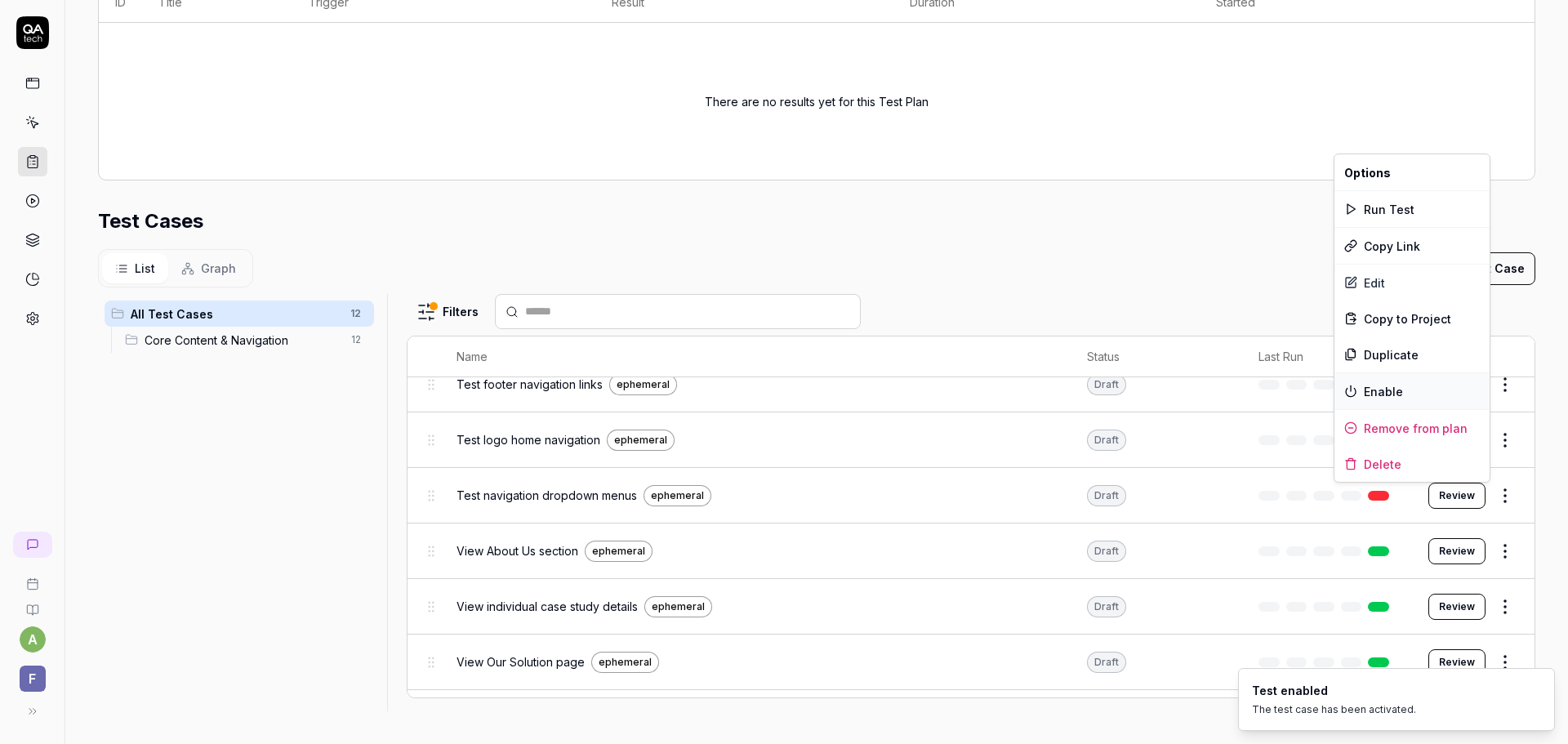
click at [1418, 398] on div "Enable" at bounding box center [1411, 391] width 155 height 36
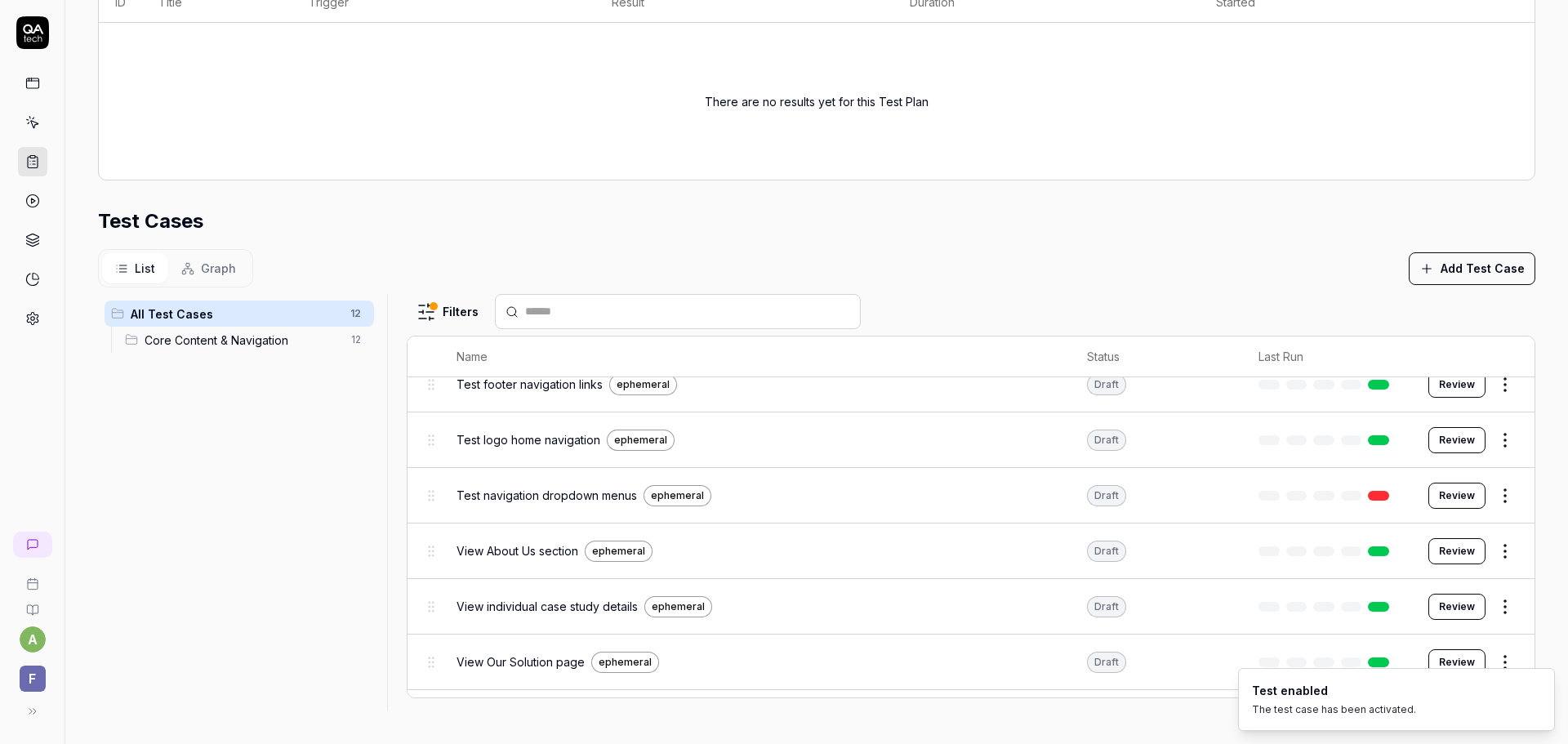
click at [1486, 445] on html "a F Home / Test Plans / 4ihiha You have 486 / 500 test executions left Upgrade …" at bounding box center [784, 372] width 1568 height 744
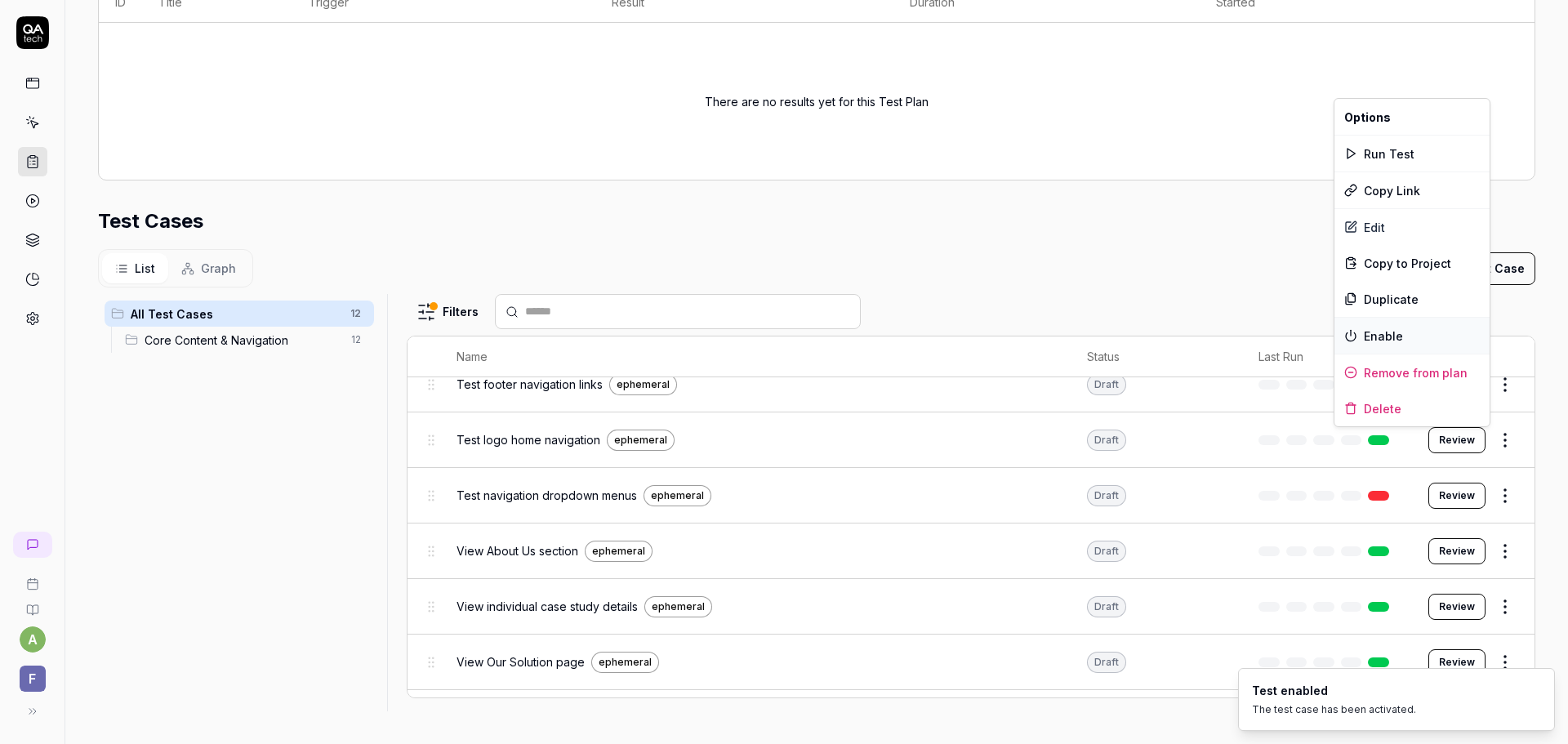
click at [1408, 341] on div "Enable" at bounding box center [1411, 336] width 155 height 36
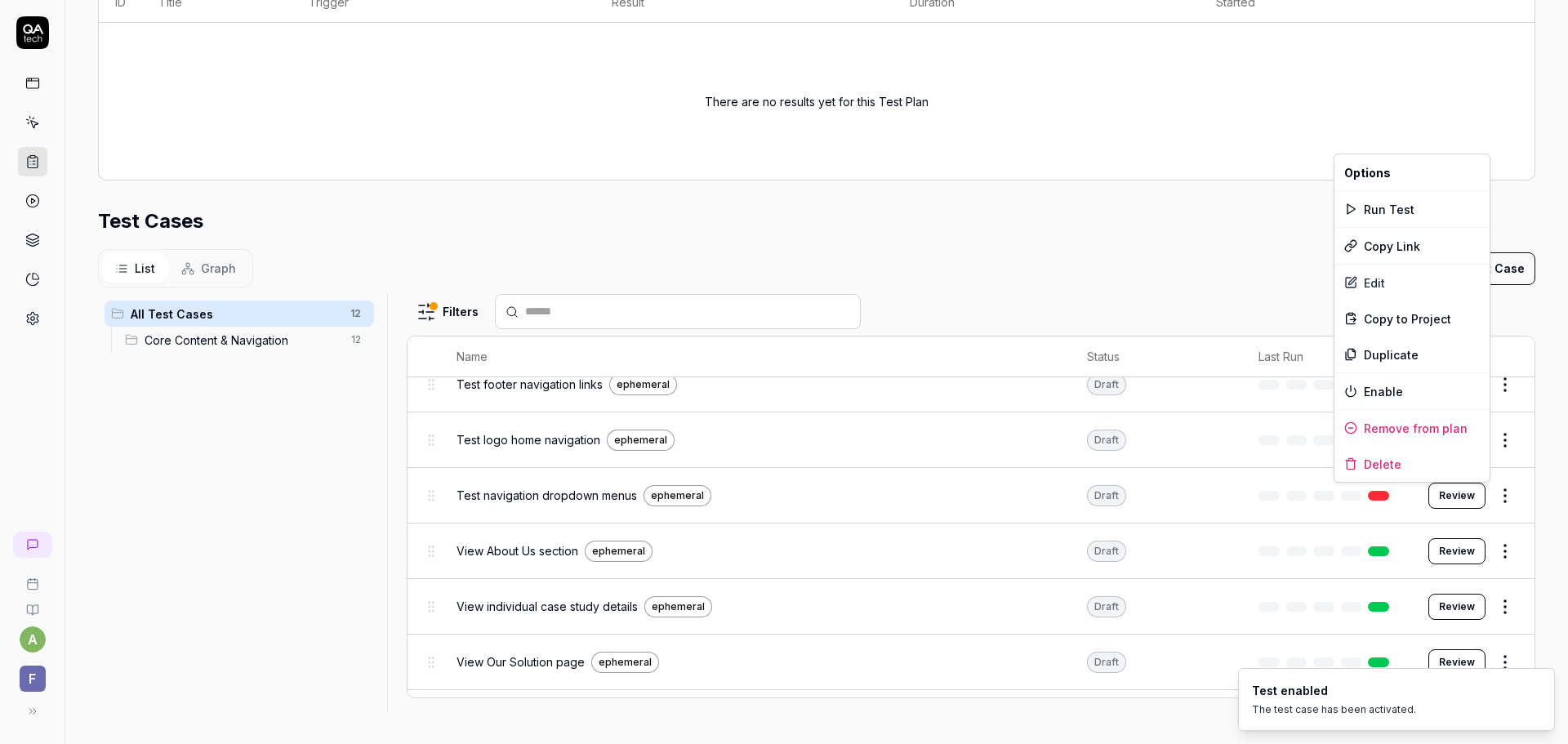
click at [1477, 501] on html "a F Home / Test Plans / 4ihiha You have 486 / 500 test executions left Upgrade …" at bounding box center [784, 372] width 1568 height 744
click at [1402, 395] on div "Enable" at bounding box center [1411, 391] width 155 height 36
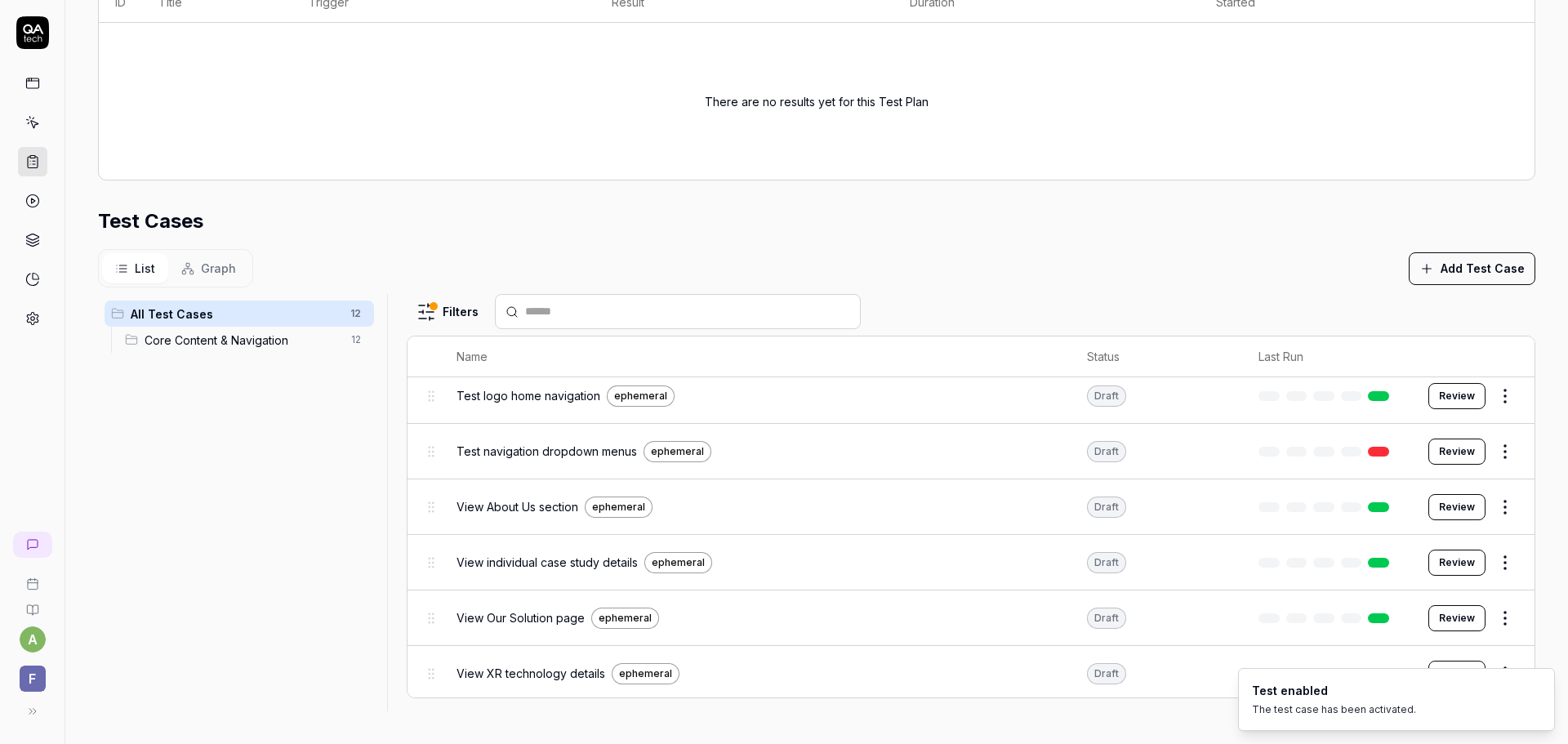
scroll to position [374, 0]
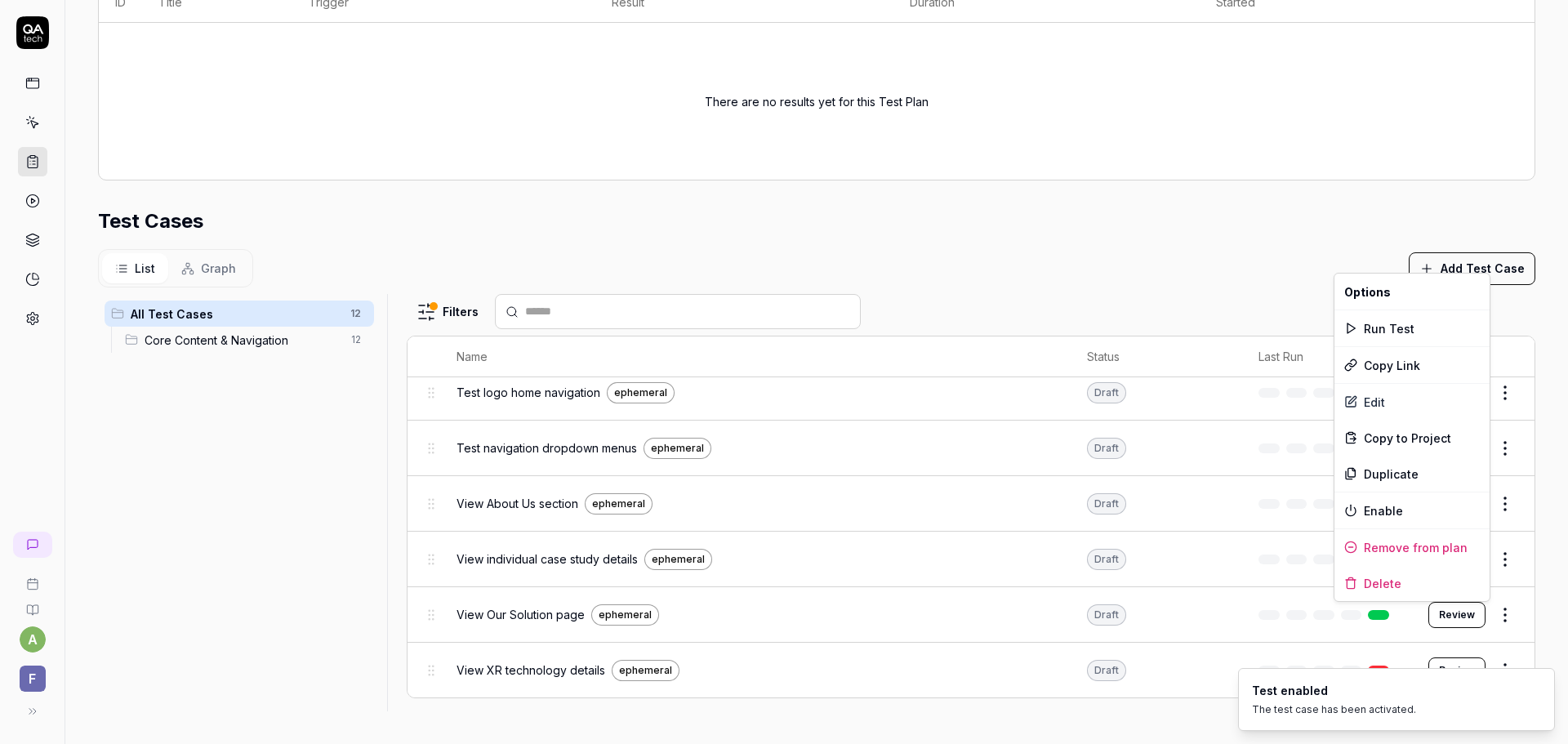
click at [1476, 616] on html "a F Home / Test Plans / 4ihiha You have 486 / 500 test executions left Upgrade …" at bounding box center [784, 372] width 1568 height 744
click at [1415, 510] on div "Enable" at bounding box center [1411, 511] width 155 height 36
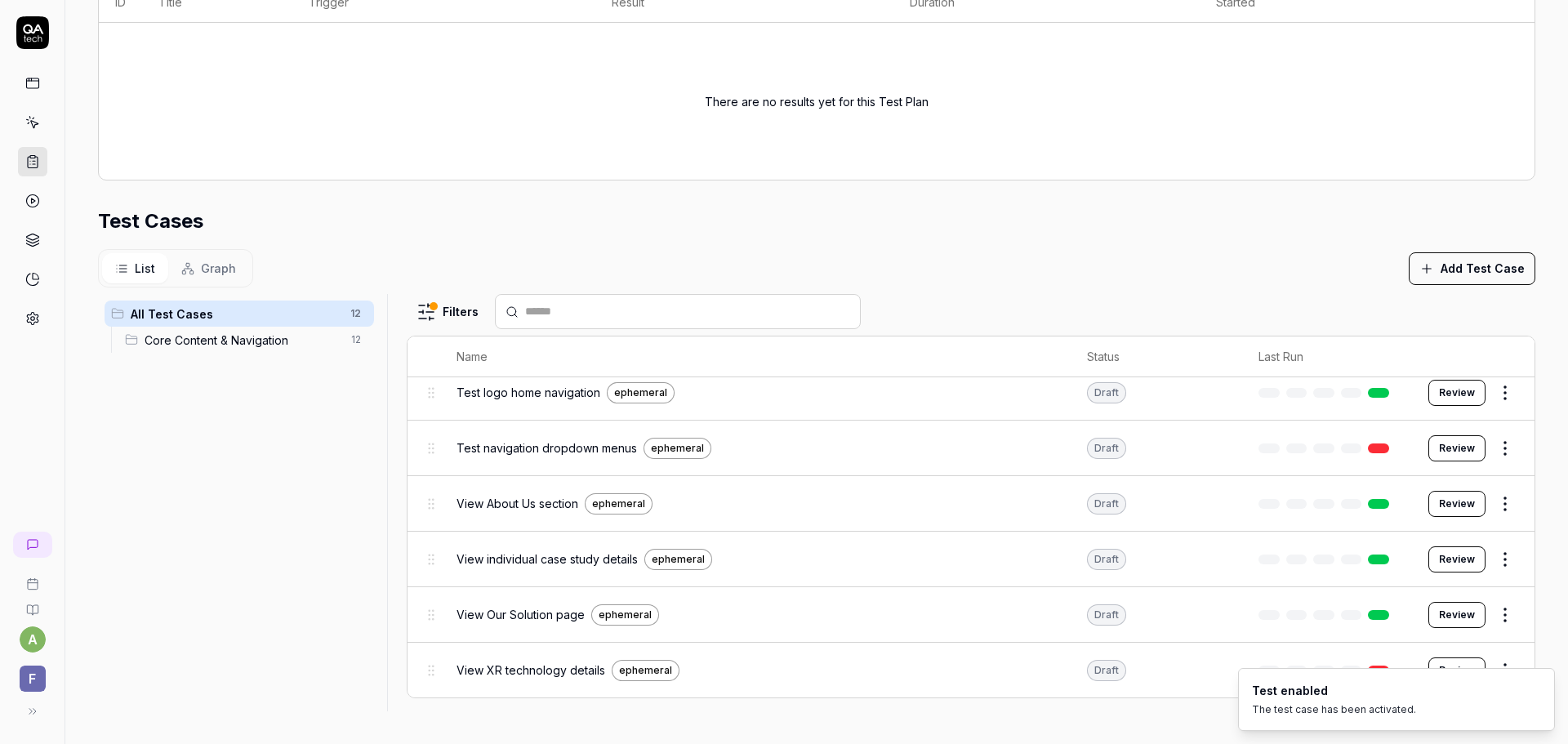
click at [1480, 660] on ol "Test enabled The test case has been activated." at bounding box center [1396, 700] width 343 height 89
click at [1487, 565] on html "a F Home / Test Plans / 4ihiha You have 486 / 500 test executions left Upgrade …" at bounding box center [784, 372] width 1568 height 744
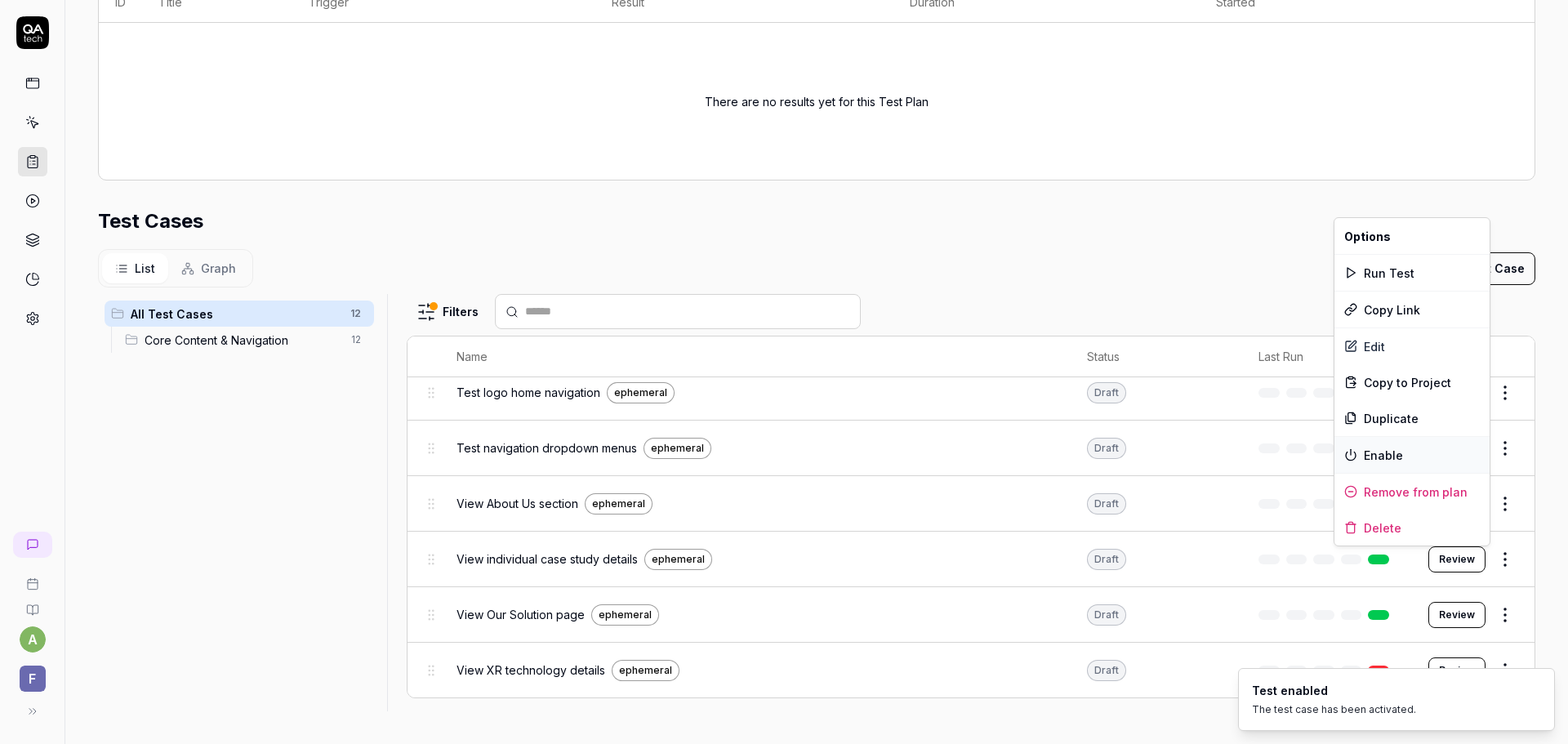
click at [1403, 451] on div "Enable" at bounding box center [1411, 455] width 155 height 36
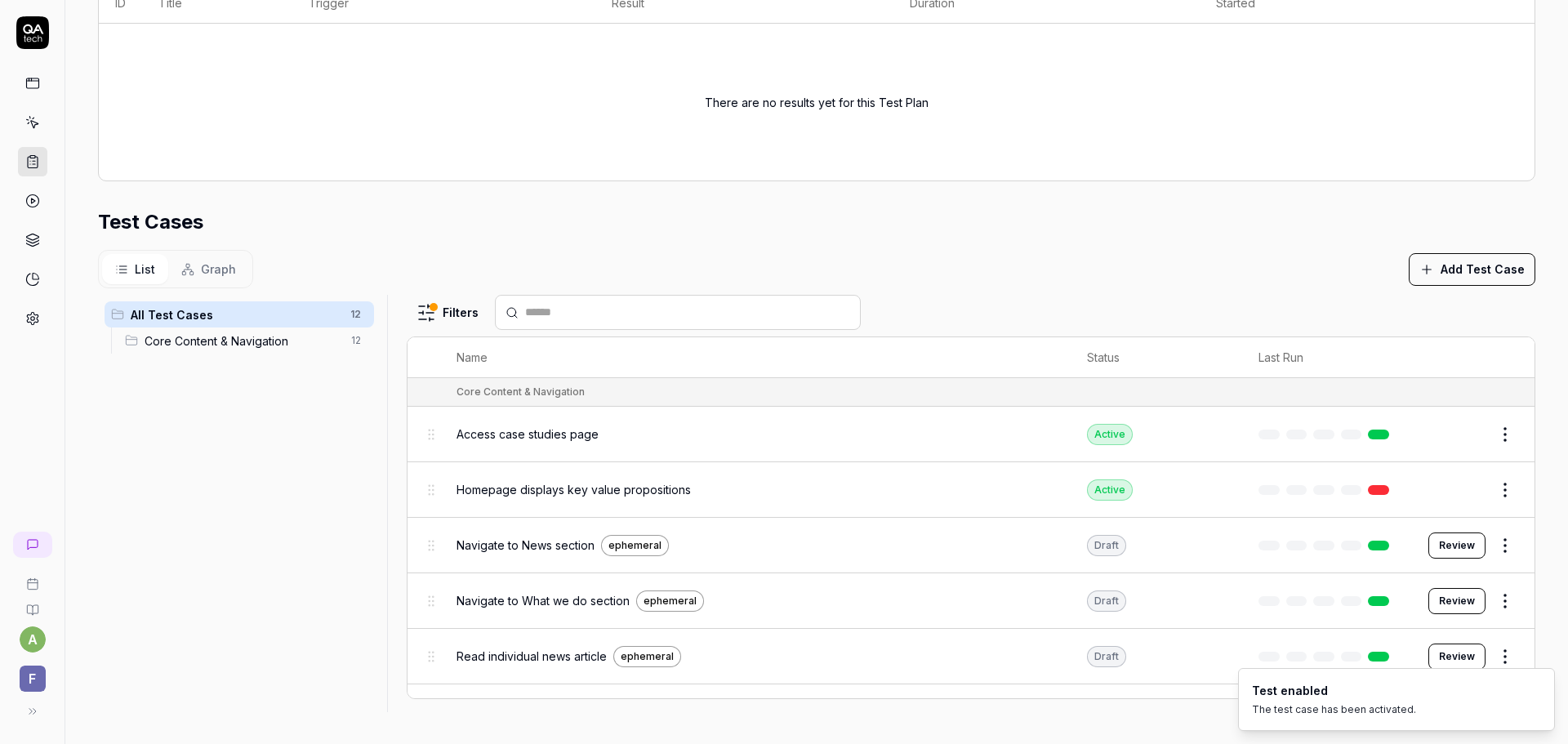
scroll to position [394, 0]
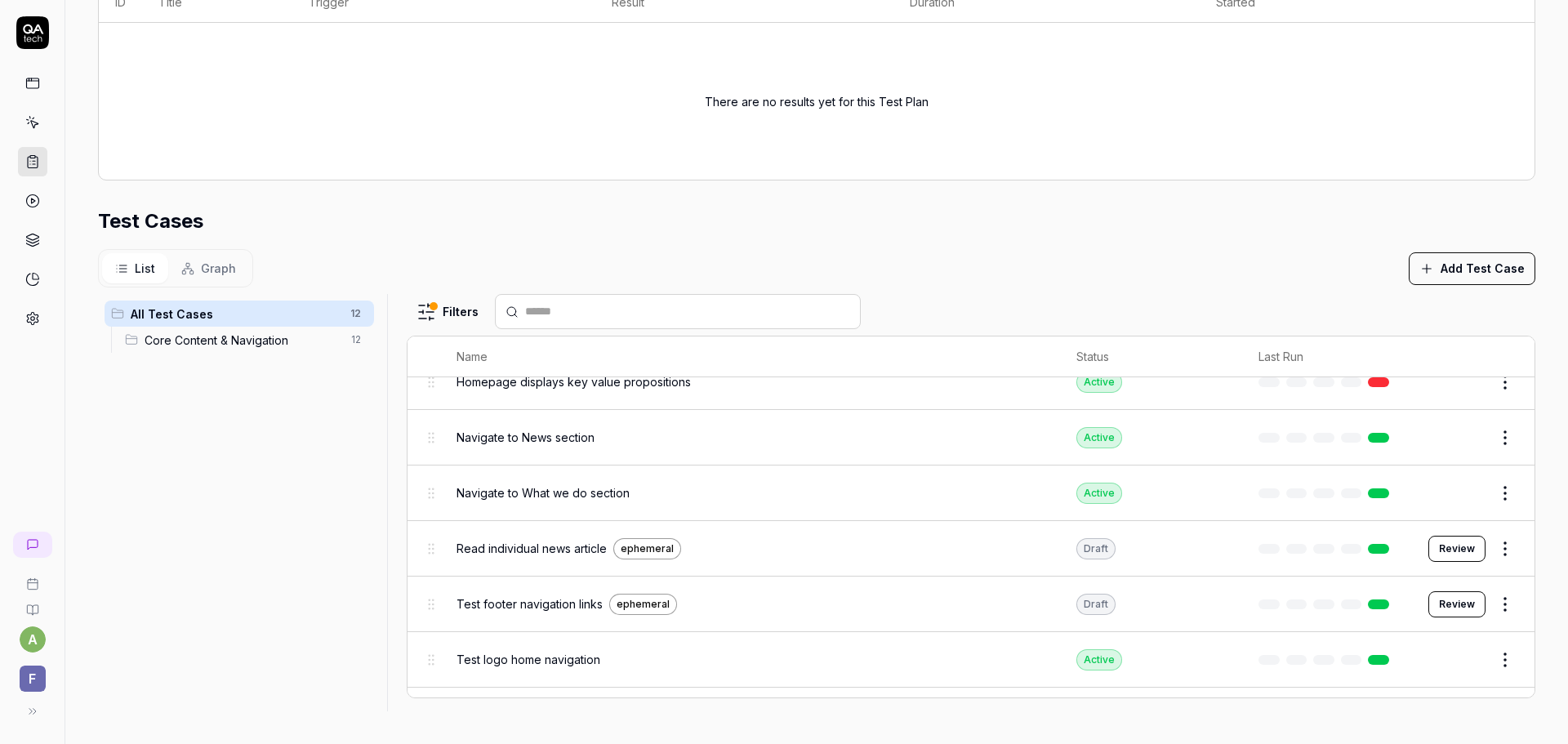
scroll to position [327, 0]
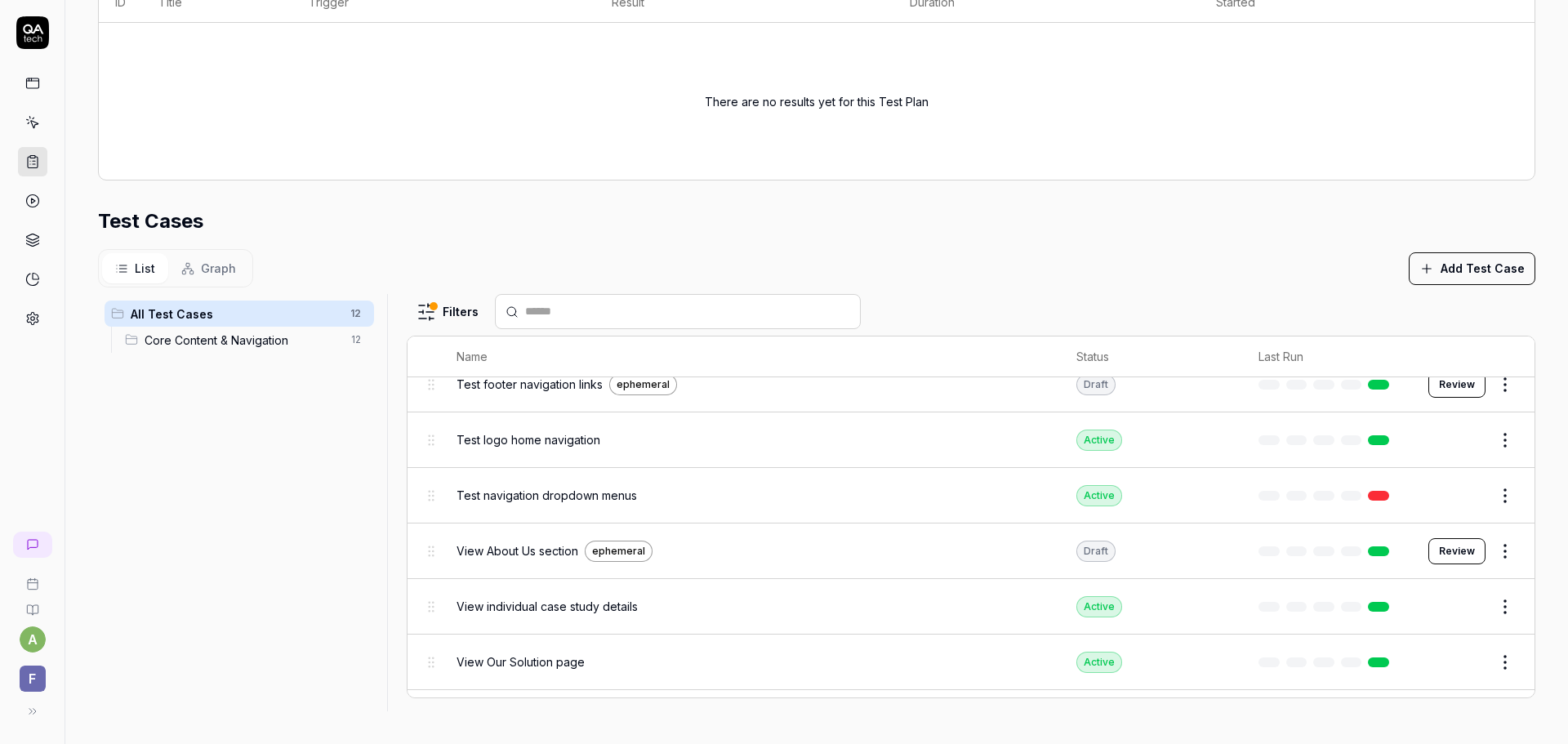
click at [1480, 555] on html "a F Home / Test Plans / 4ihiha You have 486 / 500 test executions left Upgrade …" at bounding box center [784, 372] width 1568 height 744
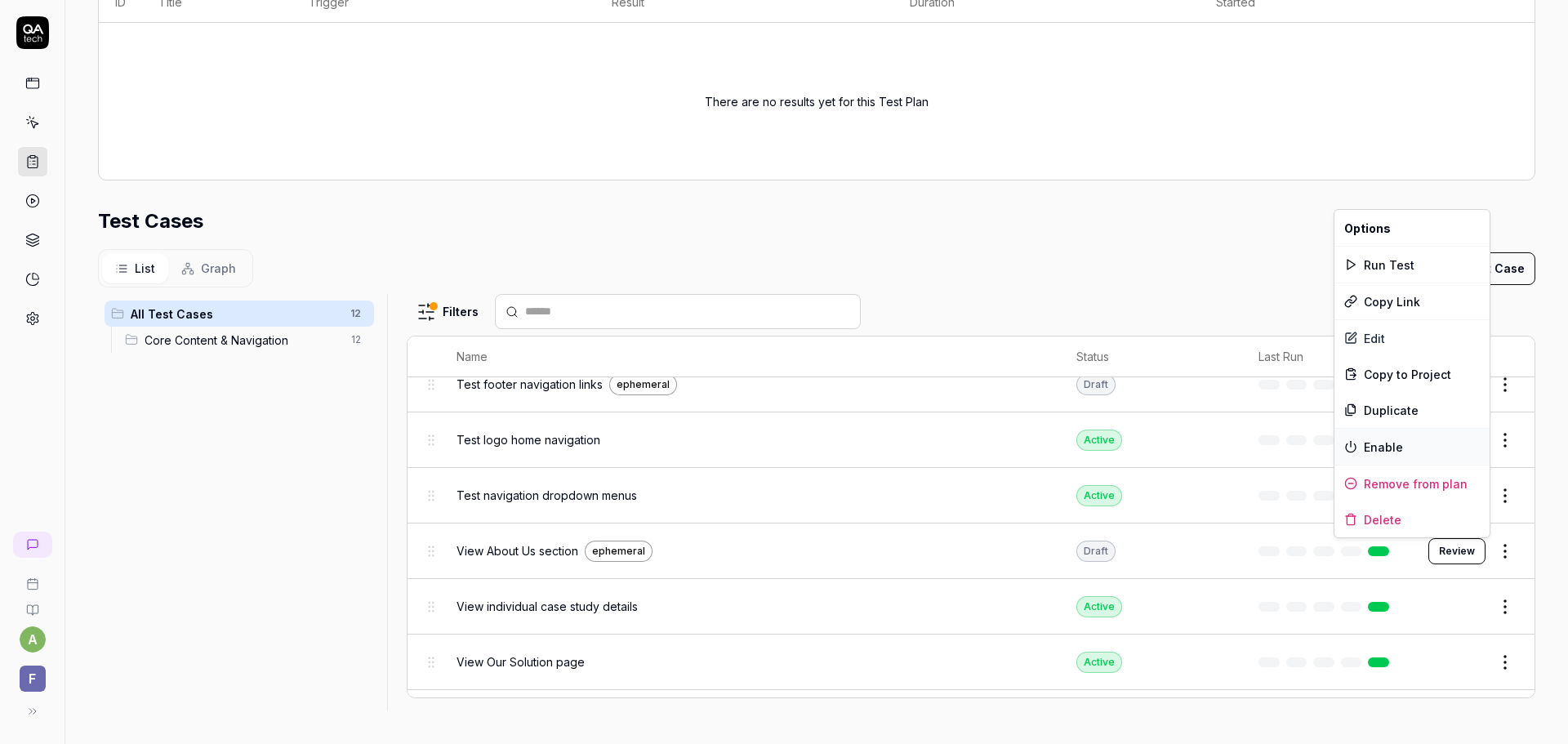
click at [1384, 449] on div "Enable" at bounding box center [1411, 447] width 155 height 36
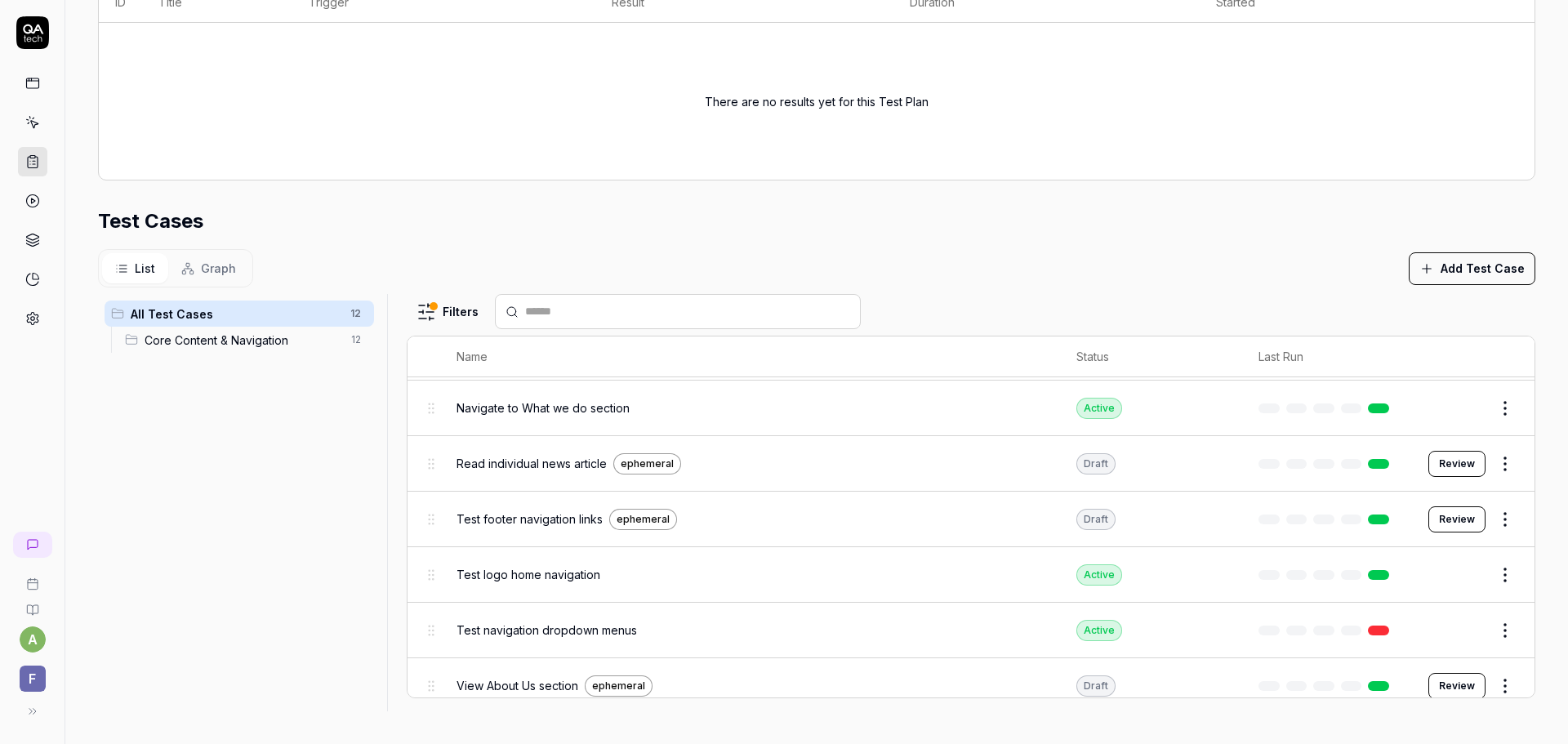
scroll to position [163, 0]
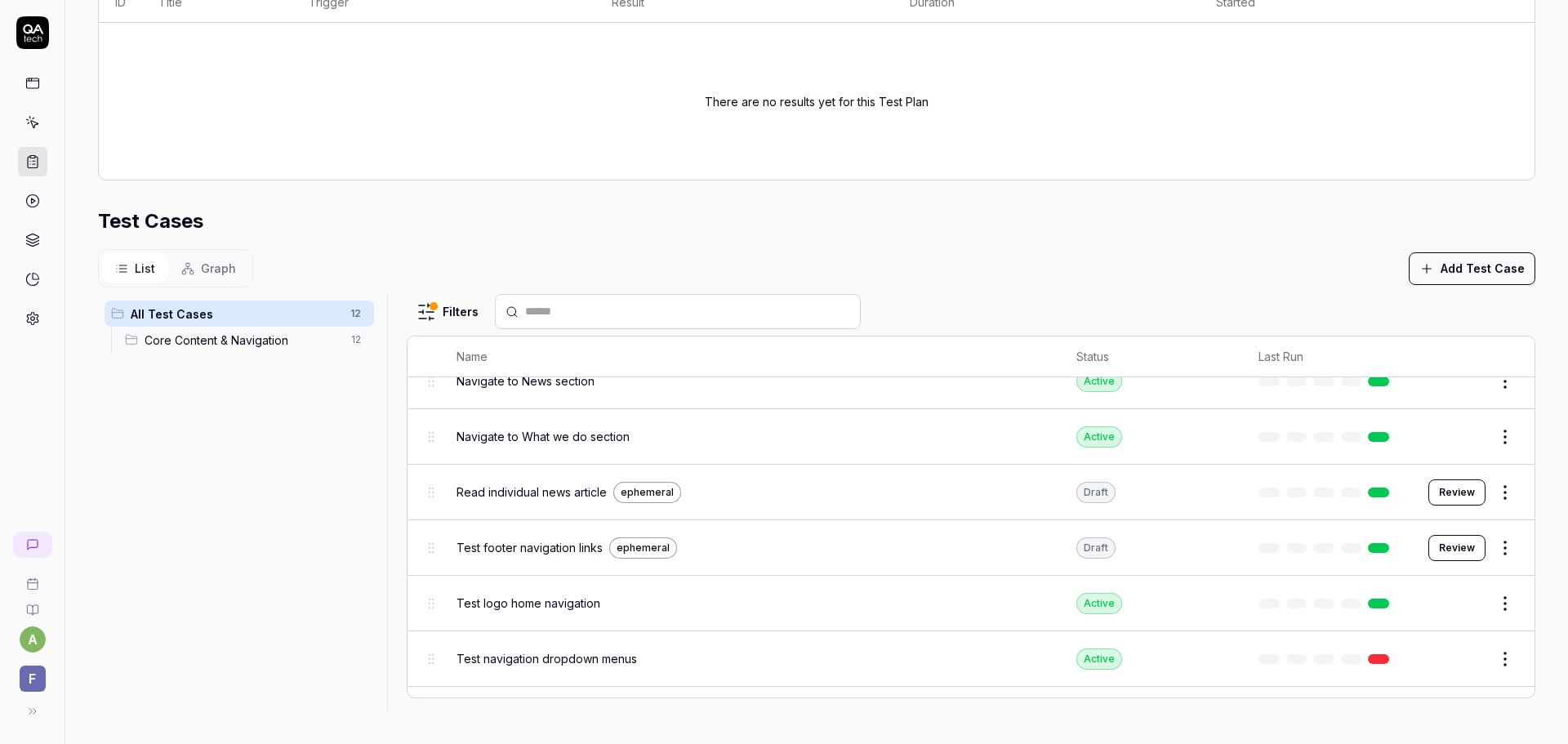
click at [1480, 546] on html "a F Home / Test Plans / 4ihiha You have 486 / 500 test executions left Upgrade …" at bounding box center [784, 372] width 1568 height 744
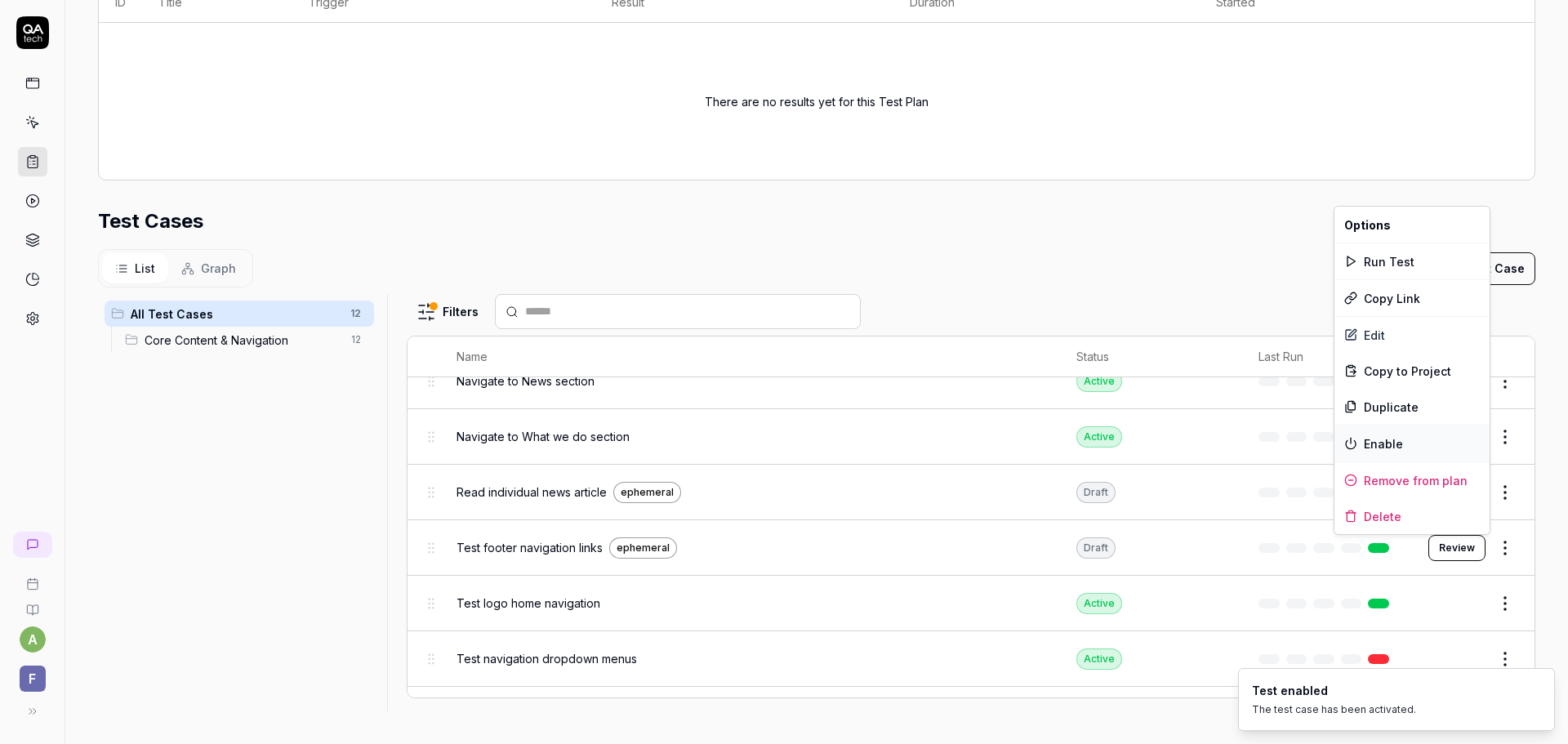
click at [1400, 443] on div "Enable" at bounding box center [1411, 444] width 155 height 36
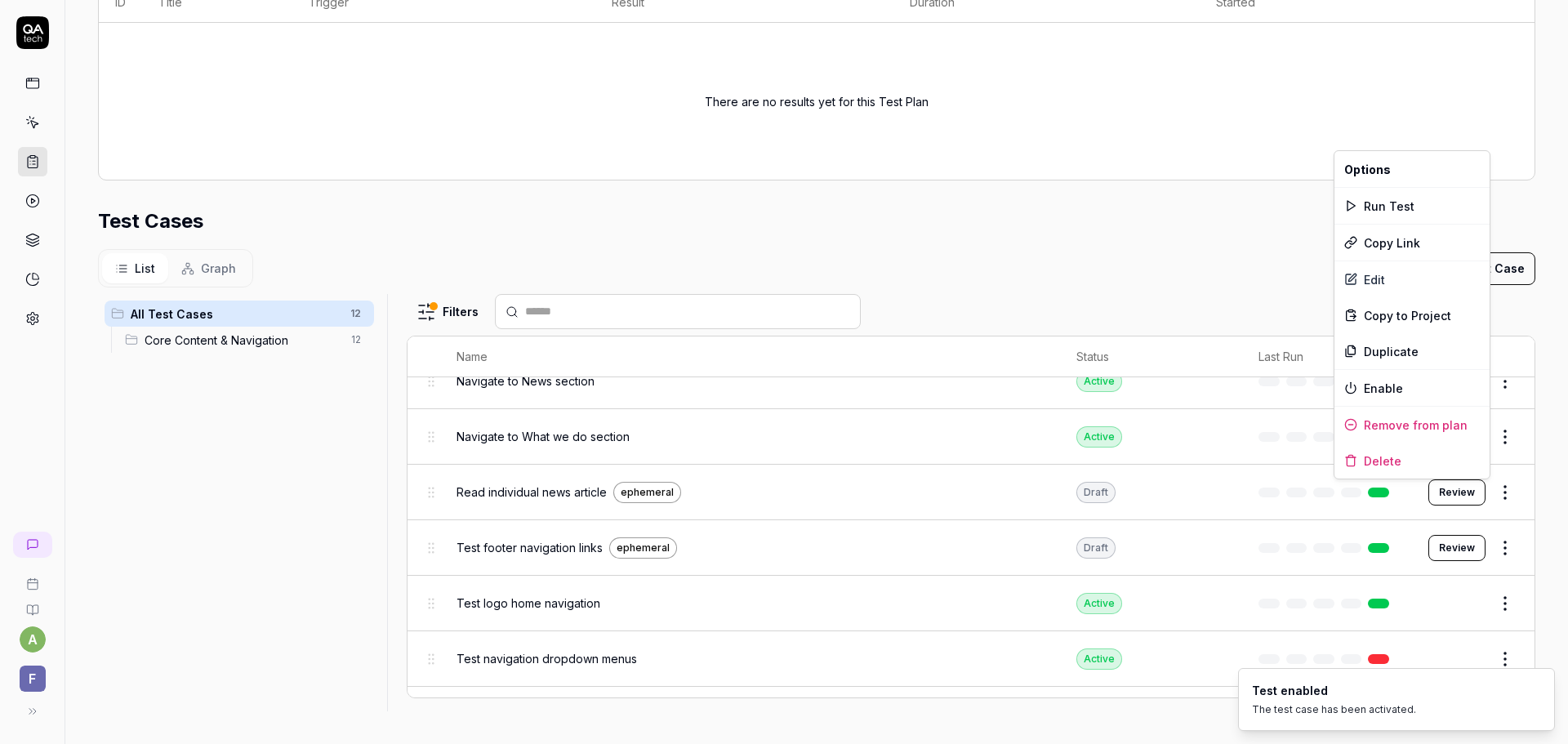
click at [1479, 496] on html "a F Home / Test Plans / 4ihiha You have 486 / 500 test executions left Upgrade …" at bounding box center [784, 372] width 1568 height 744
click at [1401, 386] on div "Enable" at bounding box center [1411, 388] width 155 height 36
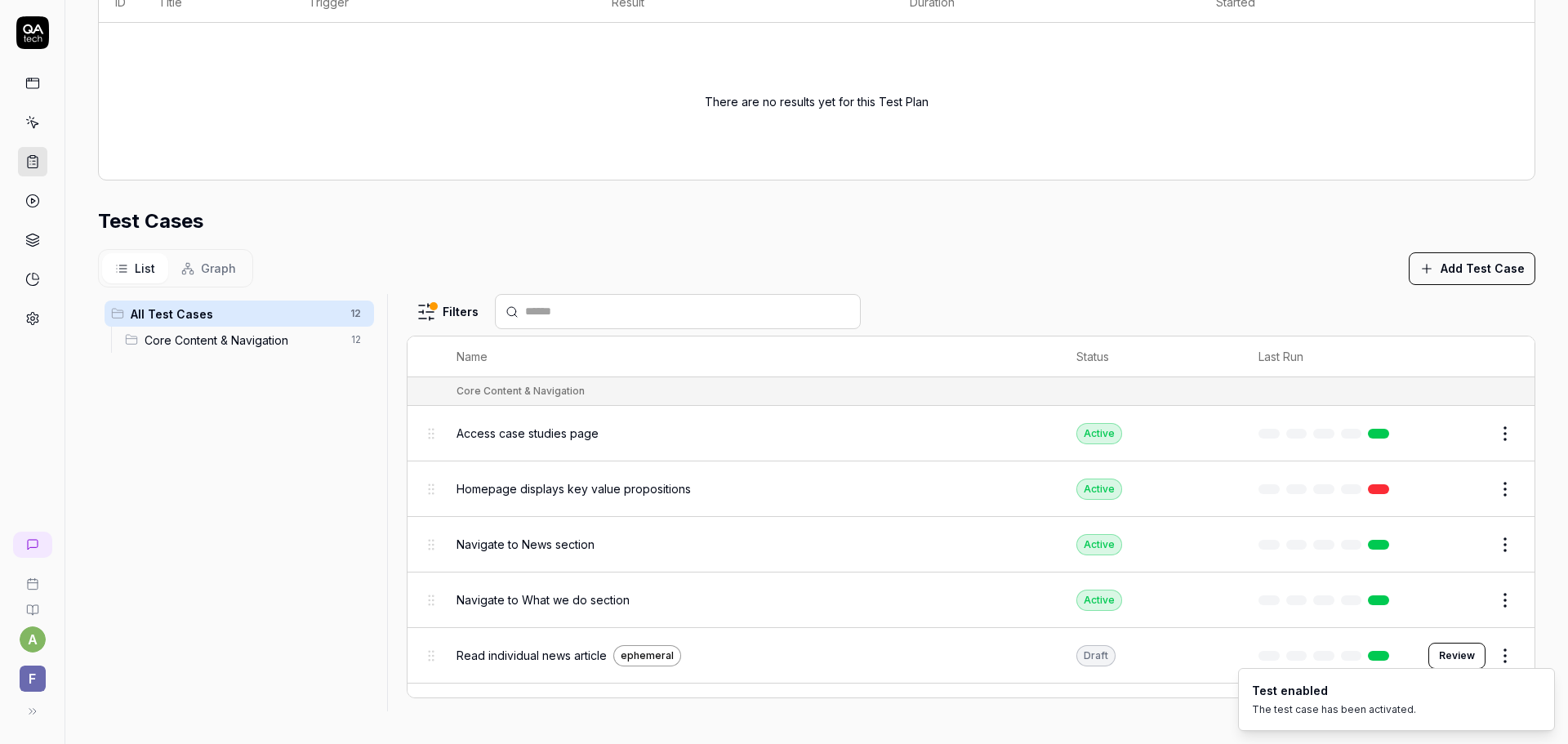
scroll to position [374, 0]
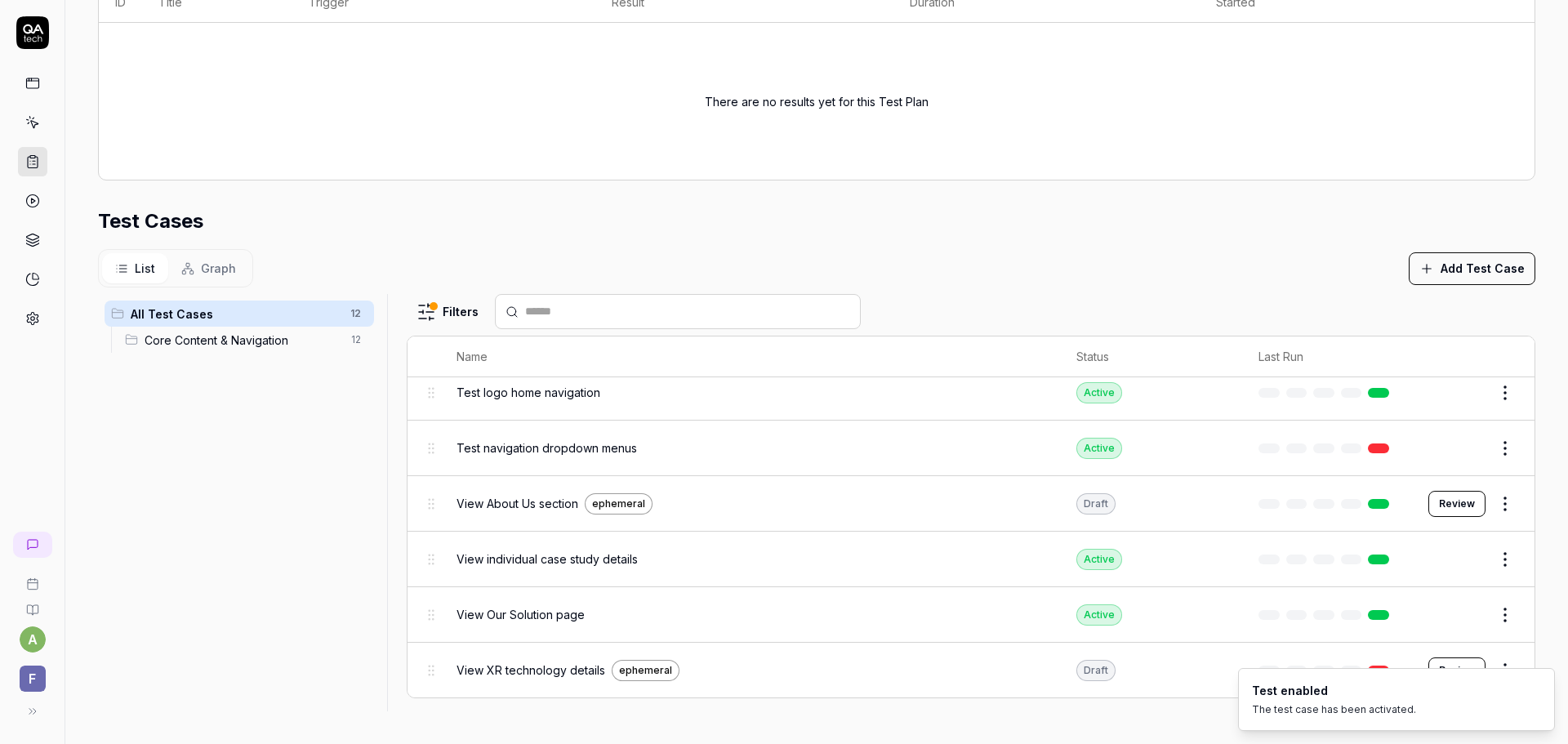
click at [1479, 663] on ol "Test enabled The test case has been activated." at bounding box center [1396, 700] width 343 height 89
click at [1543, 702] on icon "Notifications (F8)" at bounding box center [1541, 700] width 13 height 13
click at [1483, 682] on html "a F Home / Test Plans / 4ihiha You have 486 / 500 test executions left Upgrade …" at bounding box center [784, 372] width 1568 height 744
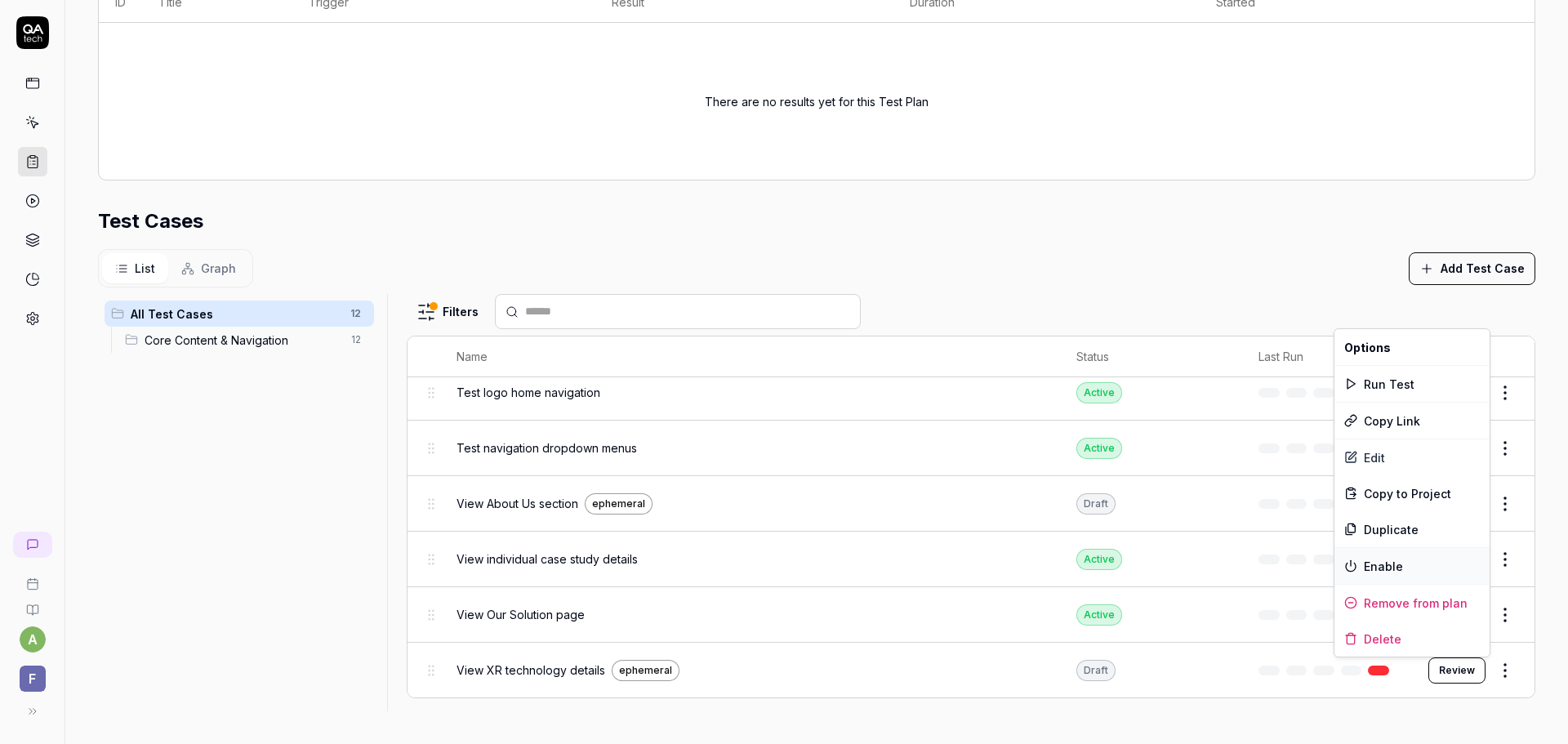
click at [1412, 573] on div "Enable" at bounding box center [1411, 566] width 155 height 36
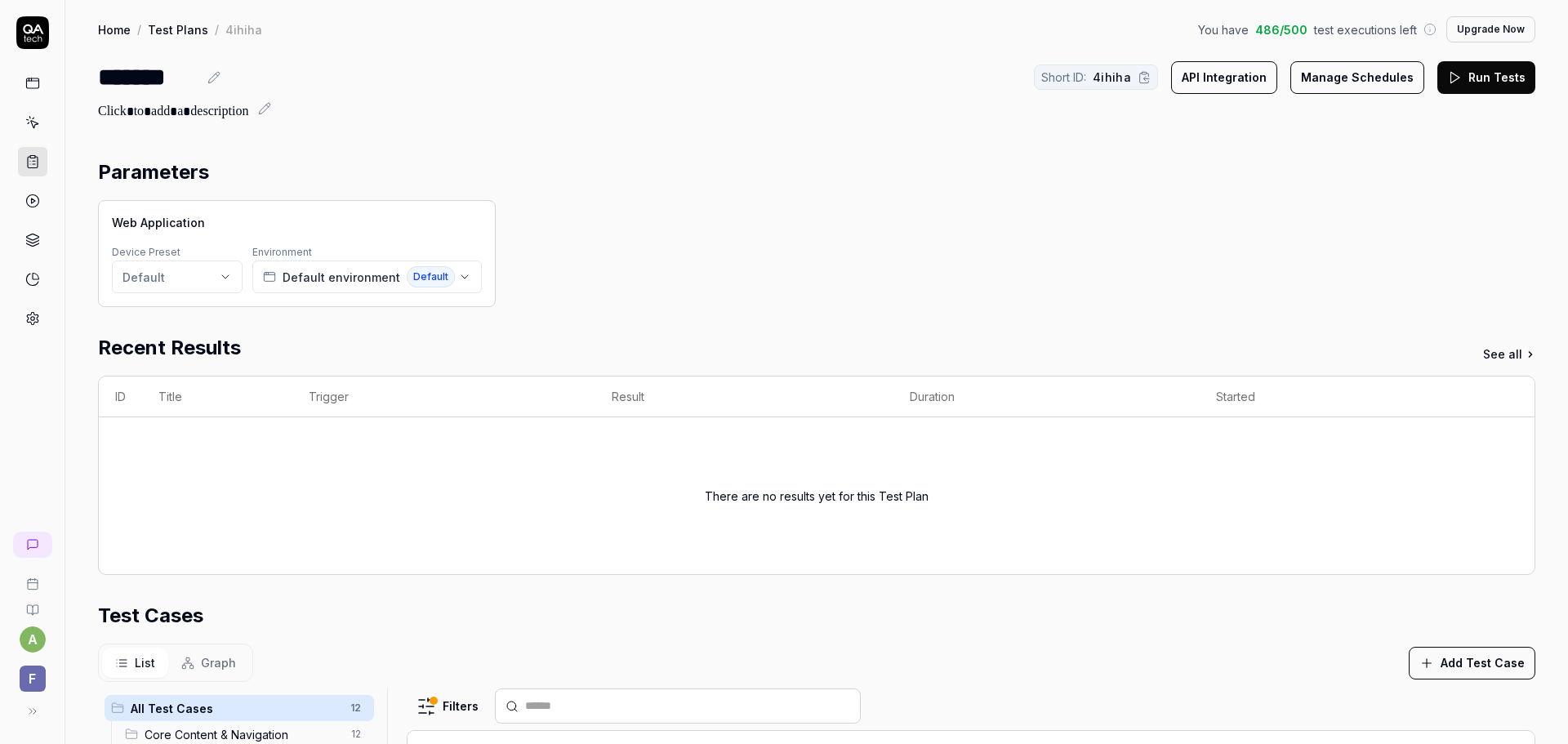
click at [1475, 77] on button "Run Tests" at bounding box center [1486, 78] width 98 height 33
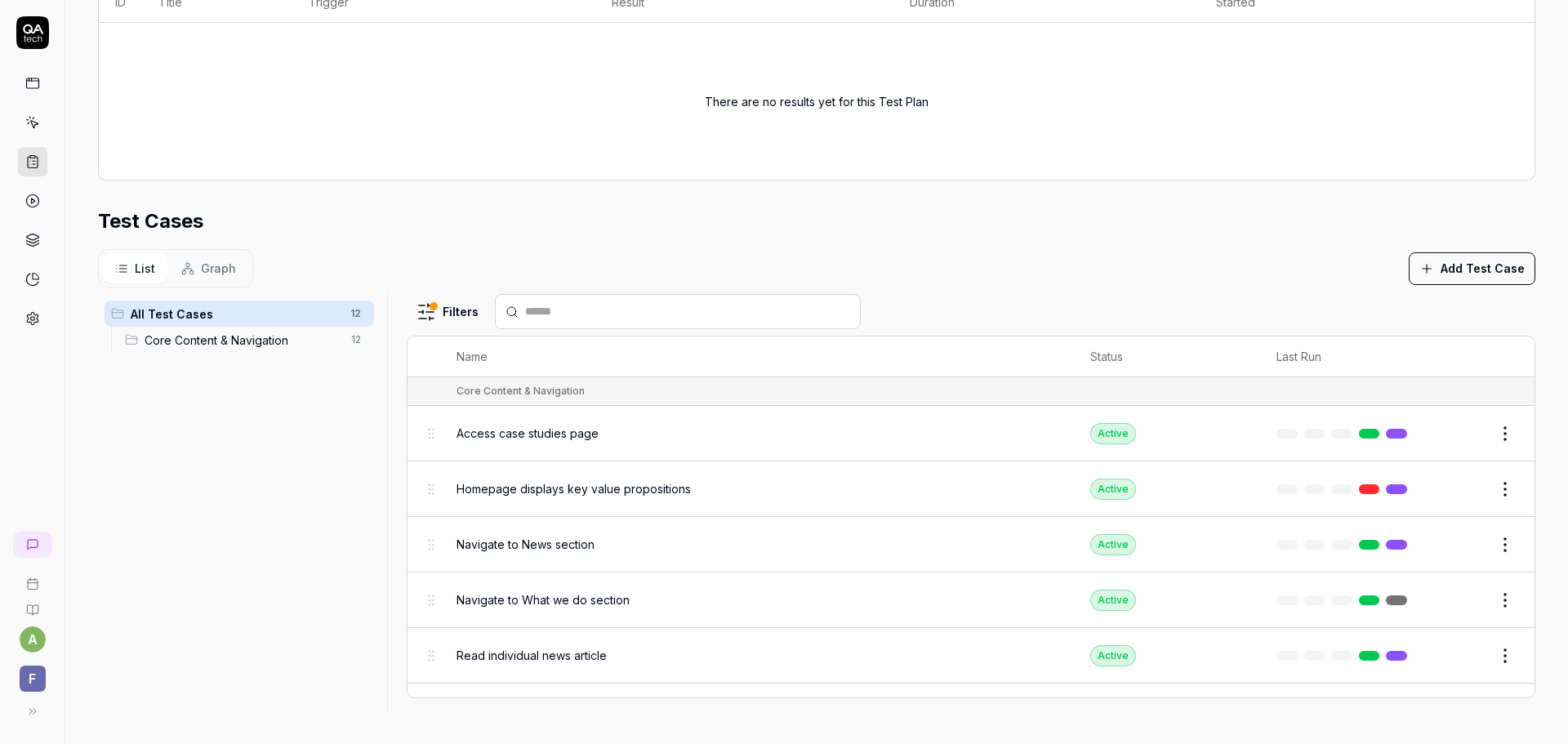
click at [194, 267] on button "Graph" at bounding box center [208, 267] width 81 height 30
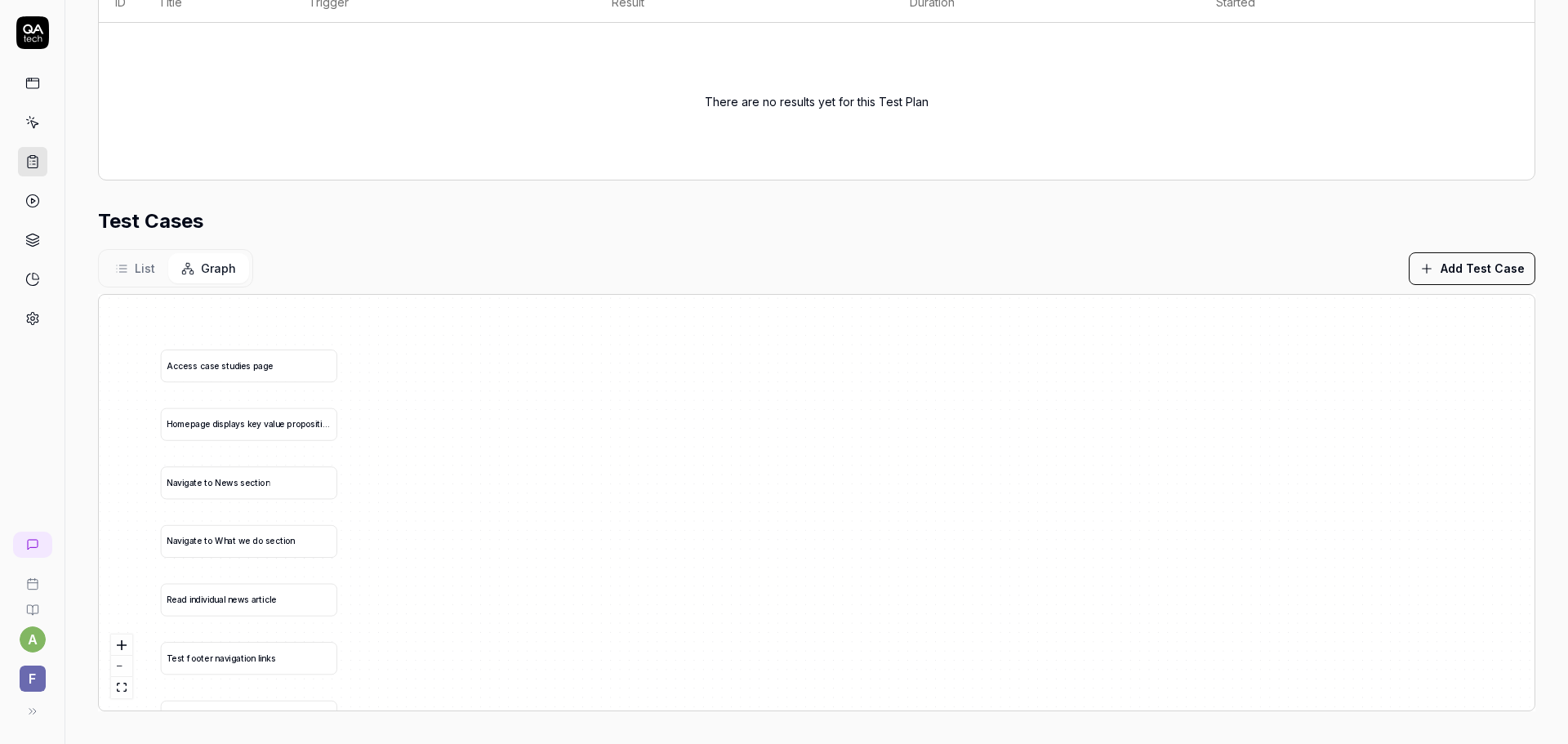
click at [142, 274] on span "List" at bounding box center [145, 268] width 21 height 17
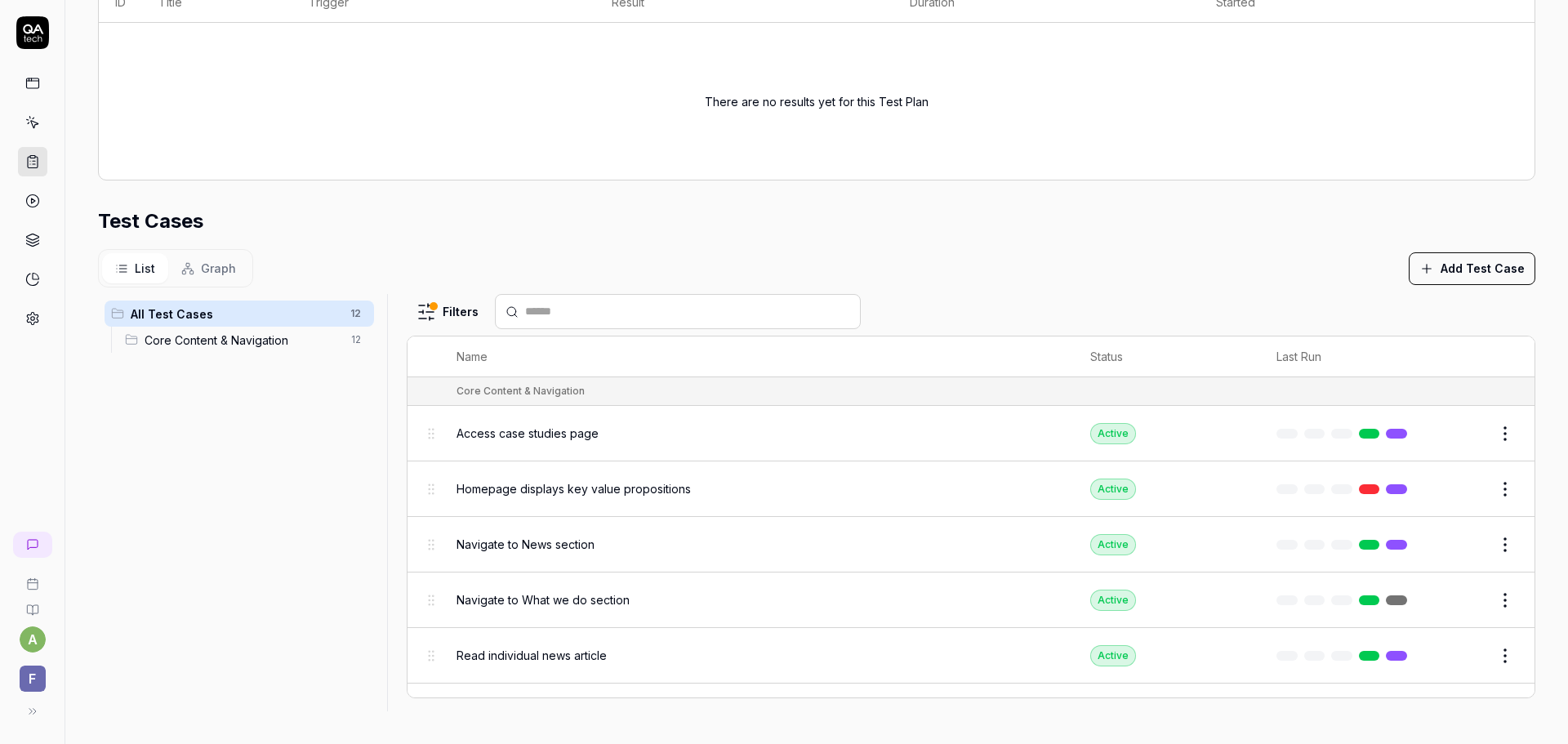
click at [197, 266] on button "Graph" at bounding box center [208, 267] width 81 height 30
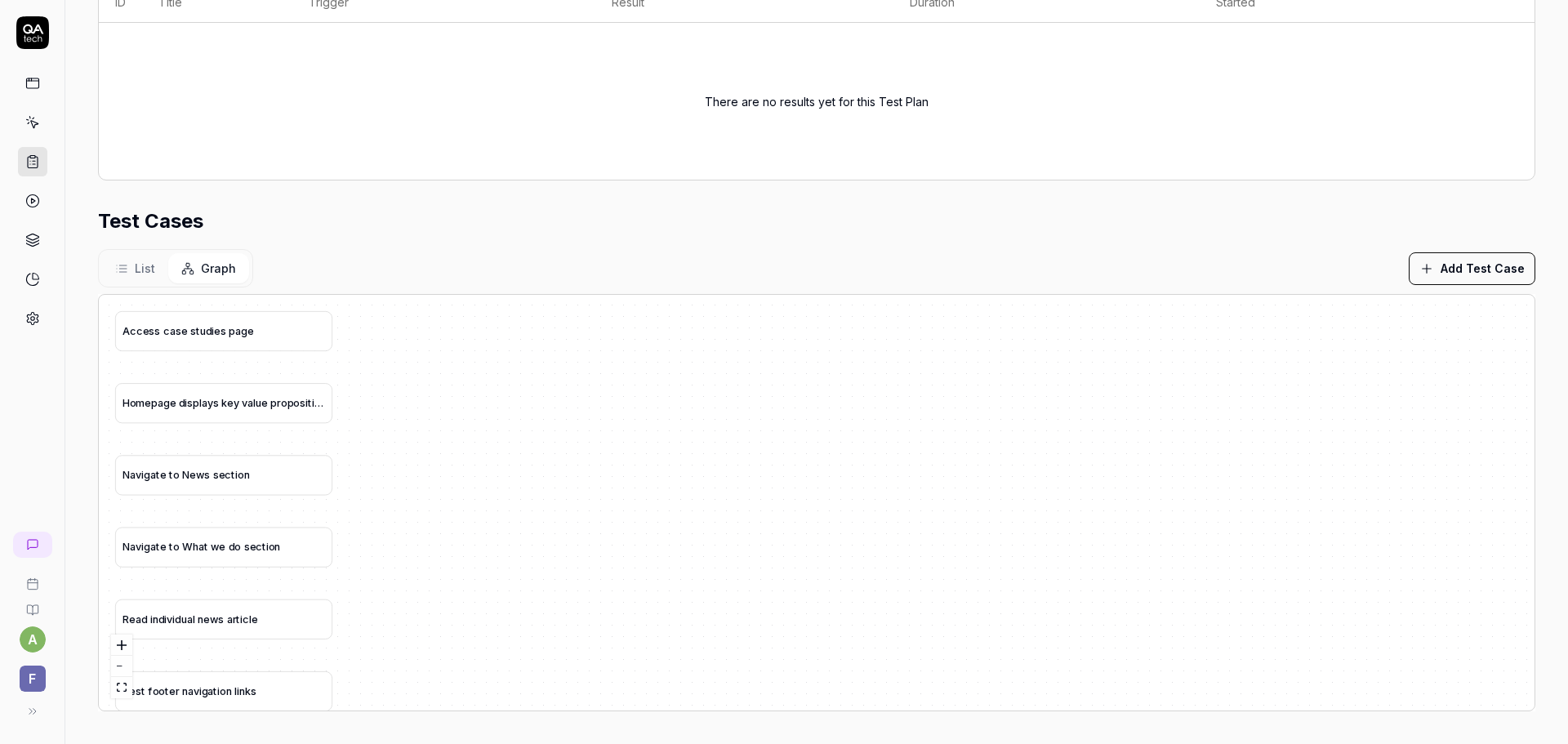
click at [146, 266] on span "List" at bounding box center [145, 268] width 21 height 17
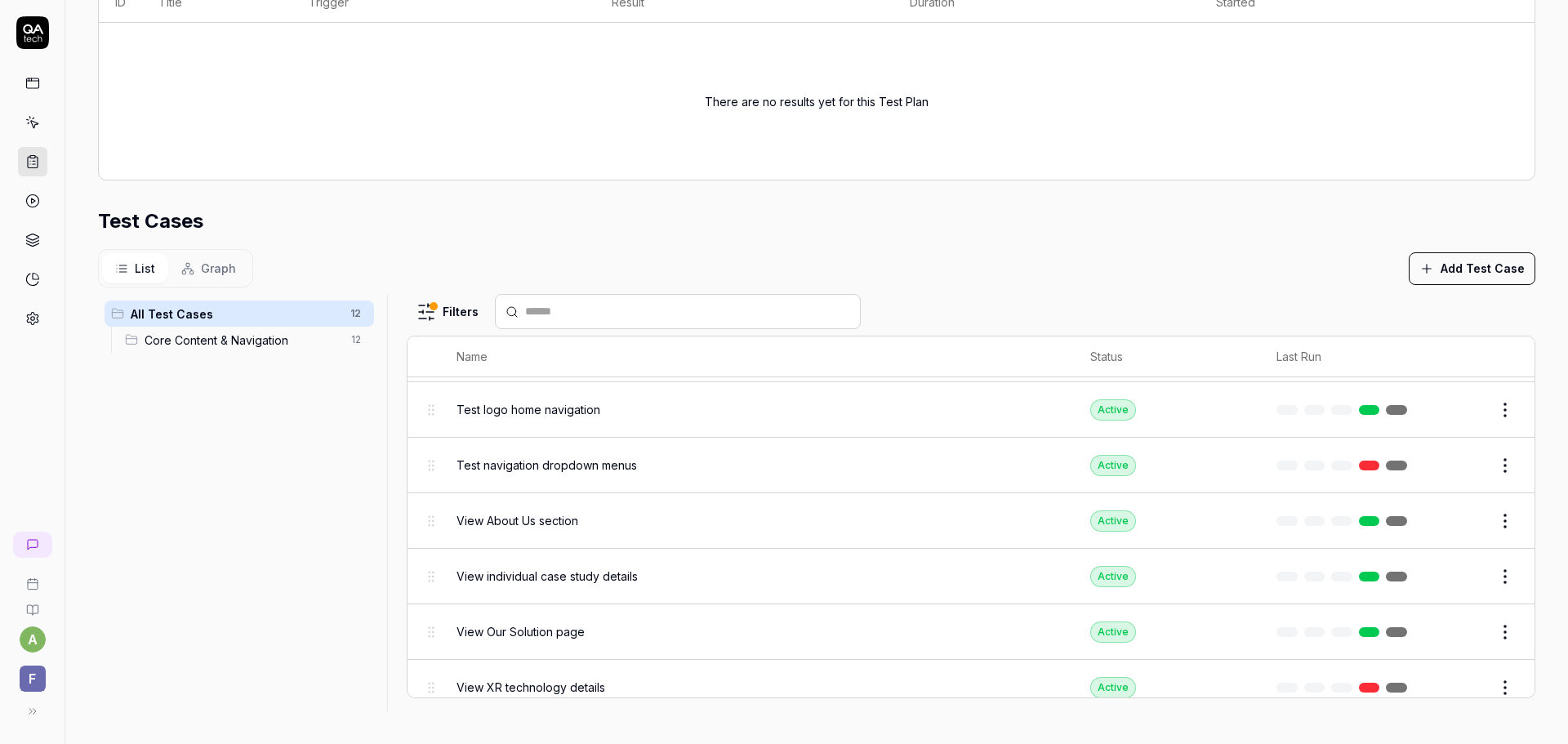
scroll to position [374, 0]
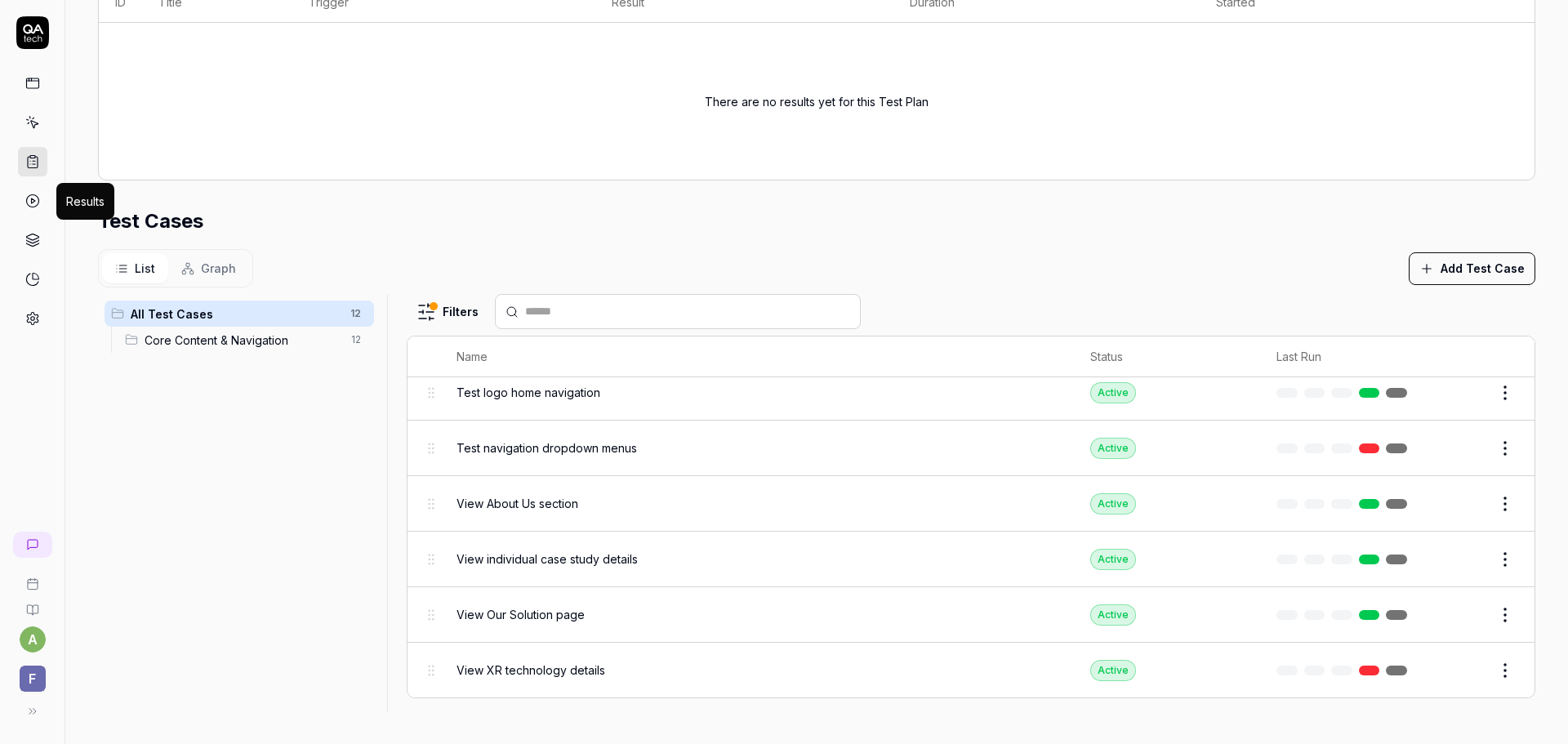
click at [34, 201] on icon at bounding box center [33, 201] width 14 height 14
